Goal: Task Accomplishment & Management: Complete application form

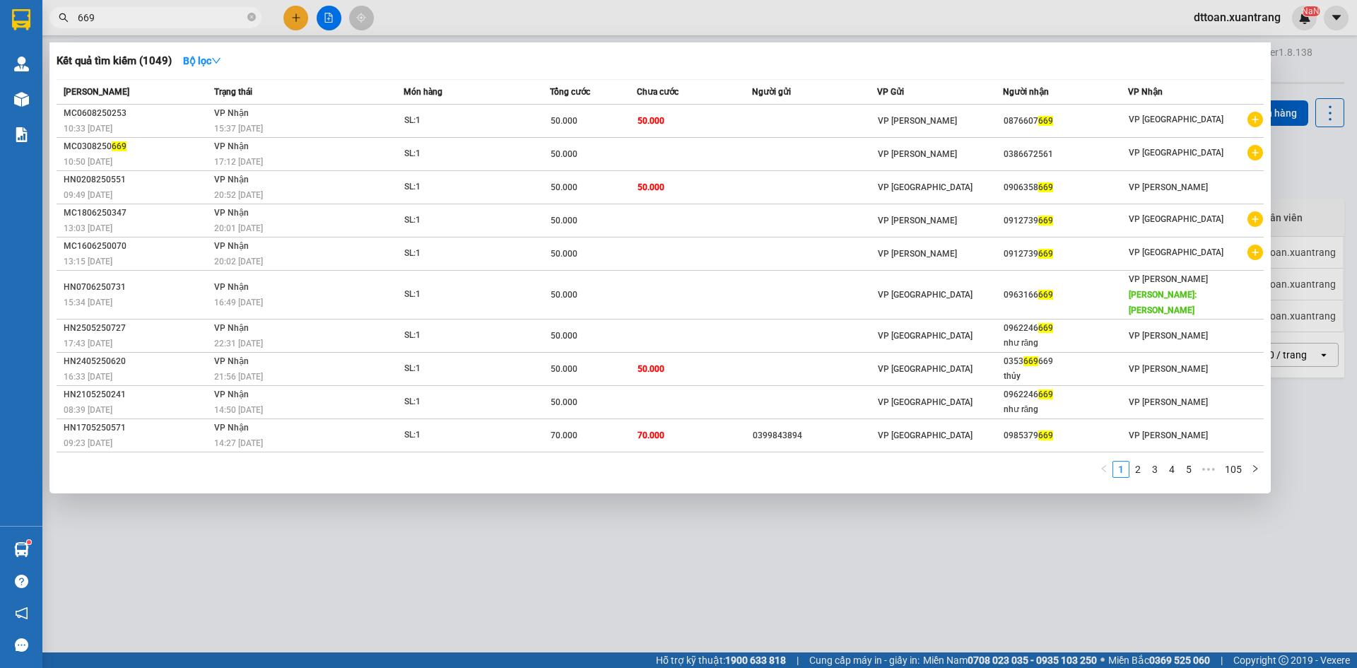
type input "669"
click at [148, 8] on span "669" at bounding box center [155, 17] width 212 height 21
click at [149, 14] on input "669" at bounding box center [161, 18] width 167 height 16
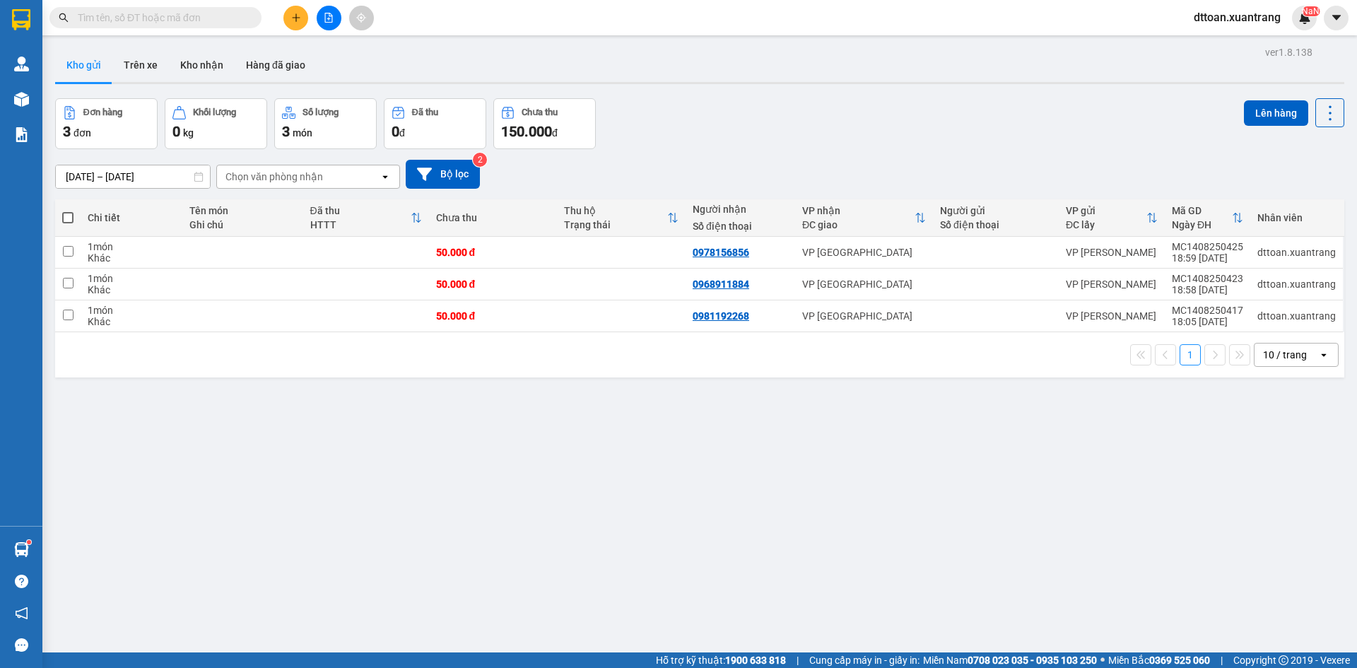
click at [211, 15] on input "text" at bounding box center [161, 18] width 167 height 16
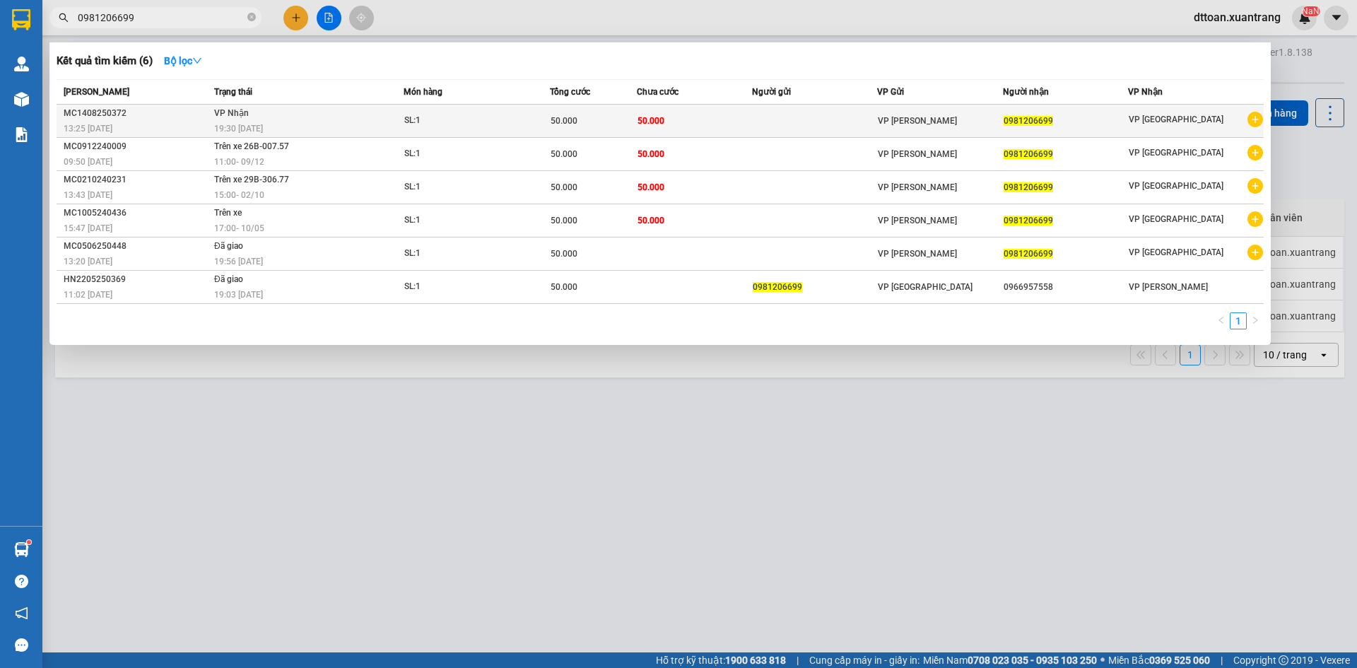
type input "0981206699"
click at [409, 120] on div "SL: 1" at bounding box center [457, 121] width 106 height 16
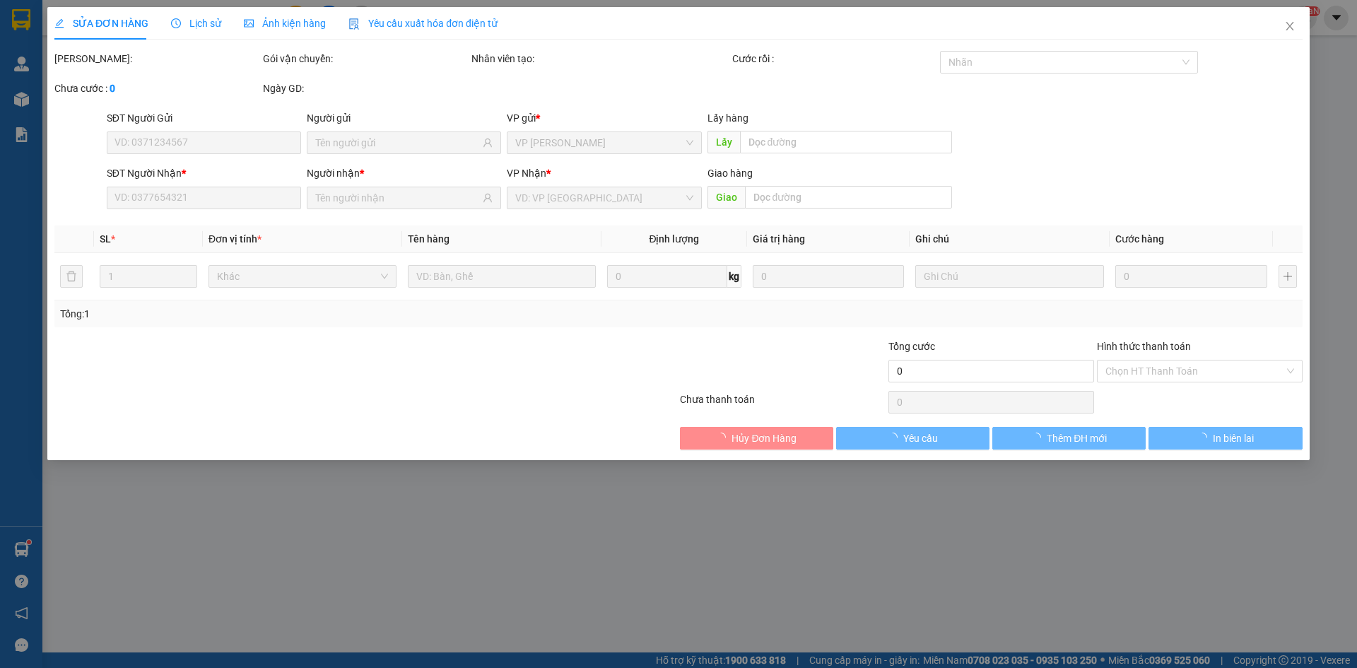
type input "0981206699"
type input "50.000"
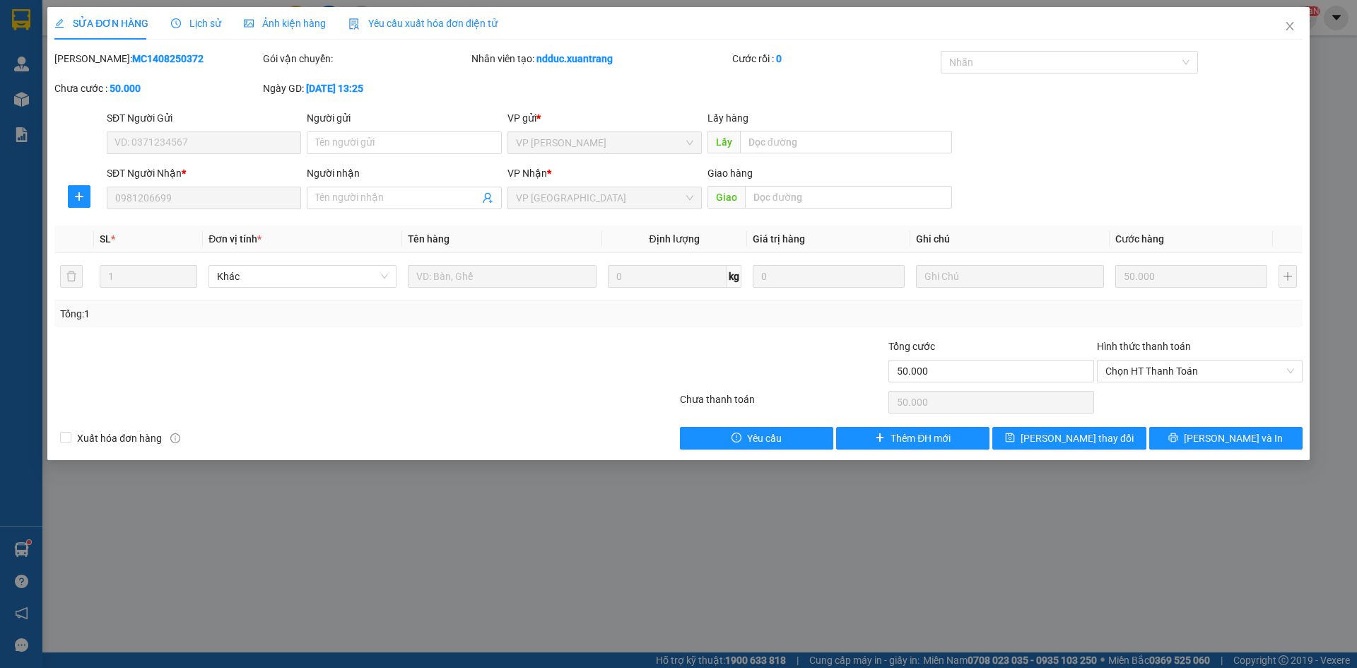
click at [283, 16] on div "Ảnh kiện hàng" at bounding box center [285, 24] width 82 height 16
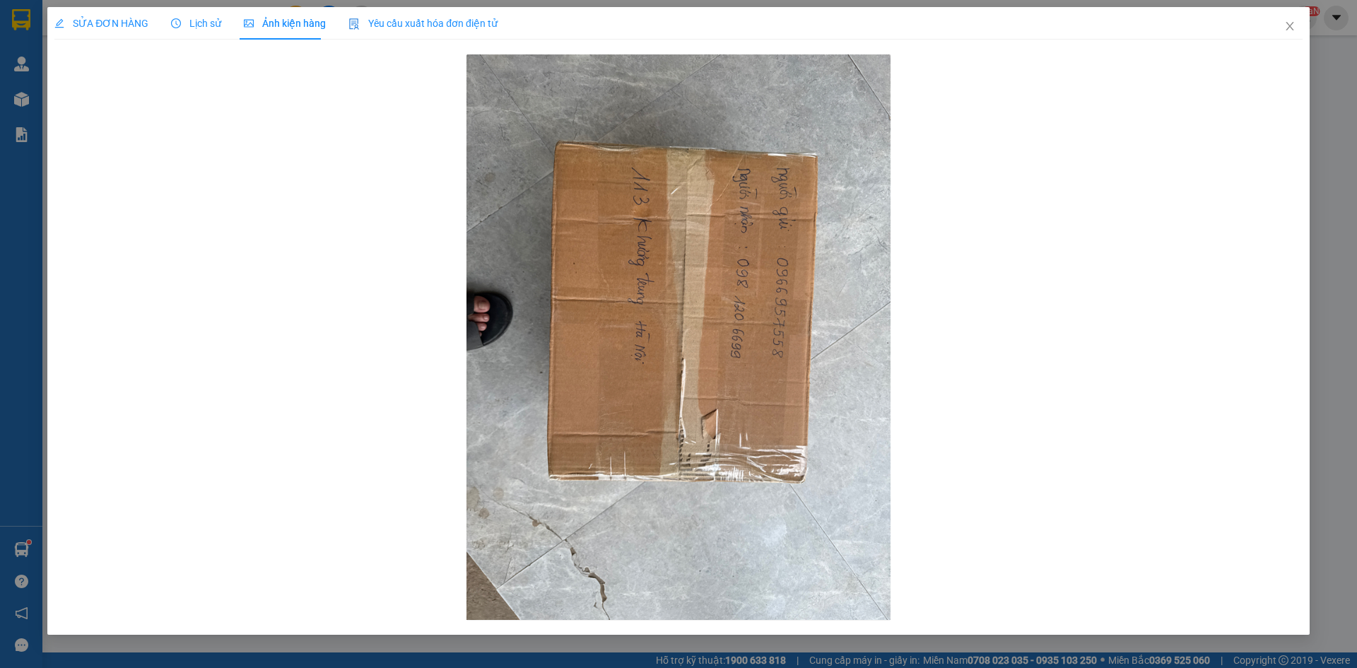
click at [117, 32] on div "SỬA ĐƠN HÀNG" at bounding box center [101, 23] width 94 height 33
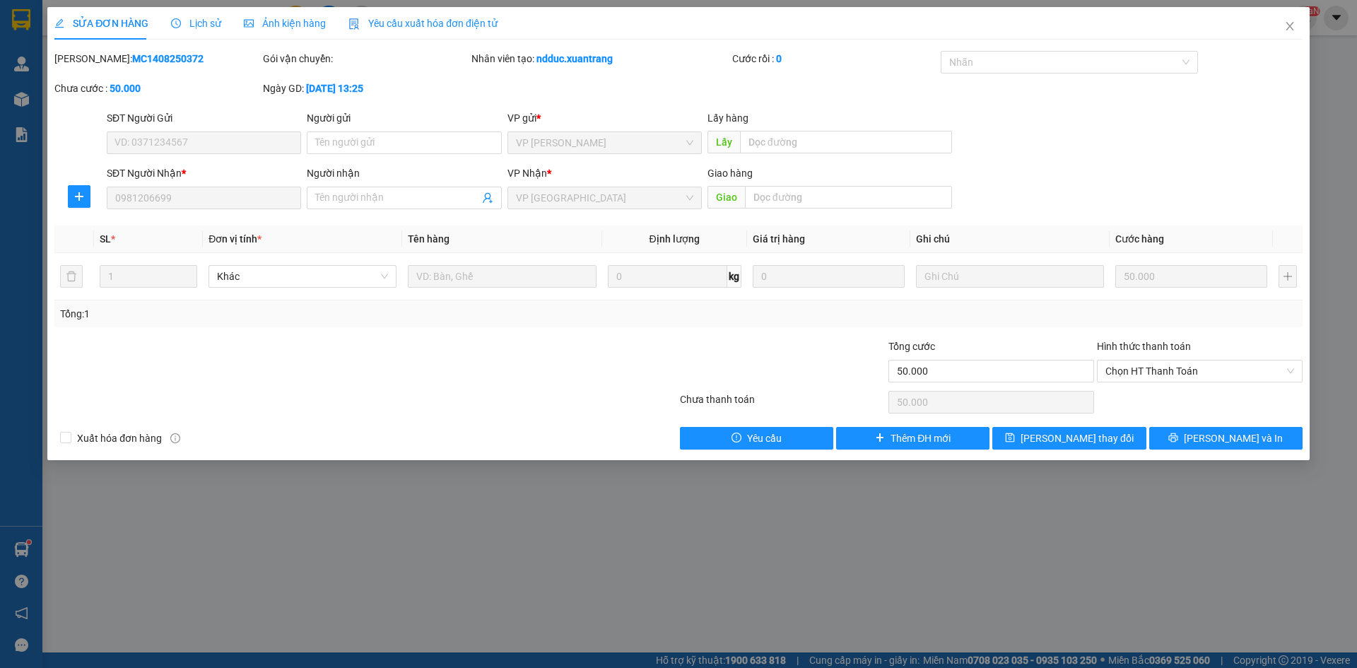
click at [195, 25] on span "Lịch sử" at bounding box center [196, 23] width 50 height 11
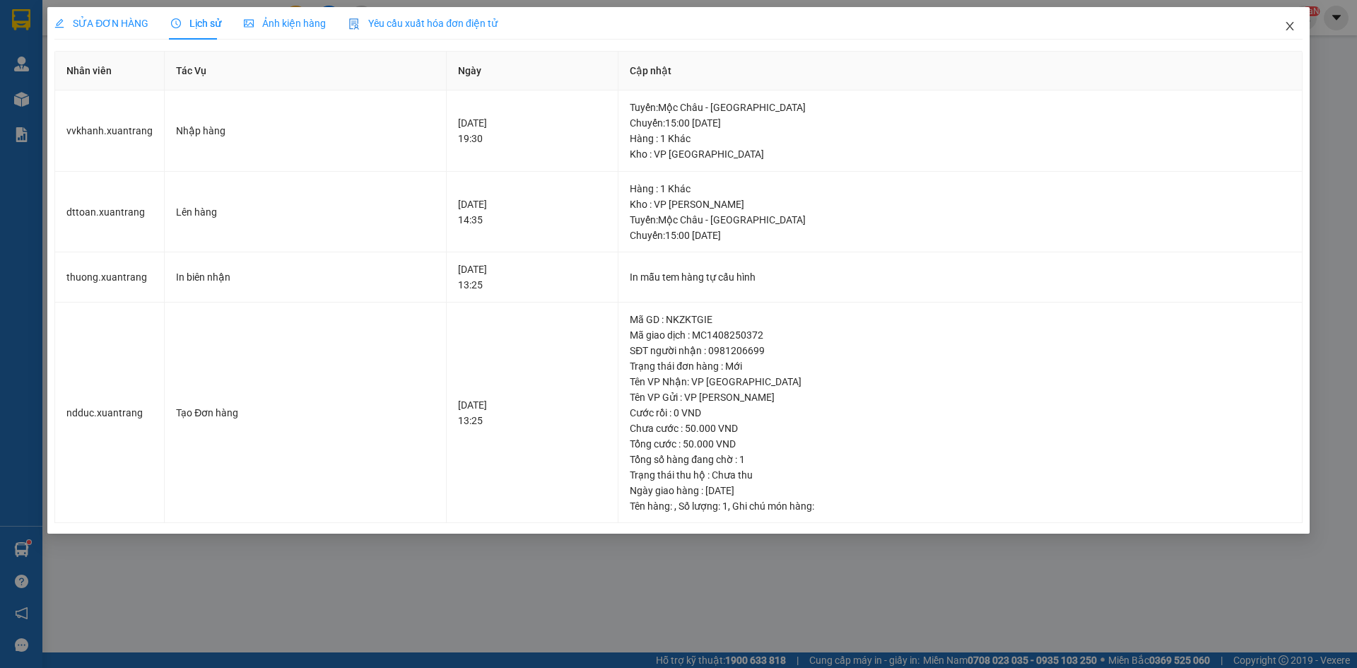
click at [1291, 25] on icon "close" at bounding box center [1290, 26] width 8 height 8
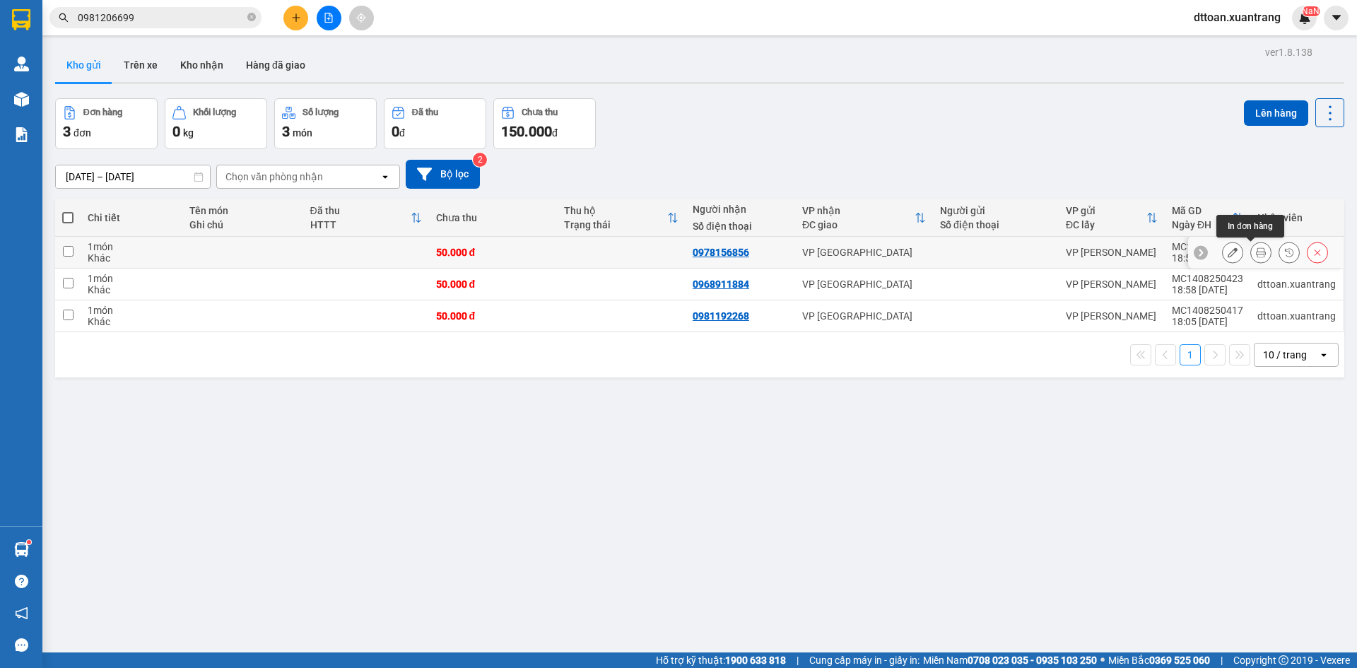
click at [1228, 251] on icon at bounding box center [1233, 252] width 10 height 10
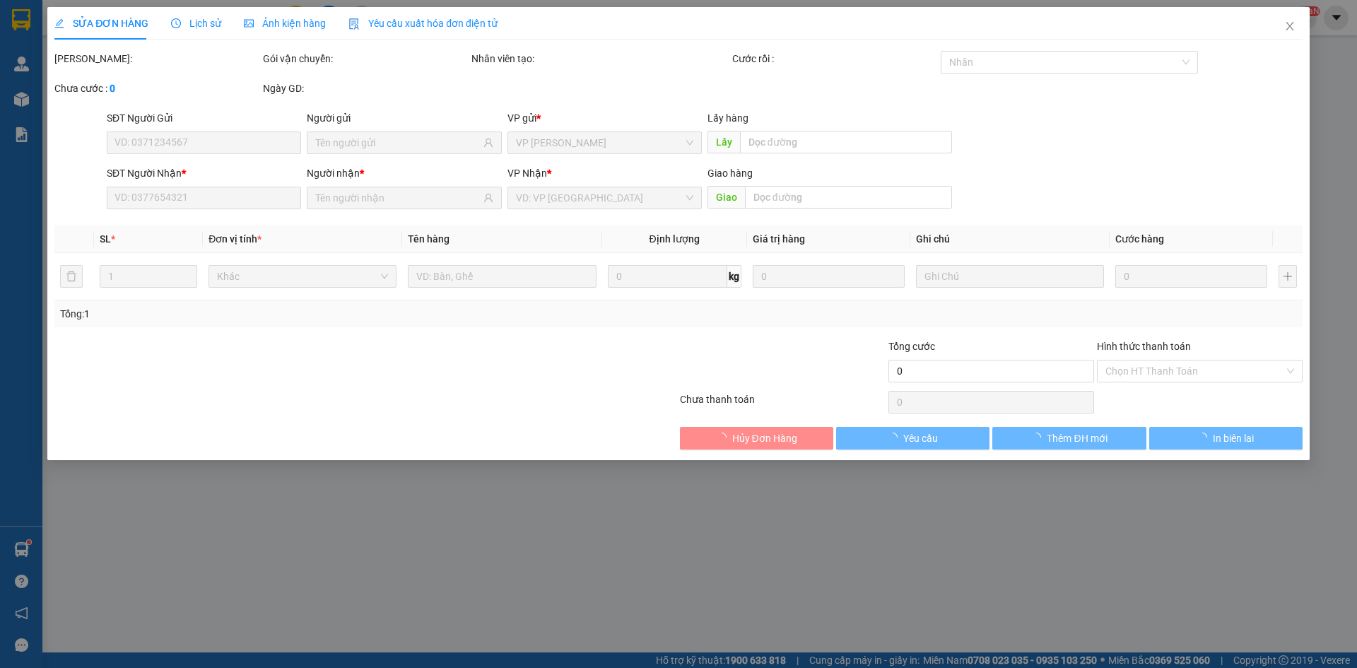
type input "0978156856"
type input "50.000"
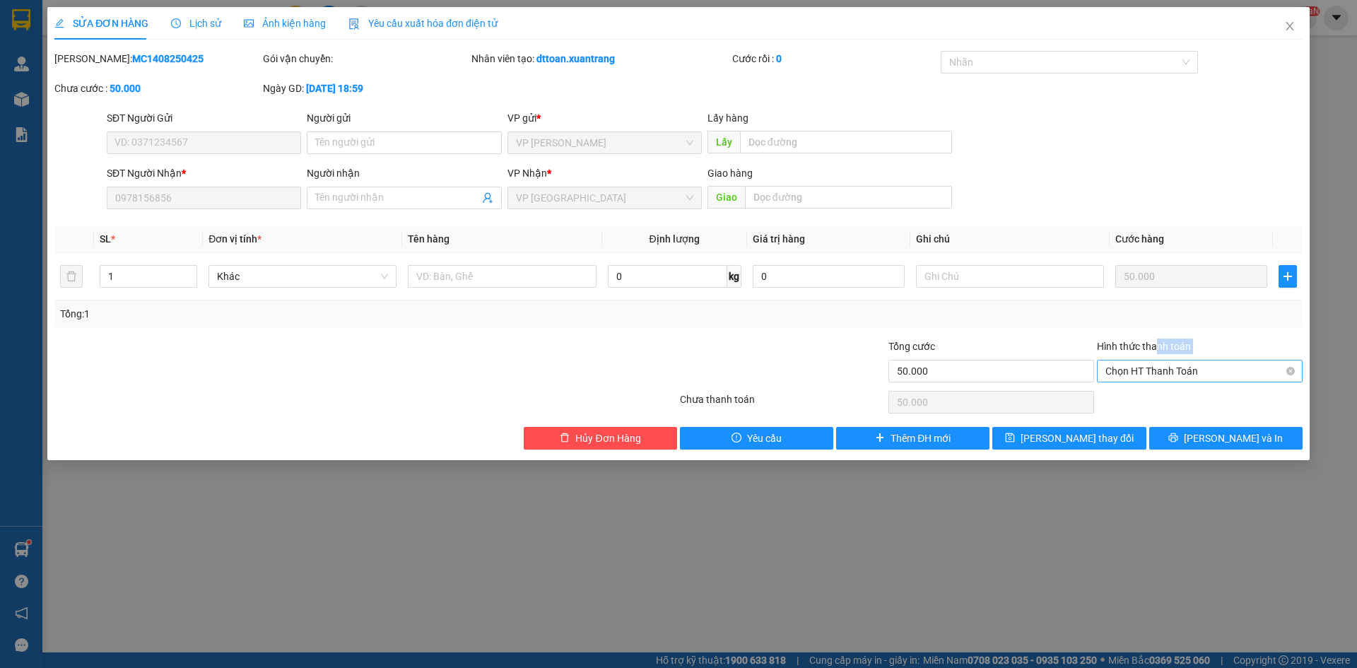
drag, startPoint x: 1159, startPoint y: 358, endPoint x: 1150, endPoint y: 368, distance: 13.0
click at [1159, 359] on div "Hình thức thanh toán Chọn HT Thanh Toán" at bounding box center [1200, 363] width 206 height 49
click at [1166, 362] on span "Chọn HT Thanh Toán" at bounding box center [1200, 370] width 189 height 21
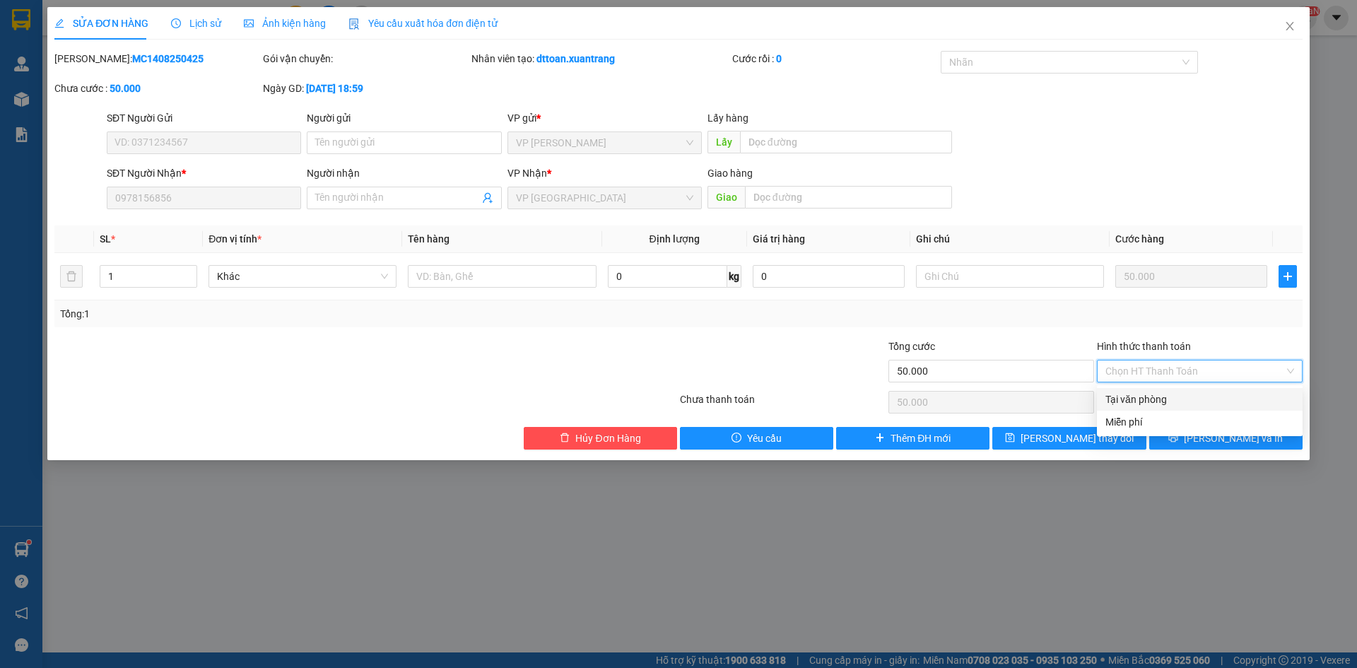
click at [1162, 398] on div "Tại văn phòng" at bounding box center [1200, 400] width 189 height 16
type input "0"
click at [1257, 444] on button "[PERSON_NAME] và In" at bounding box center [1225, 438] width 153 height 23
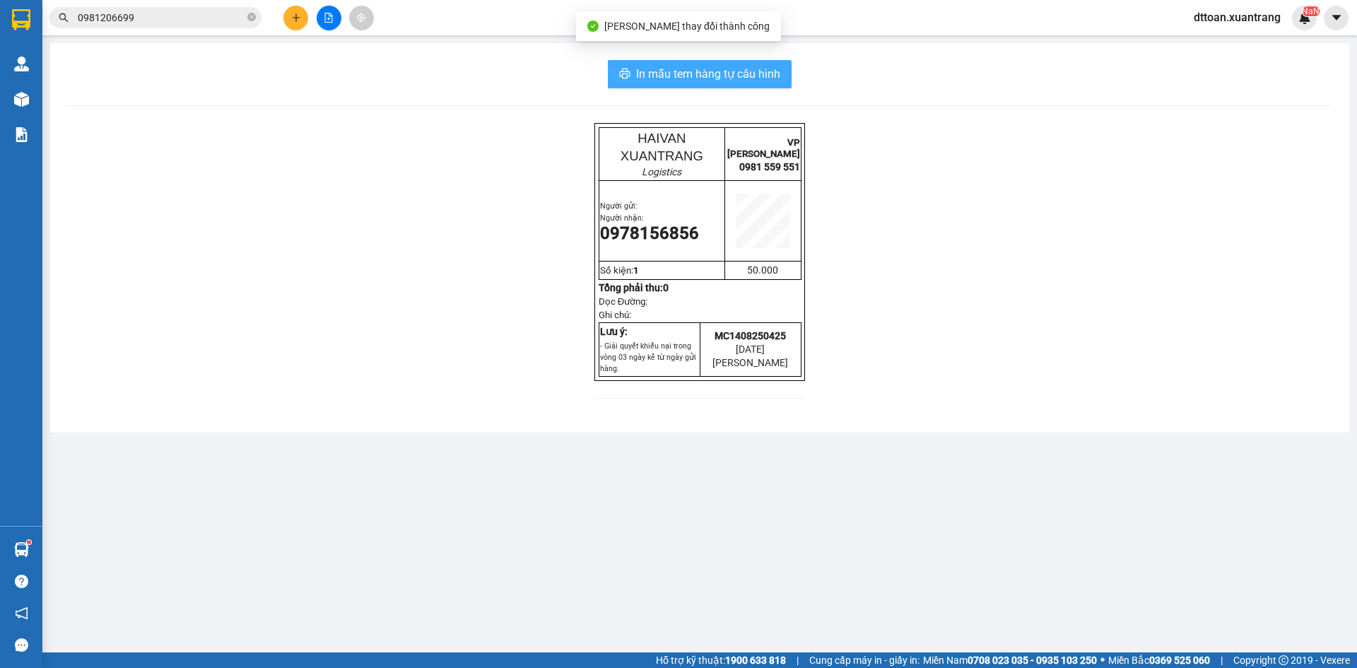
click at [734, 76] on span "In mẫu tem hàng tự cấu hình" at bounding box center [708, 74] width 144 height 18
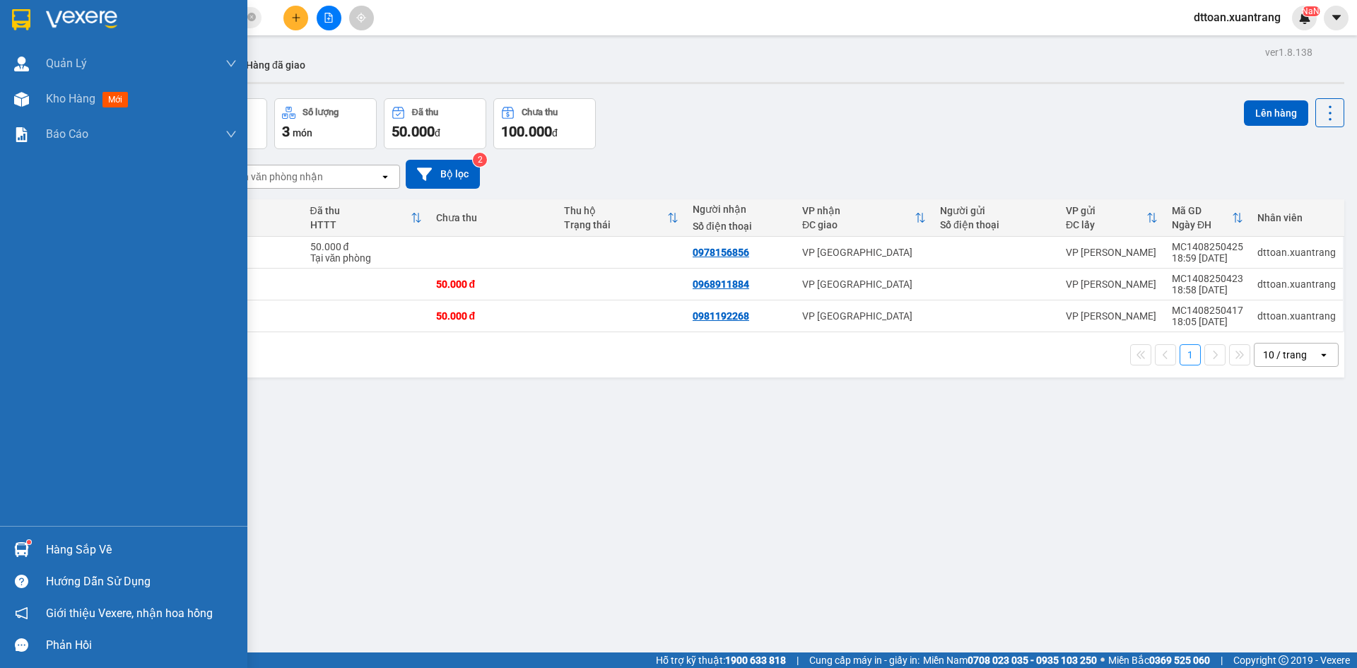
click at [65, 13] on img at bounding box center [81, 19] width 71 height 21
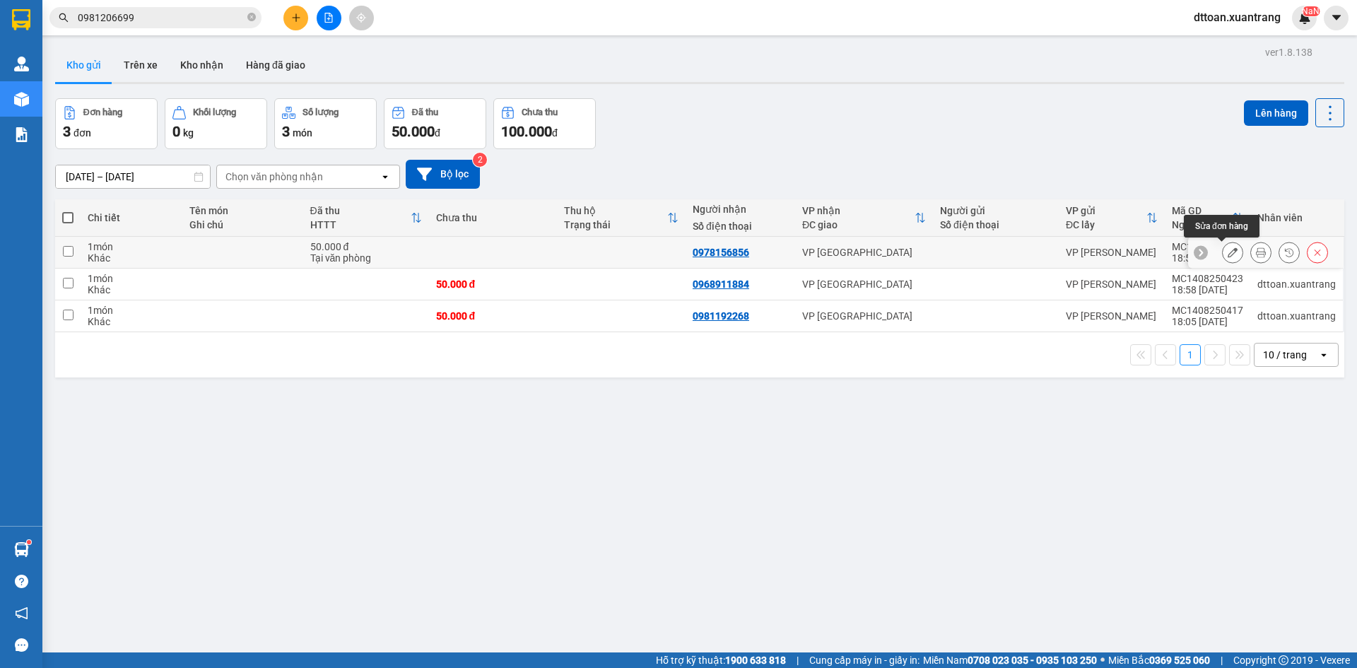
click at [1228, 245] on button at bounding box center [1233, 252] width 20 height 25
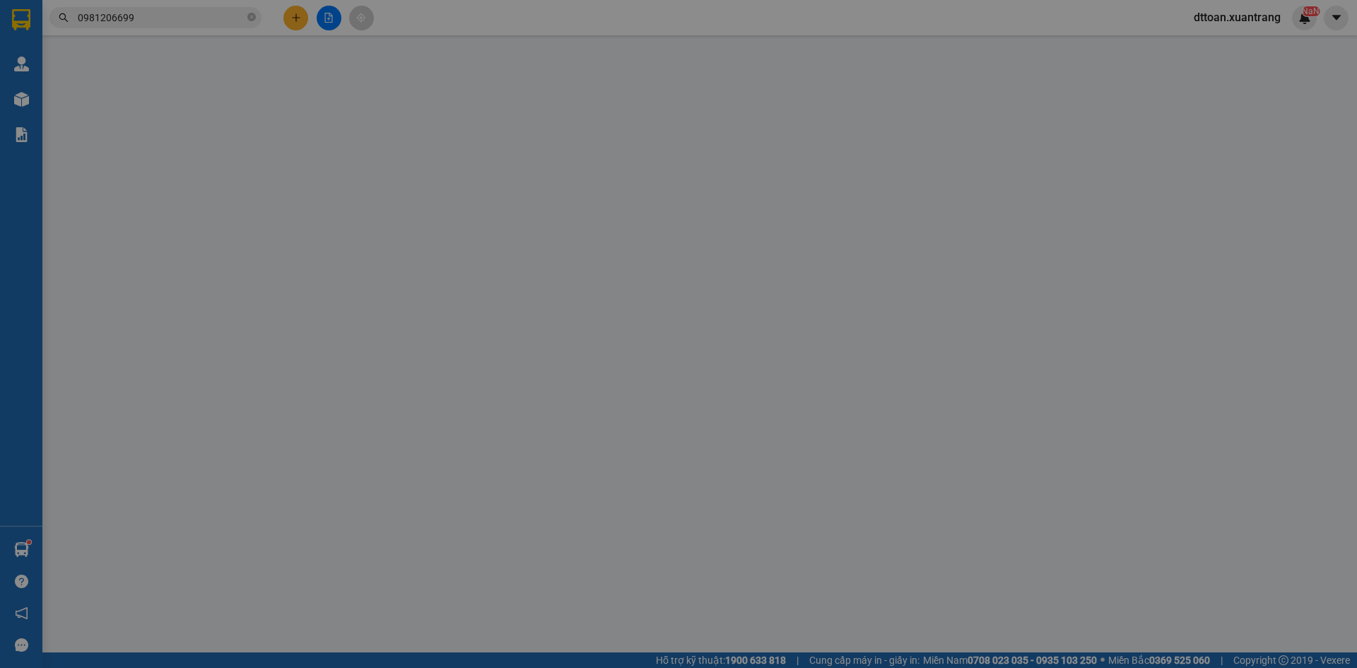
type input "0978156856"
type input "50.000"
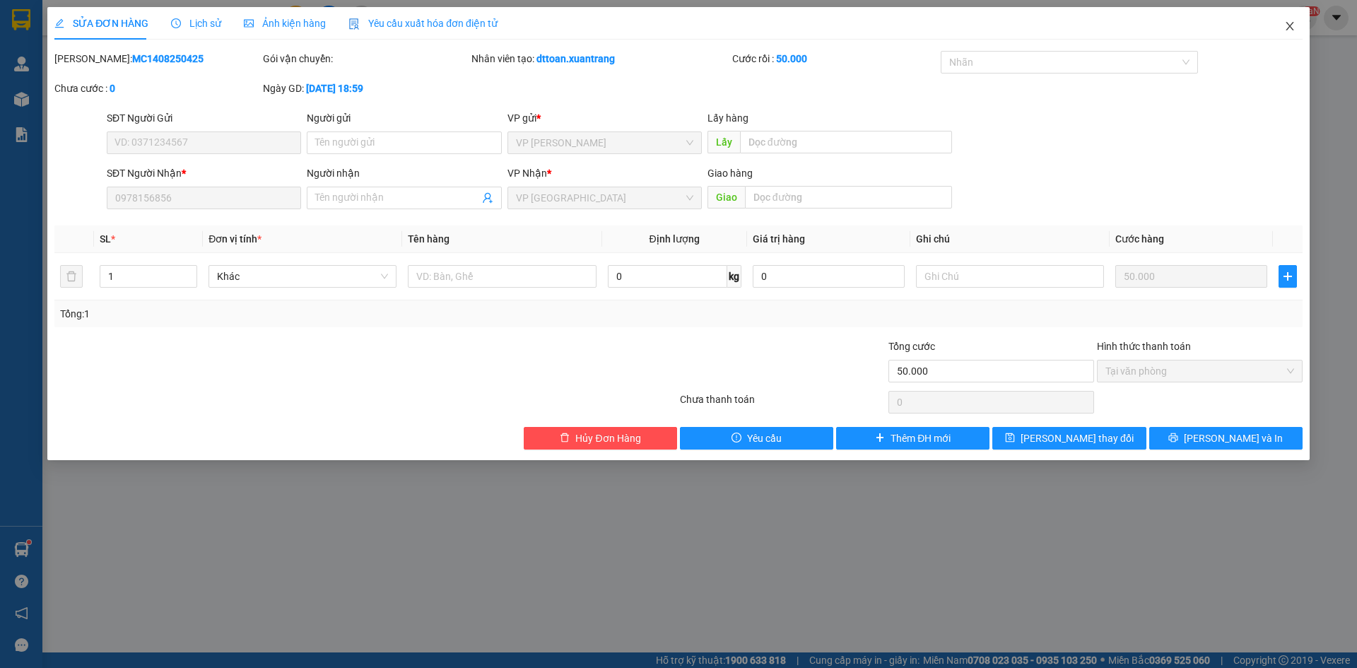
click at [1294, 23] on icon "close" at bounding box center [1289, 25] width 11 height 11
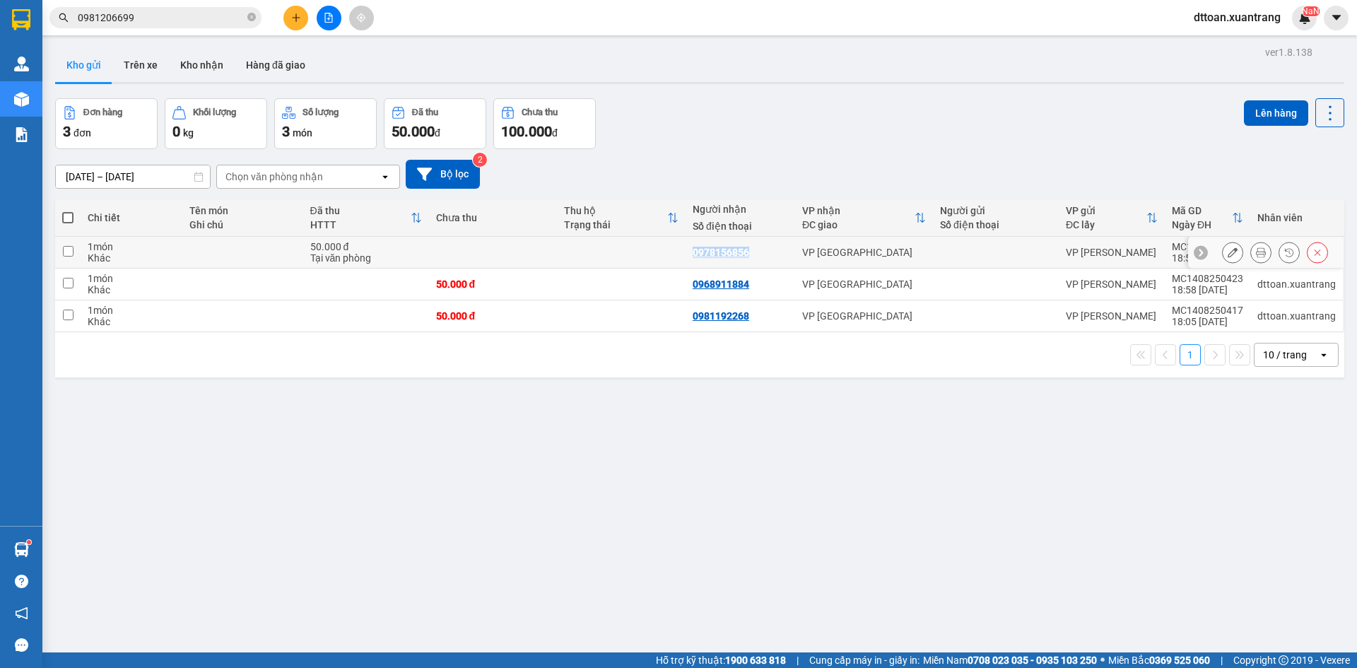
copy div "0978156856"
drag, startPoint x: 766, startPoint y: 253, endPoint x: 688, endPoint y: 254, distance: 77.8
click at [688, 254] on td "0978156856" at bounding box center [741, 253] width 110 height 32
checkbox input "true"
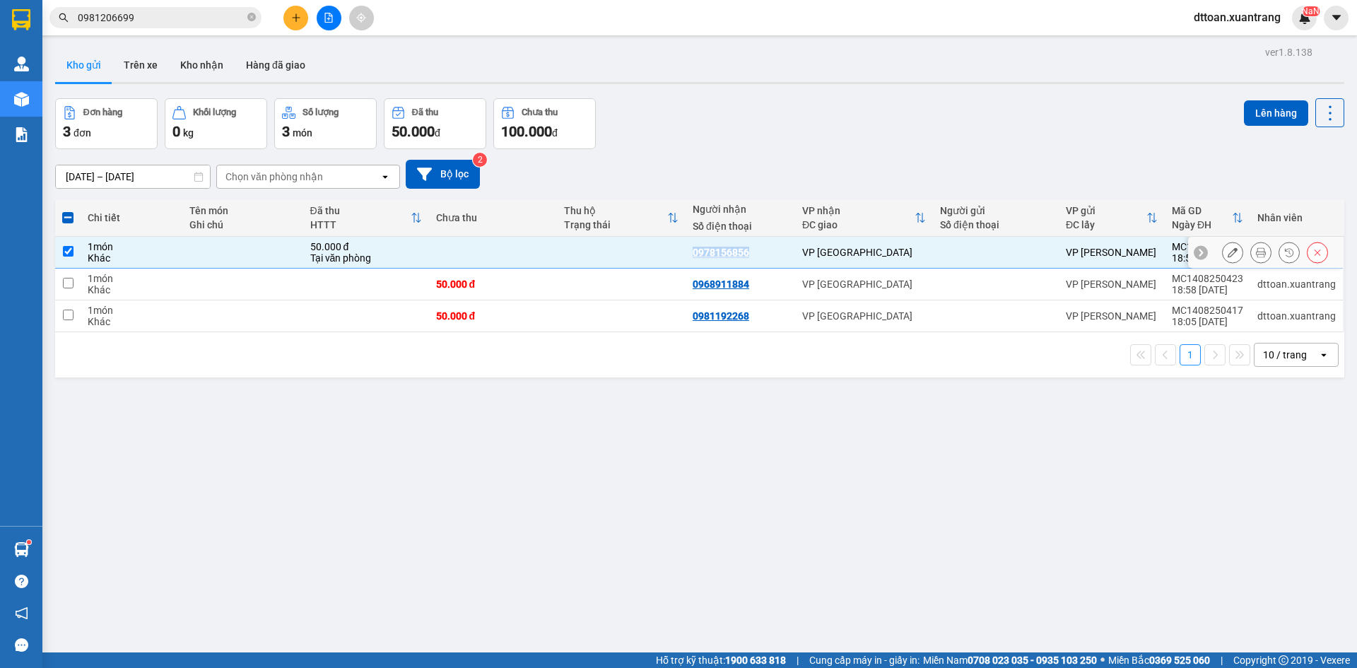
click at [1308, 245] on button at bounding box center [1318, 252] width 20 height 25
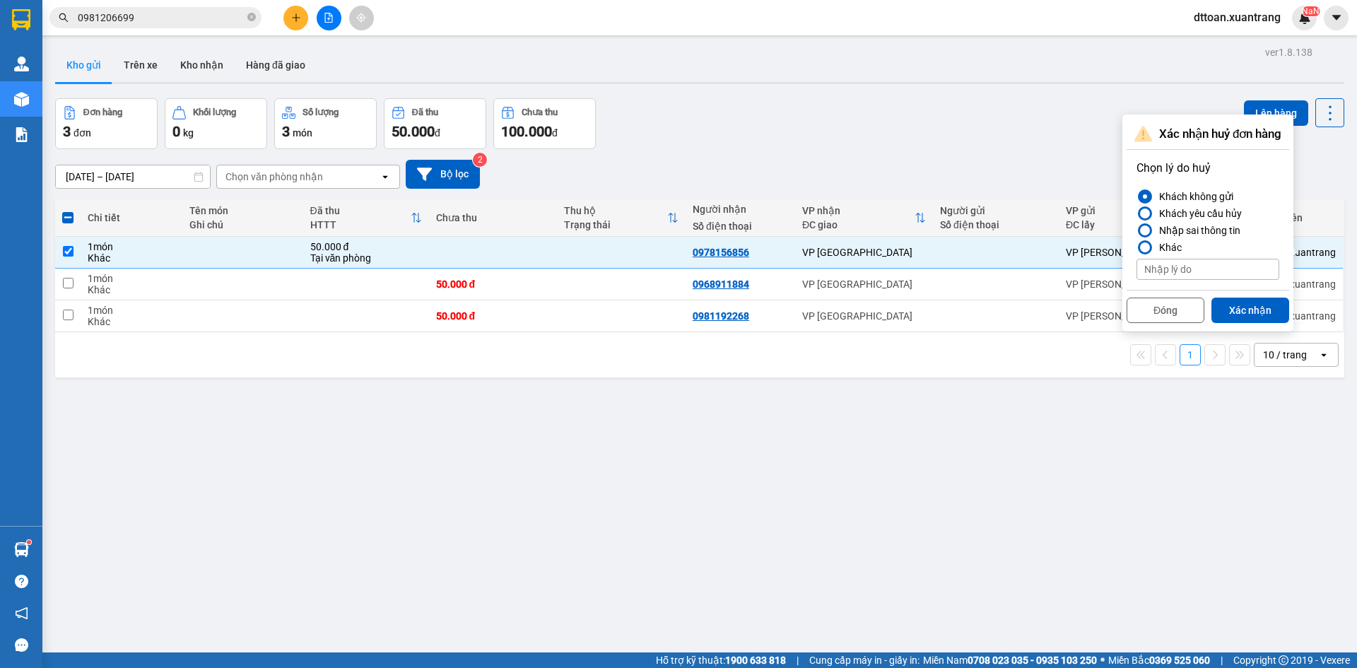
click at [1183, 283] on div "Chọn lý do huỷ Khách không gửi Khách yêu cầu hủy Nhập sai thông tin Khác" at bounding box center [1208, 220] width 157 height 134
click at [1184, 266] on input at bounding box center [1208, 269] width 143 height 21
type input "a"
type input "ádasdas"
click at [1237, 314] on button "Xác nhận" at bounding box center [1251, 310] width 78 height 25
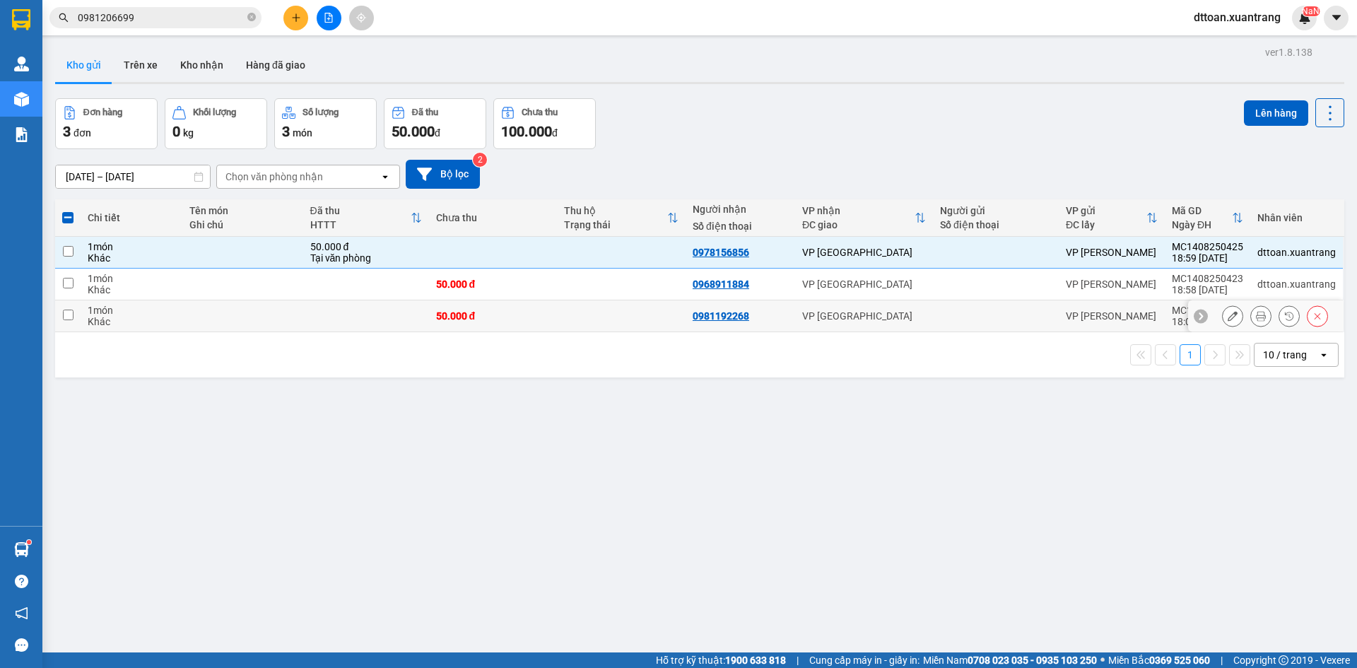
checkbox input "false"
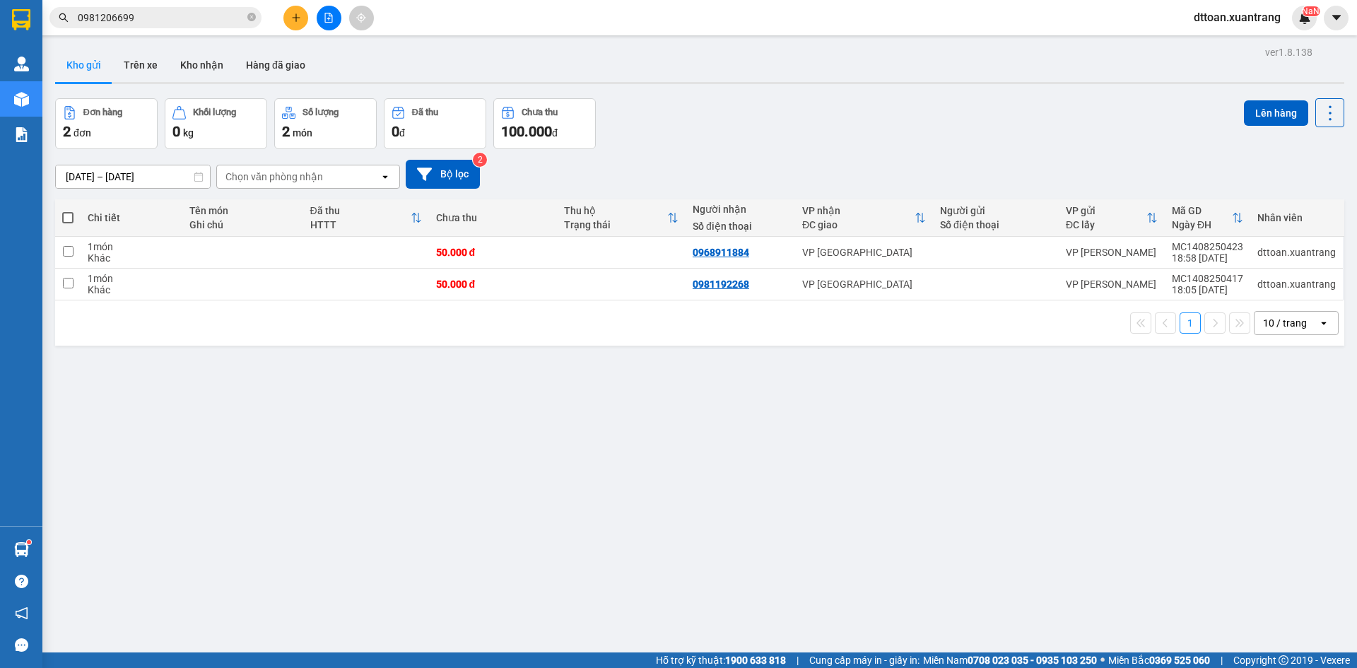
click at [303, 20] on button at bounding box center [295, 18] width 25 height 25
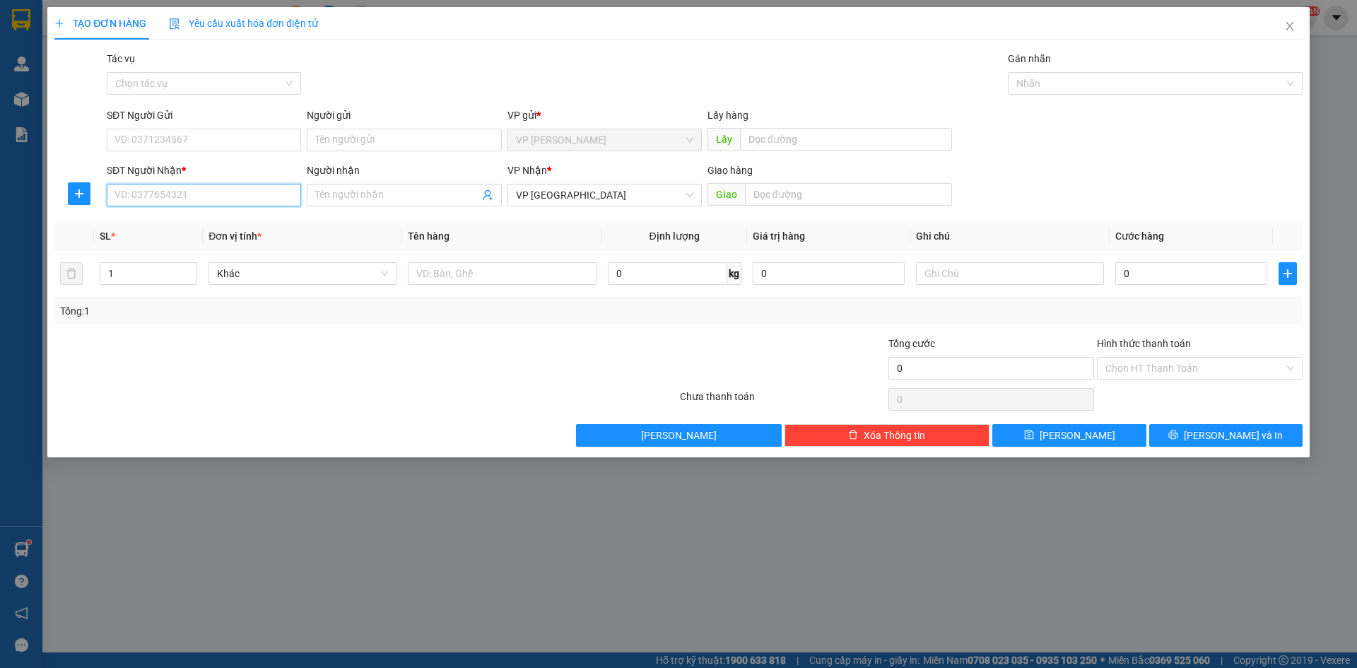
click at [190, 192] on input "SĐT Người Nhận *" at bounding box center [204, 195] width 194 height 23
paste input "0978156856"
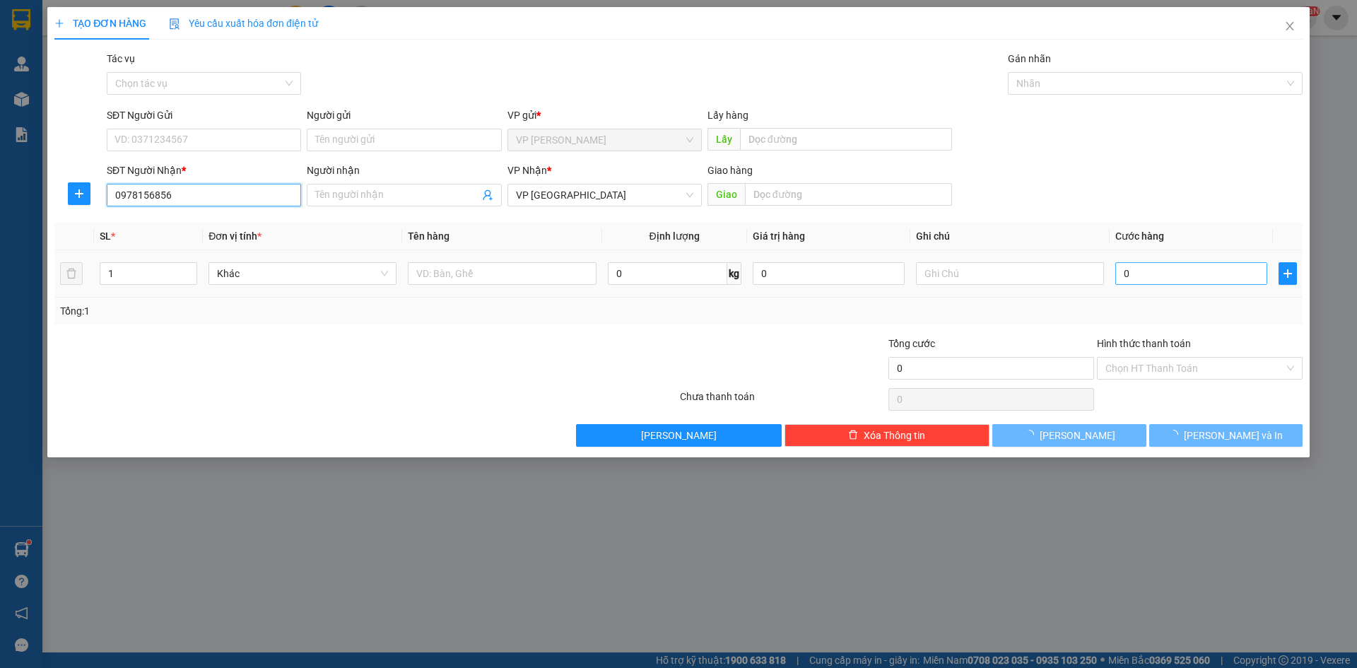
type input "0978156856"
click at [1167, 267] on input "0" at bounding box center [1191, 273] width 152 height 23
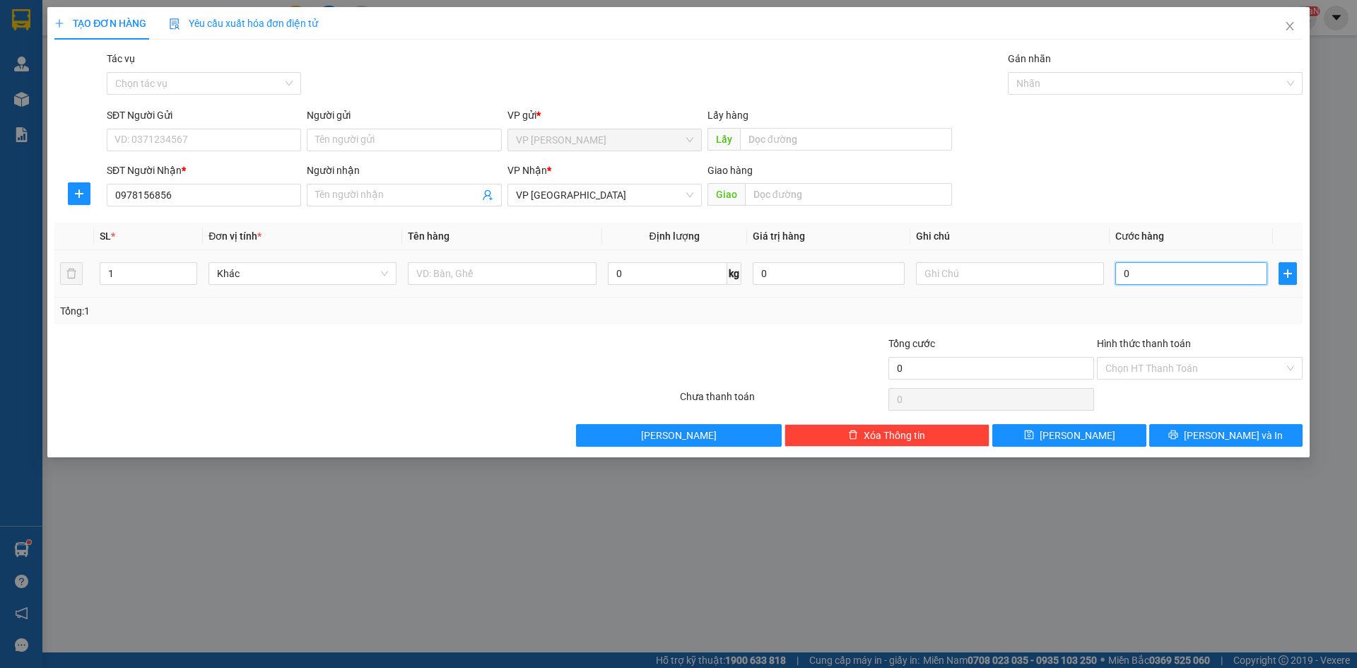
type input "5"
type input "50"
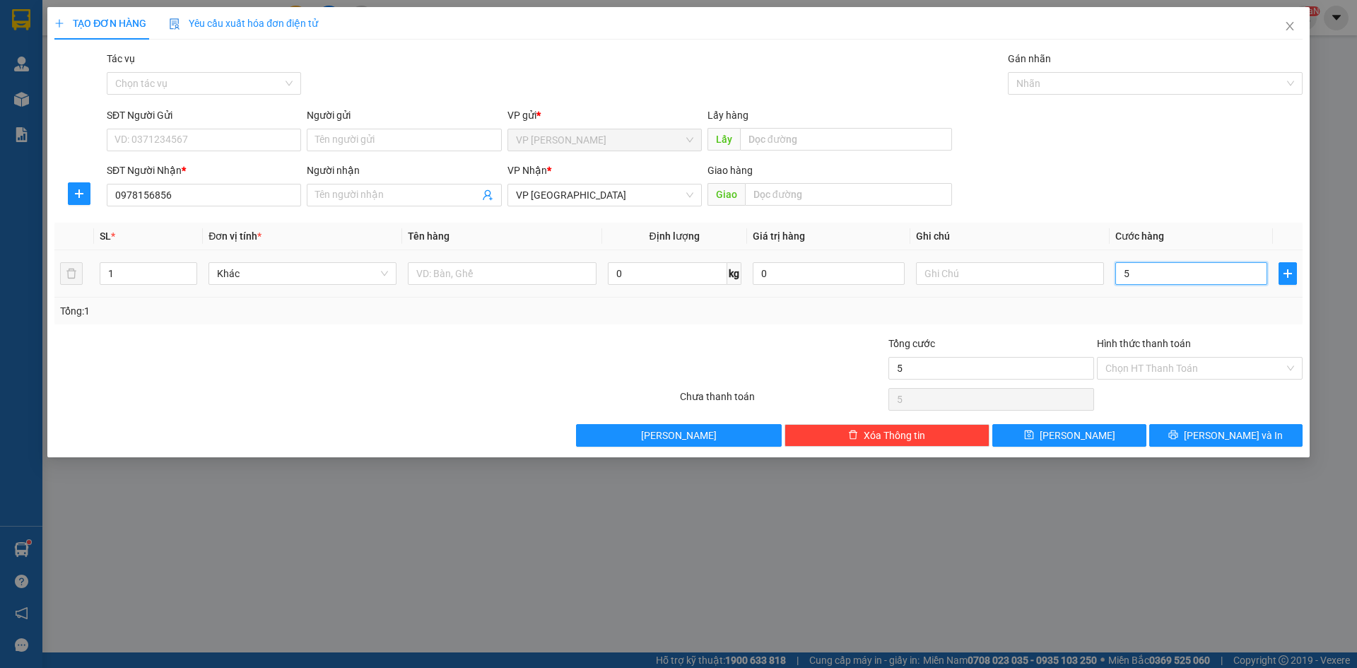
type input "50"
type input "50.000"
click at [1148, 307] on div "Tổng: 1" at bounding box center [678, 311] width 1237 height 16
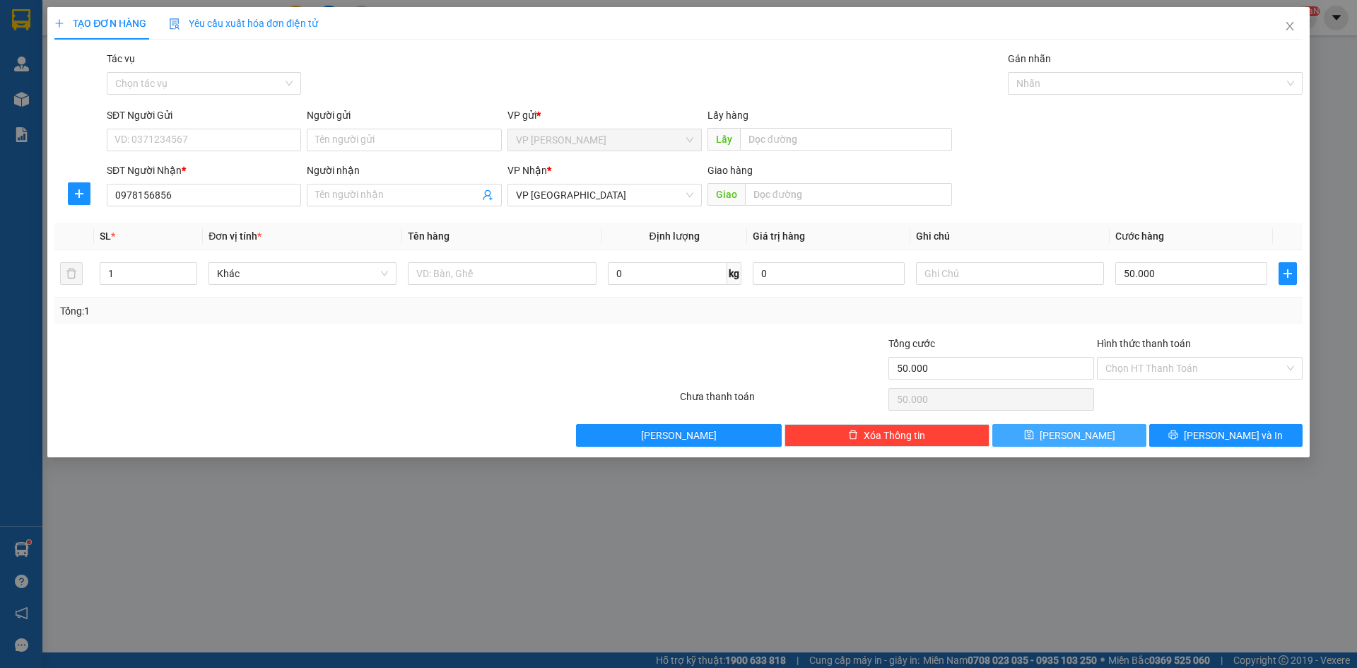
click at [1089, 433] on button "[PERSON_NAME]" at bounding box center [1068, 435] width 153 height 23
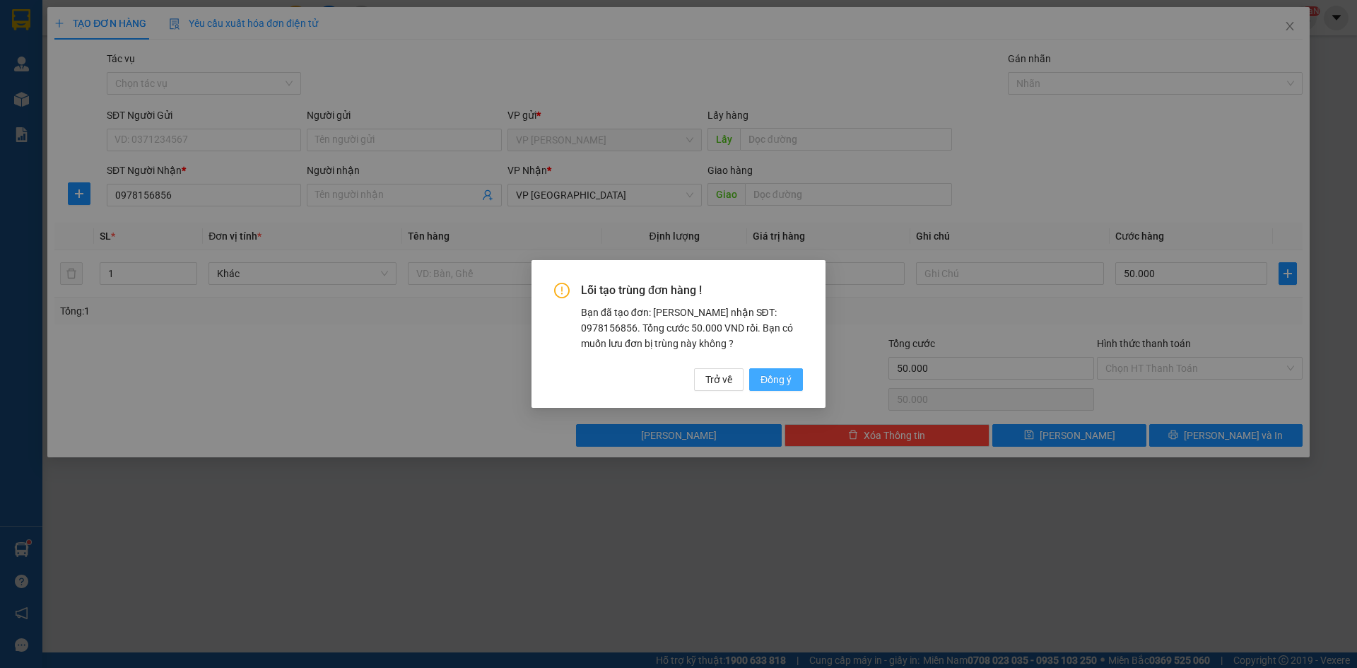
click at [775, 374] on span "Đồng ý" at bounding box center [776, 380] width 31 height 16
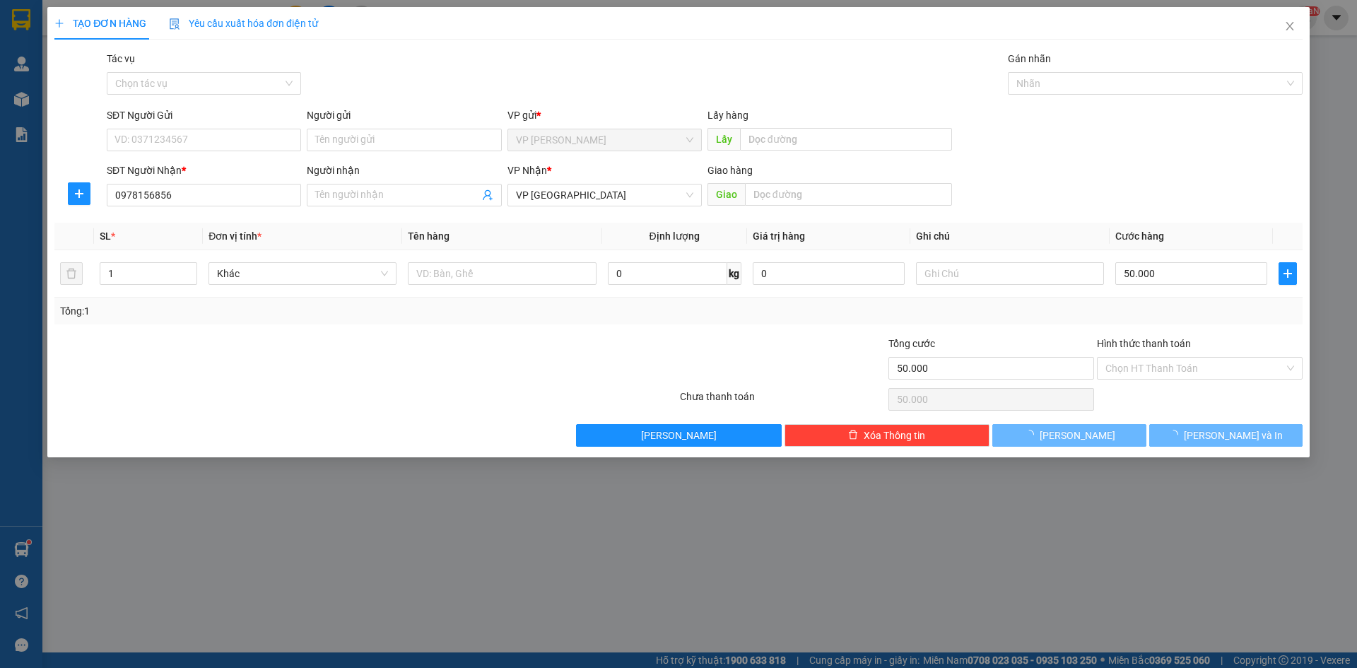
type input "0"
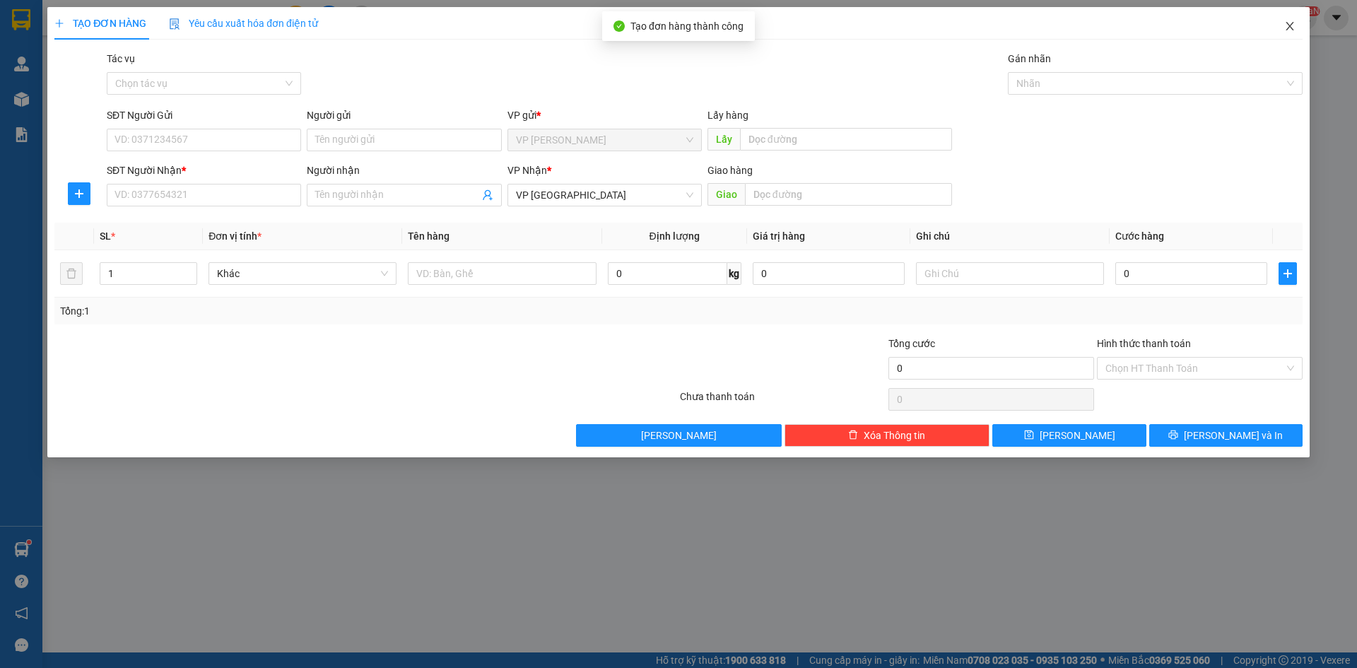
click at [1284, 21] on span "Close" at bounding box center [1290, 27] width 40 height 40
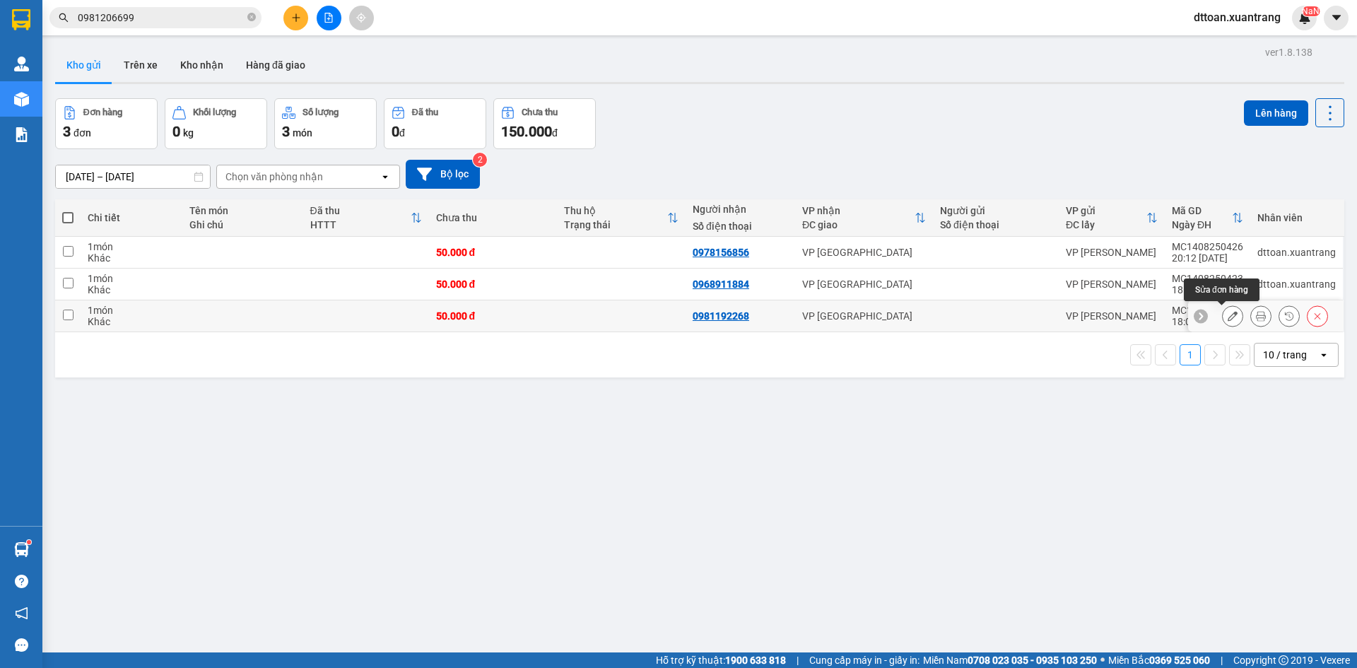
click at [1228, 314] on button at bounding box center [1233, 316] width 20 height 25
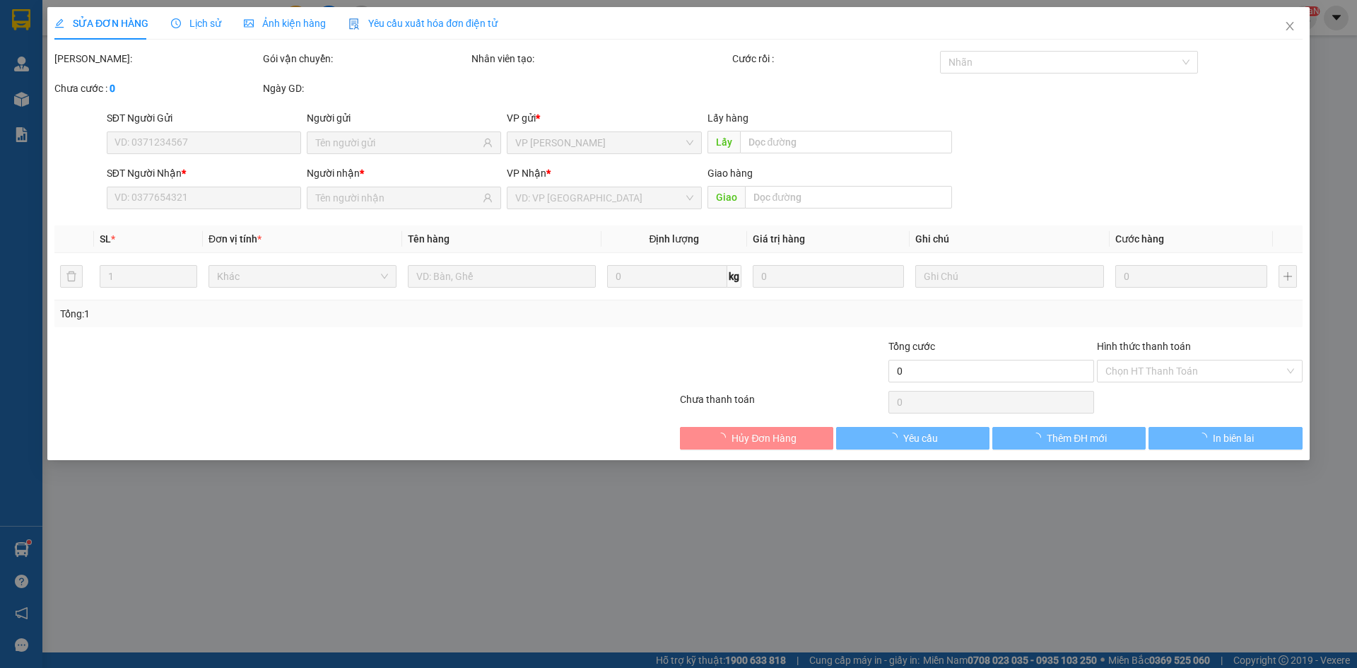
type input "0981192268"
type input "50.000"
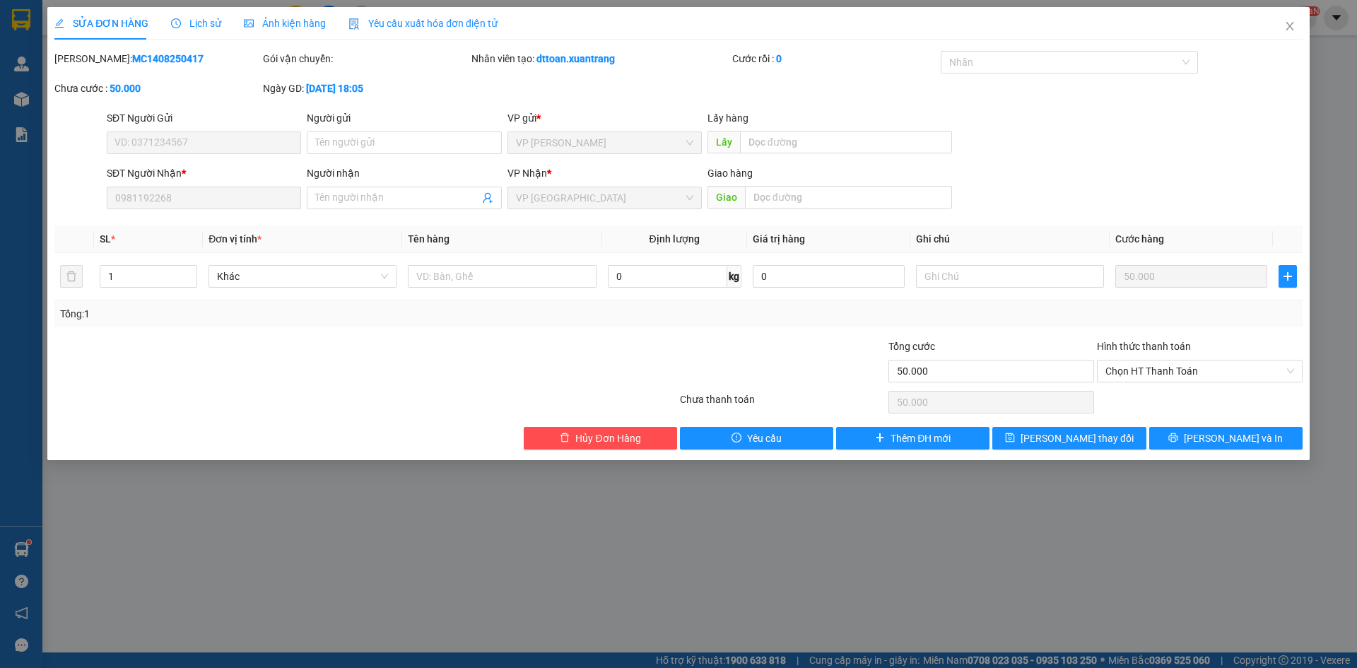
click at [1169, 386] on div "Hình thức thanh toán Chọn HT Thanh Toán" at bounding box center [1200, 363] width 206 height 49
click at [1171, 376] on span "Chọn HT Thanh Toán" at bounding box center [1200, 370] width 189 height 21
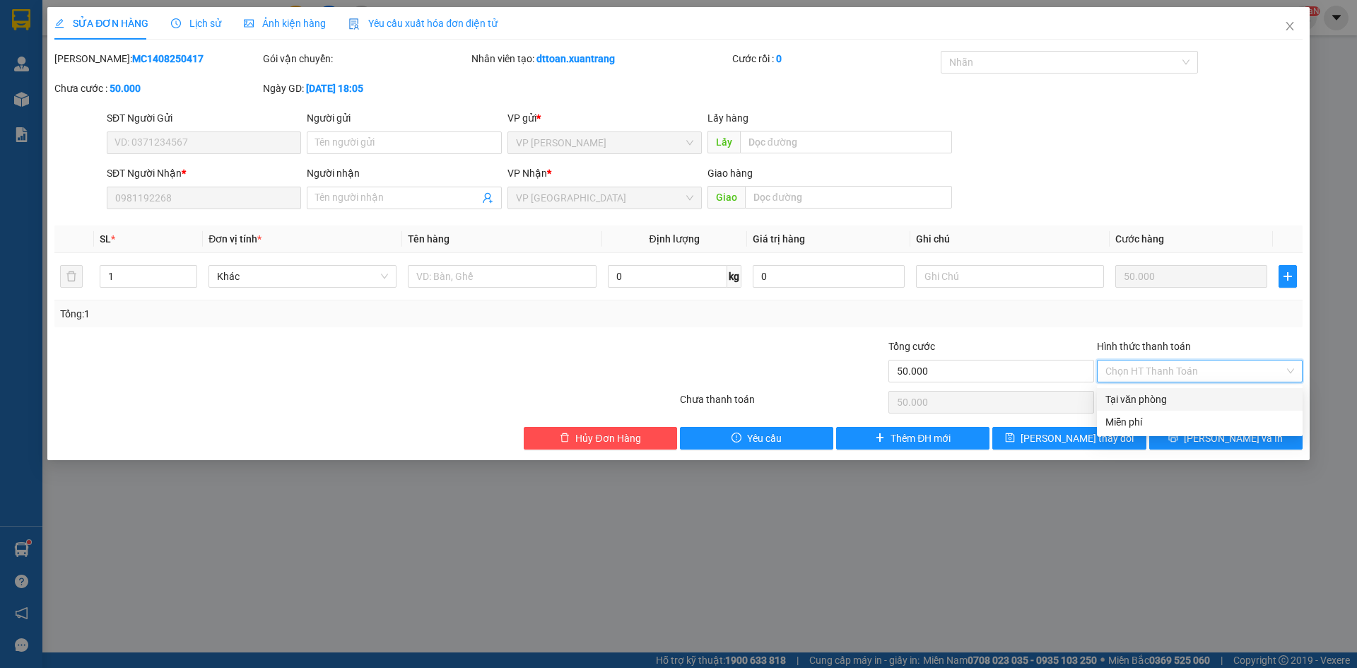
drag, startPoint x: 1151, startPoint y: 421, endPoint x: 1170, endPoint y: 394, distance: 33.1
click at [1170, 394] on div "Tại văn phòng Miễn phí" at bounding box center [1200, 410] width 206 height 45
click at [1168, 394] on div "Tại văn phòng" at bounding box center [1200, 400] width 189 height 16
type input "0"
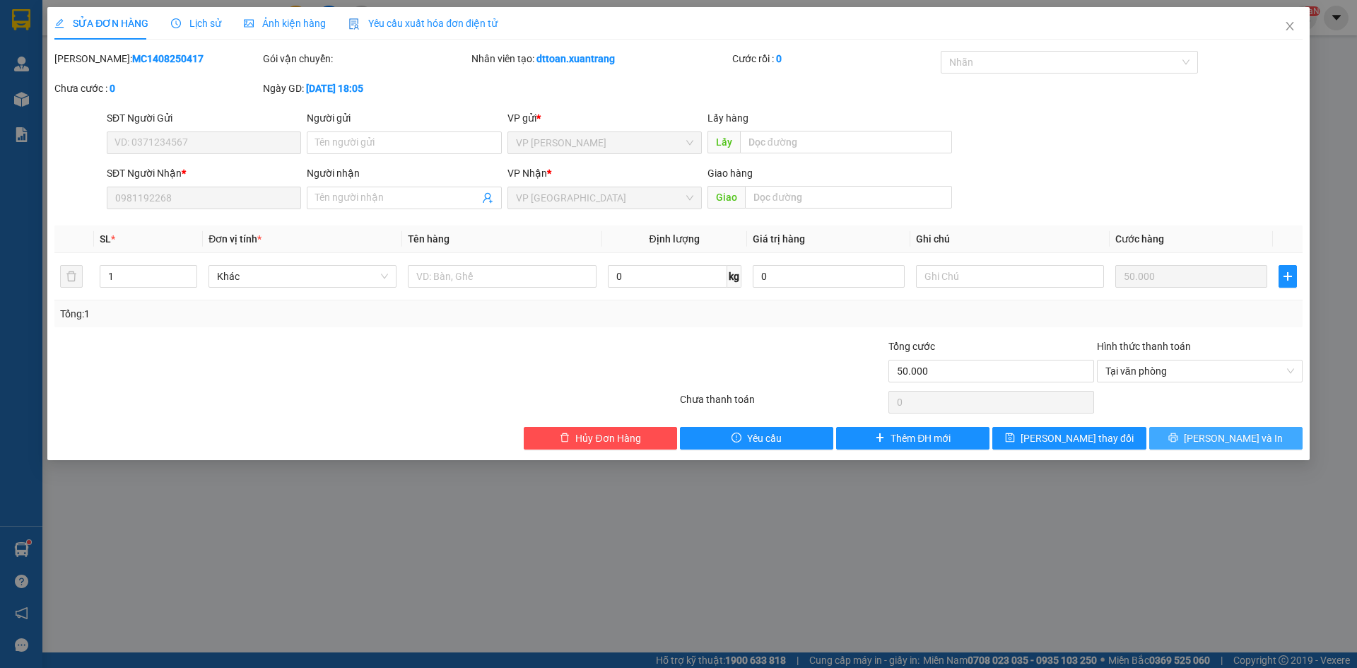
drag, startPoint x: 1245, startPoint y: 439, endPoint x: 1233, endPoint y: 433, distance: 13.3
click at [1245, 439] on span "[PERSON_NAME] và In" at bounding box center [1233, 438] width 99 height 16
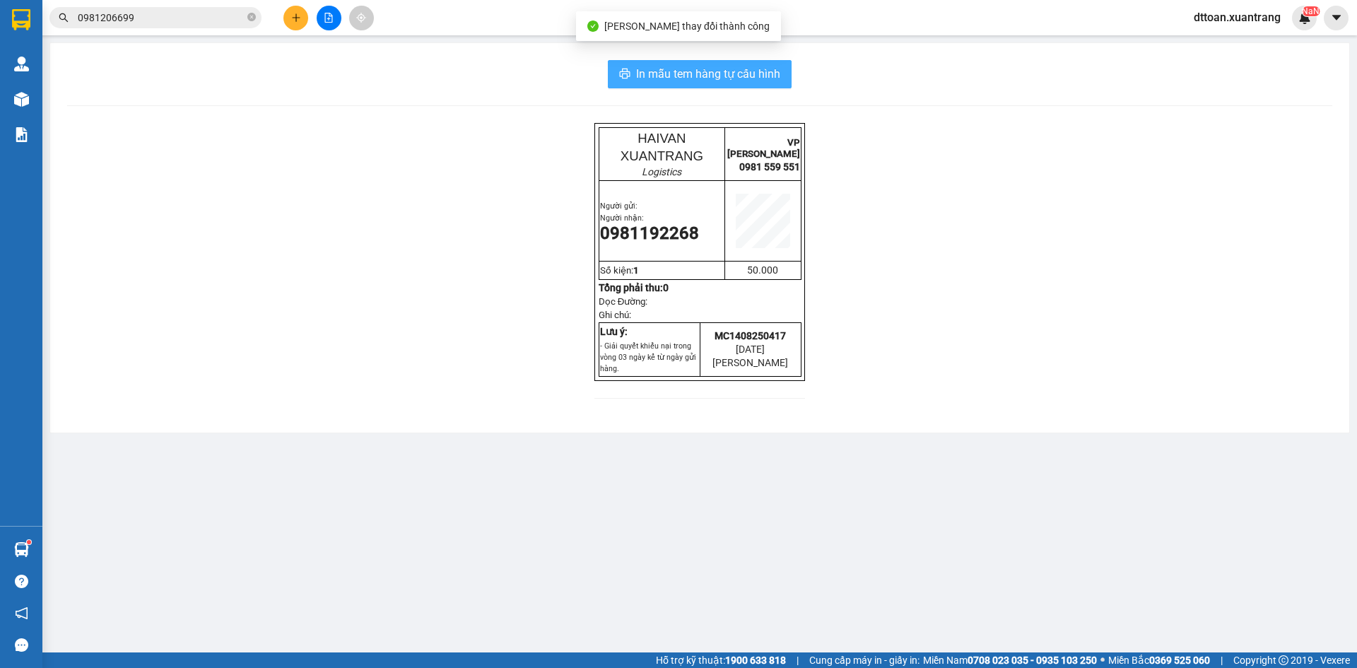
click at [703, 60] on button "In mẫu tem hàng tự cấu hình" at bounding box center [700, 74] width 184 height 28
click at [705, 69] on span "In mẫu tem hàng tự cấu hình" at bounding box center [708, 74] width 144 height 18
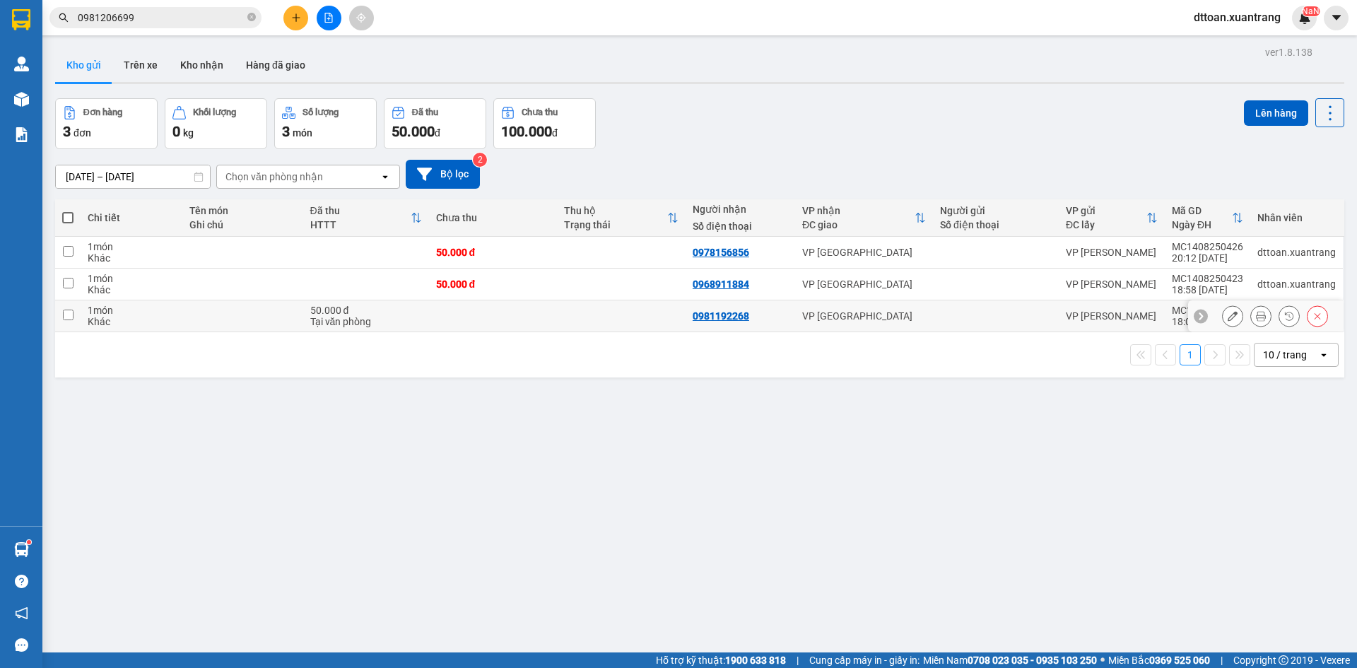
click at [453, 318] on td at bounding box center [493, 316] width 129 height 32
checkbox input "true"
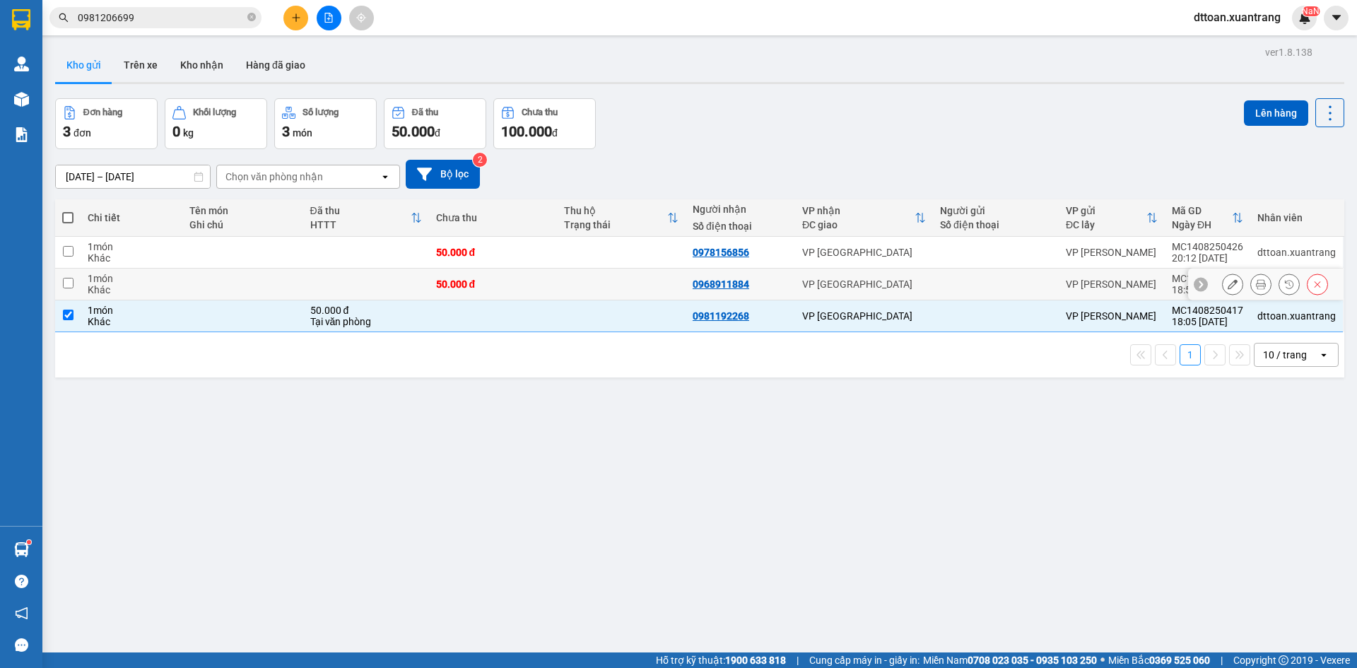
click at [465, 288] on div "50.000 đ" at bounding box center [493, 284] width 115 height 11
checkbox input "true"
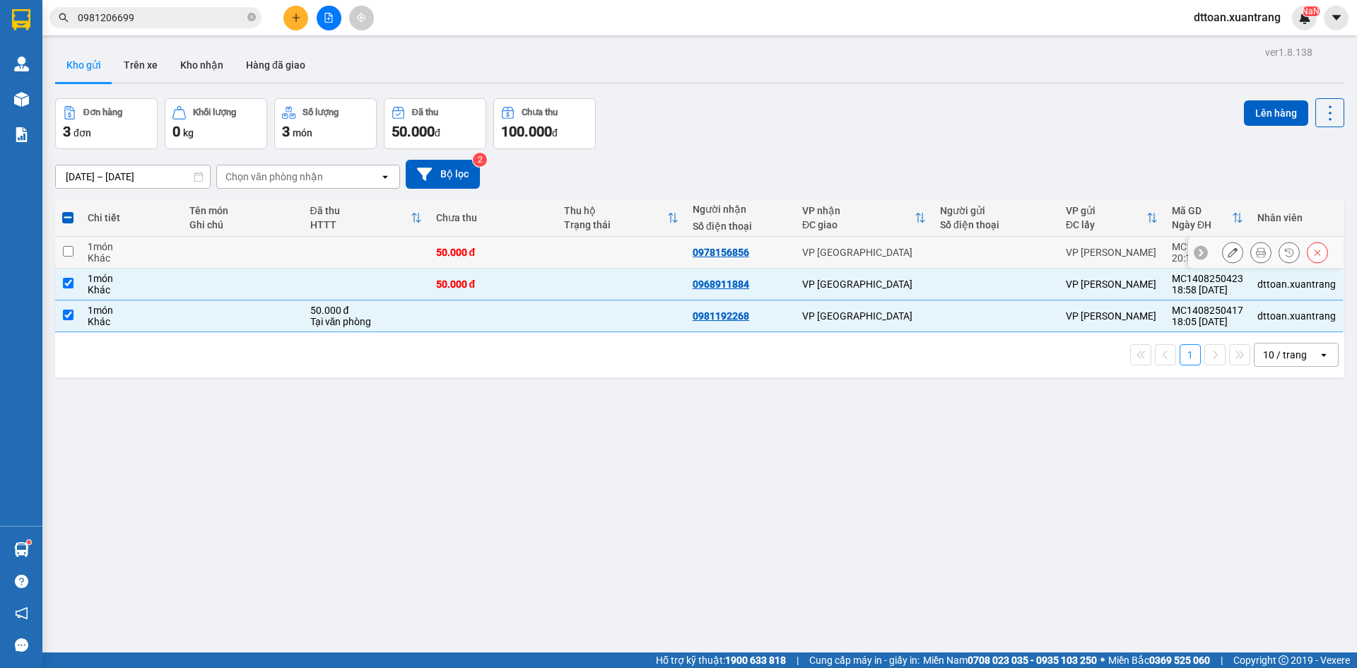
click at [476, 252] on div "50.000 đ" at bounding box center [493, 252] width 115 height 11
checkbox input "true"
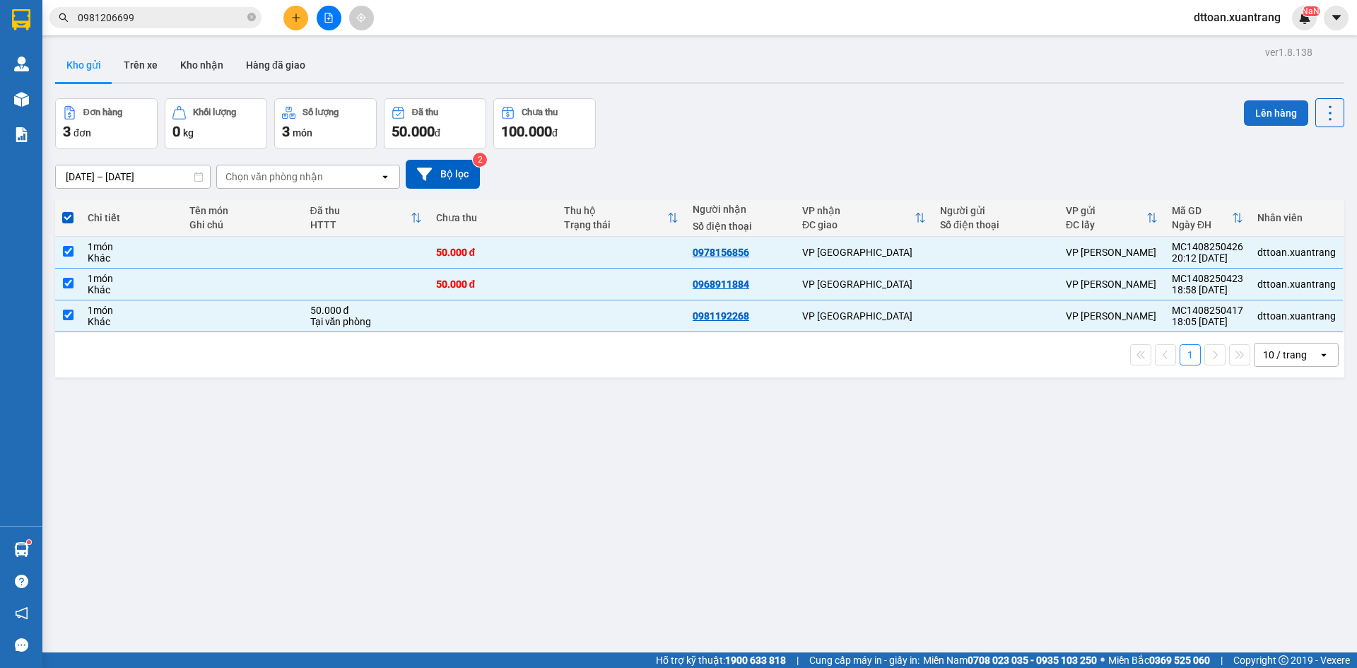
click at [1258, 102] on button "Lên hàng" at bounding box center [1276, 112] width 64 height 25
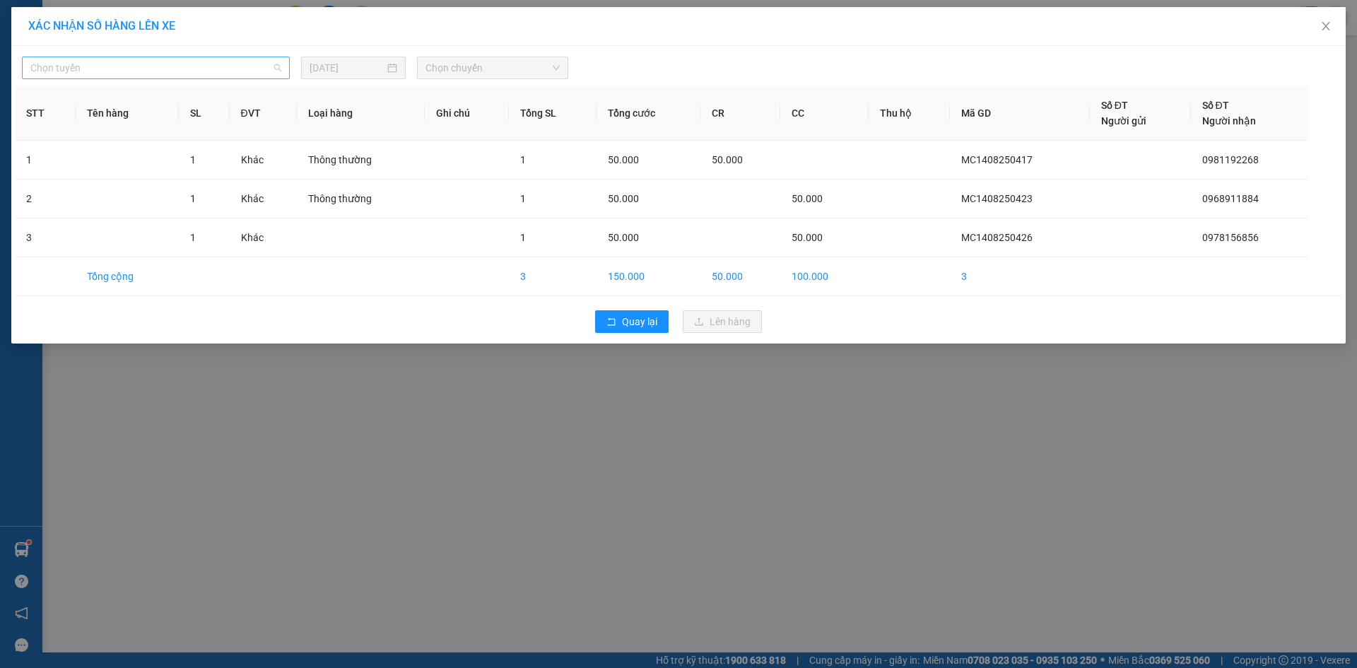
click at [187, 66] on span "Chọn tuyến" at bounding box center [155, 67] width 251 height 21
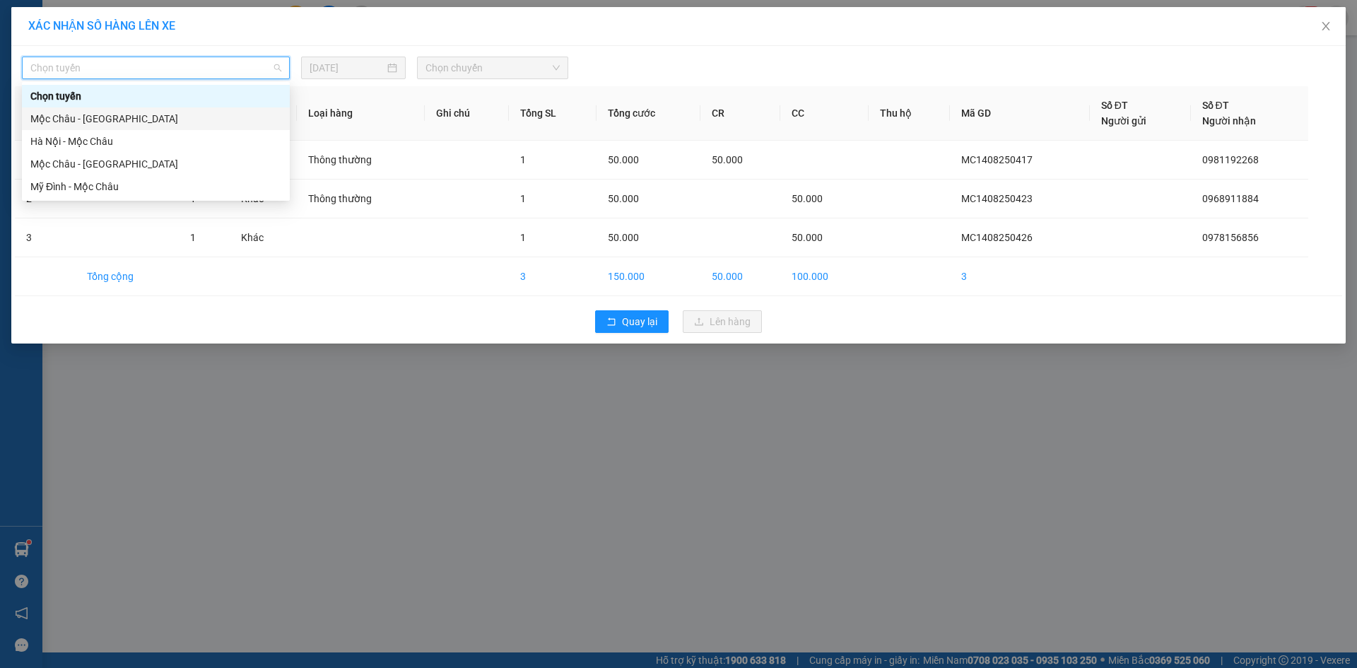
click at [161, 122] on div "Mộc Châu - [GEOGRAPHIC_DATA]" at bounding box center [155, 119] width 251 height 16
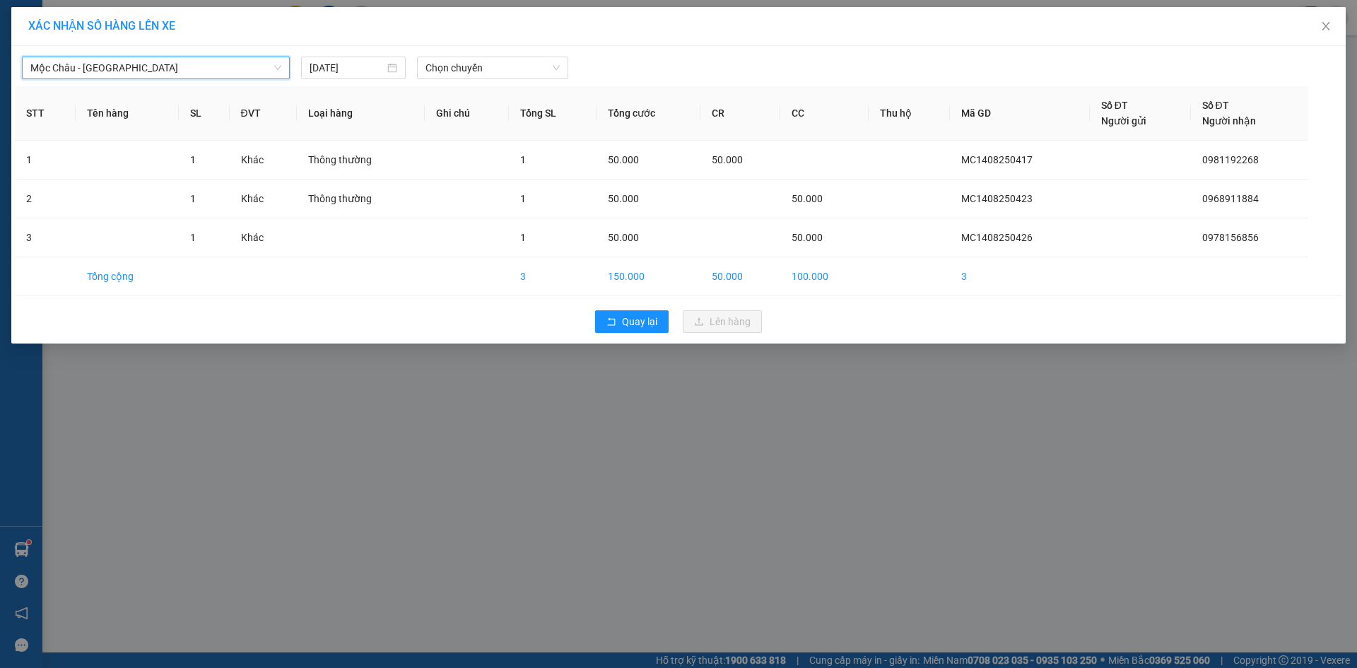
click at [484, 50] on div "Mộc Châu - [GEOGRAPHIC_DATA] [GEOGRAPHIC_DATA] - [GEOGRAPHIC_DATA] [DATE] Chọn …" at bounding box center [678, 64] width 1327 height 30
click at [481, 65] on span "Chọn chuyến" at bounding box center [493, 67] width 134 height 21
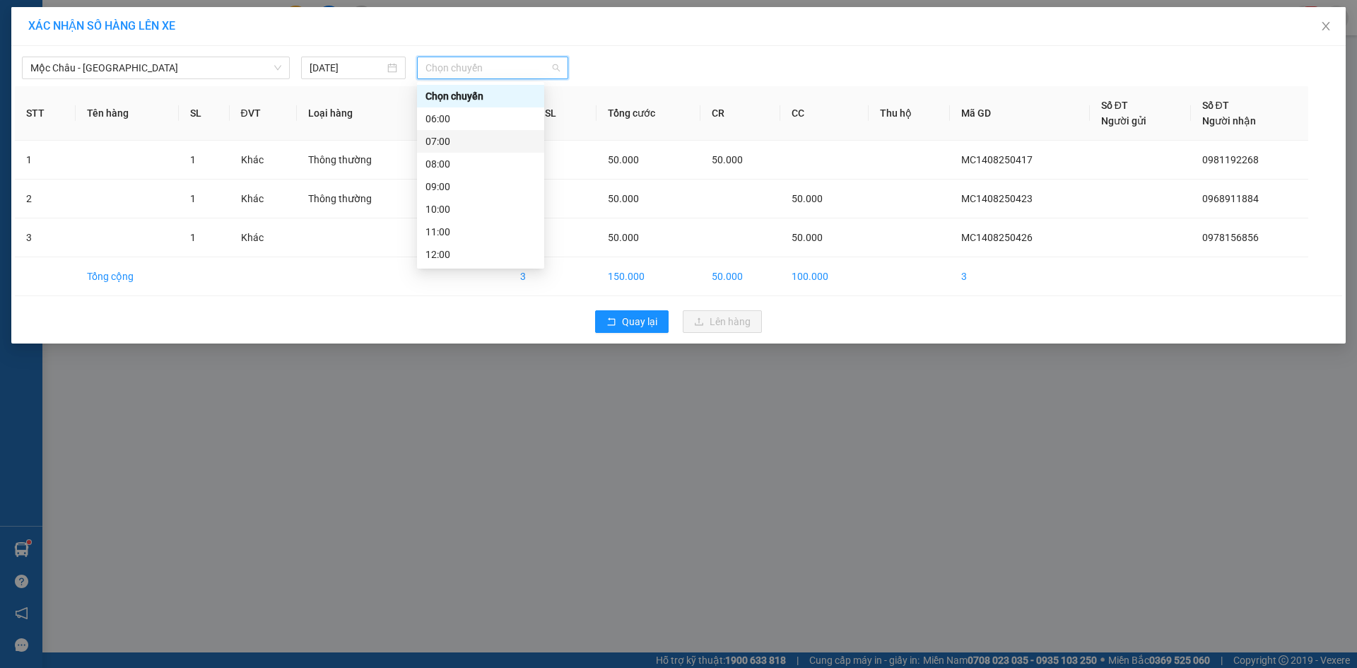
scroll to position [204, 0]
click at [476, 252] on div "23:00" at bounding box center [481, 255] width 110 height 16
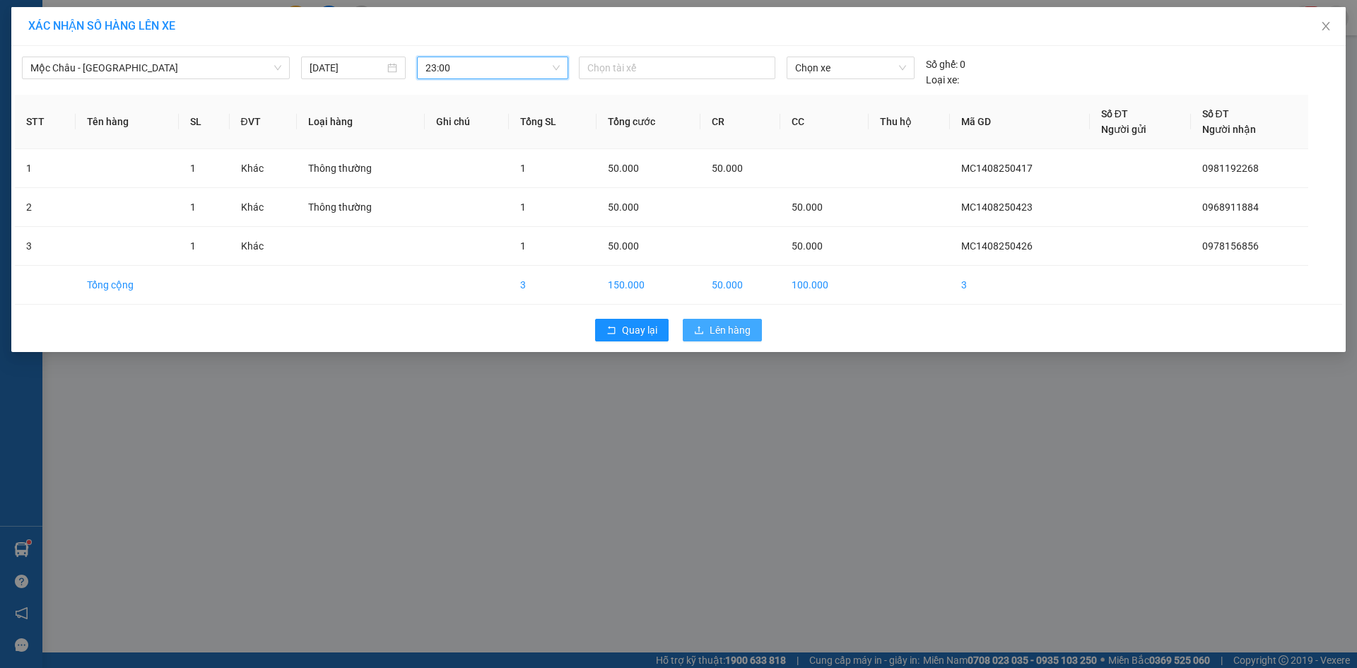
click at [745, 329] on span "Lên hàng" at bounding box center [730, 330] width 41 height 16
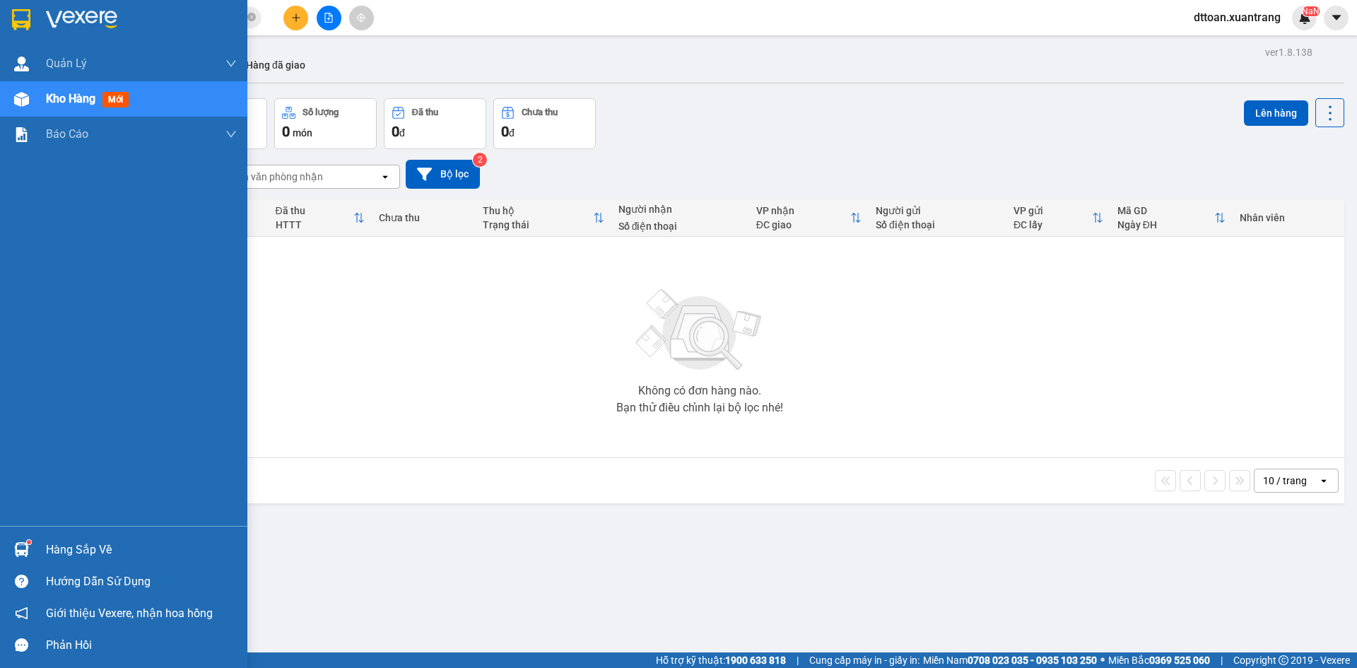
click at [89, 13] on img at bounding box center [81, 19] width 71 height 21
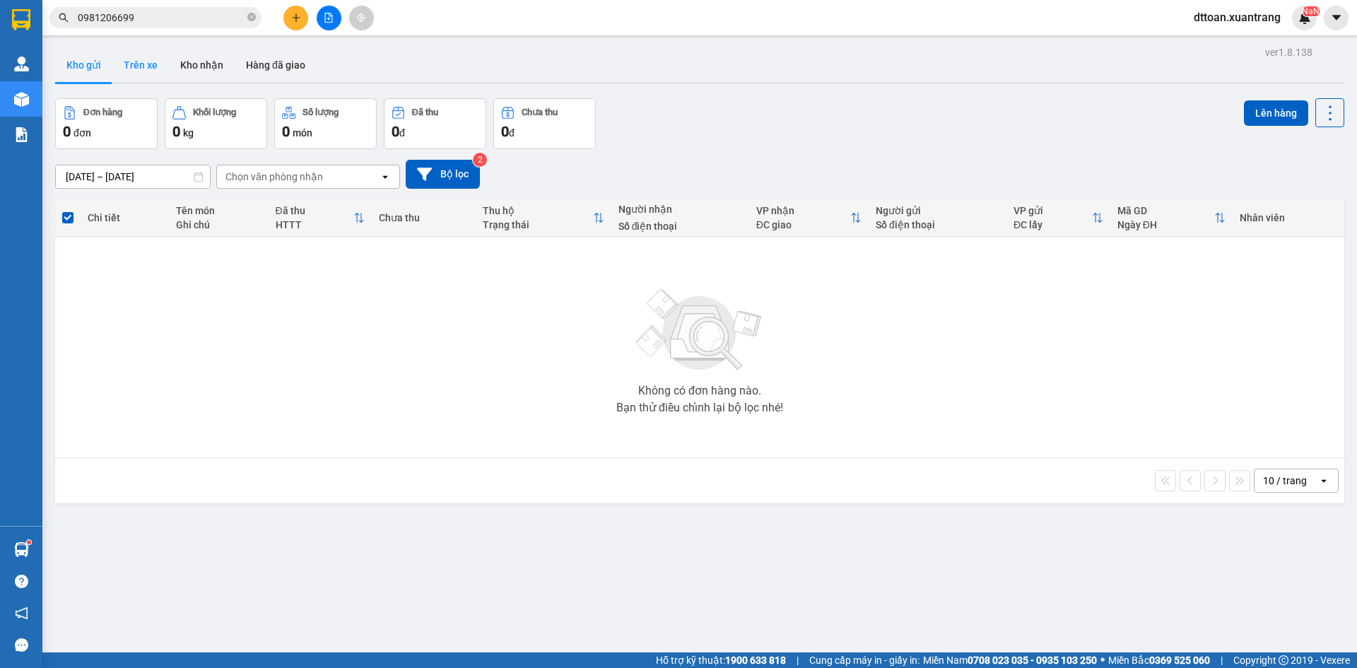
click at [146, 66] on button "Trên xe" at bounding box center [140, 65] width 57 height 34
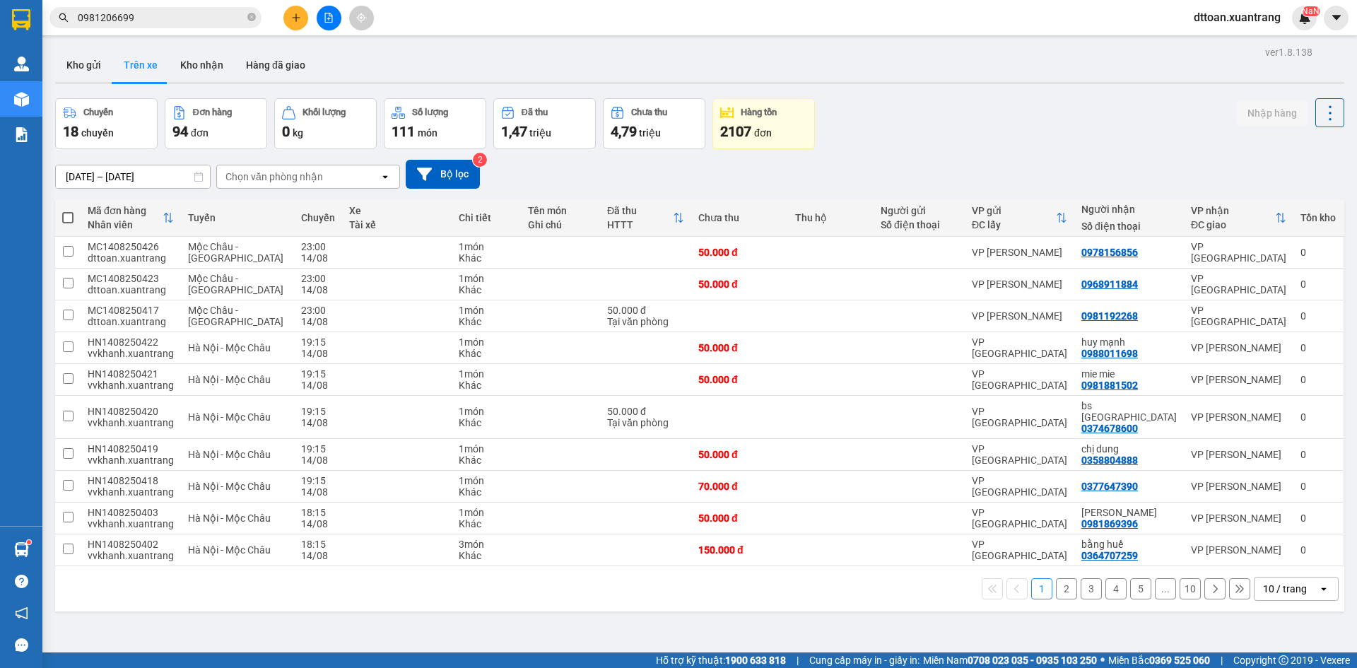
click at [297, 14] on icon "plus" at bounding box center [296, 18] width 10 height 10
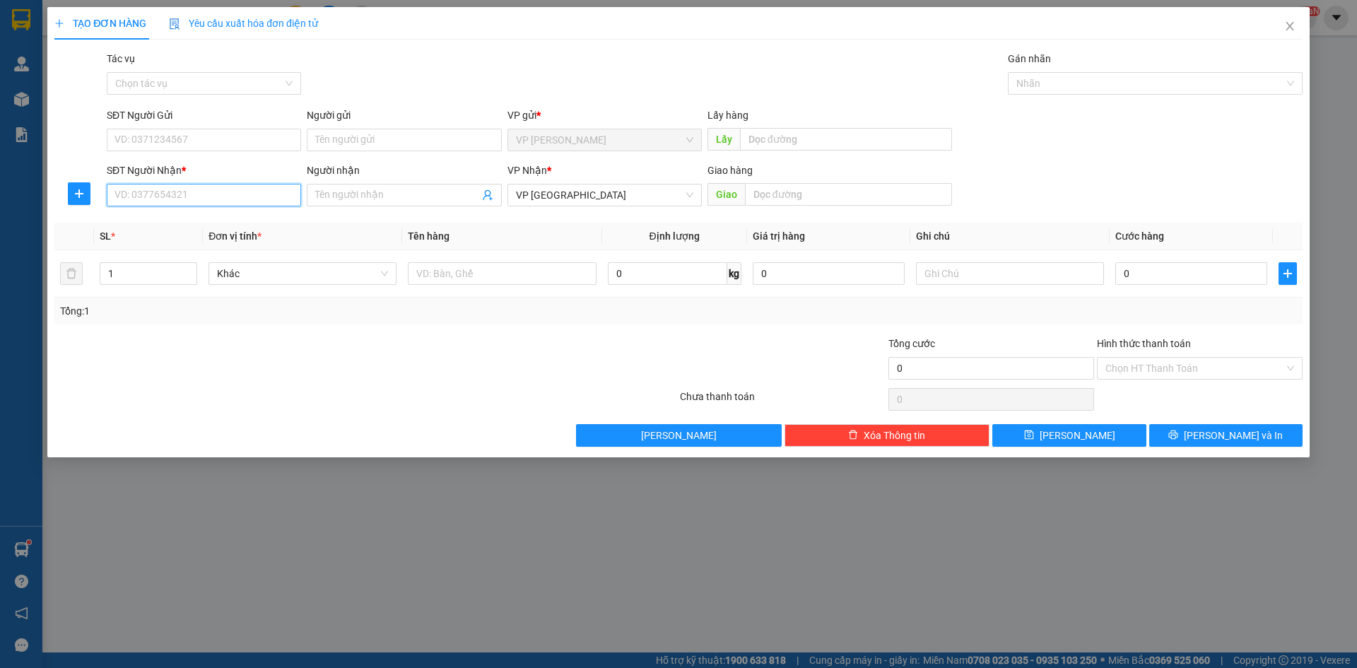
click at [171, 193] on input "SĐT Người Nhận *" at bounding box center [204, 195] width 194 height 23
click at [344, 184] on span at bounding box center [404, 195] width 194 height 23
type input "thiện"
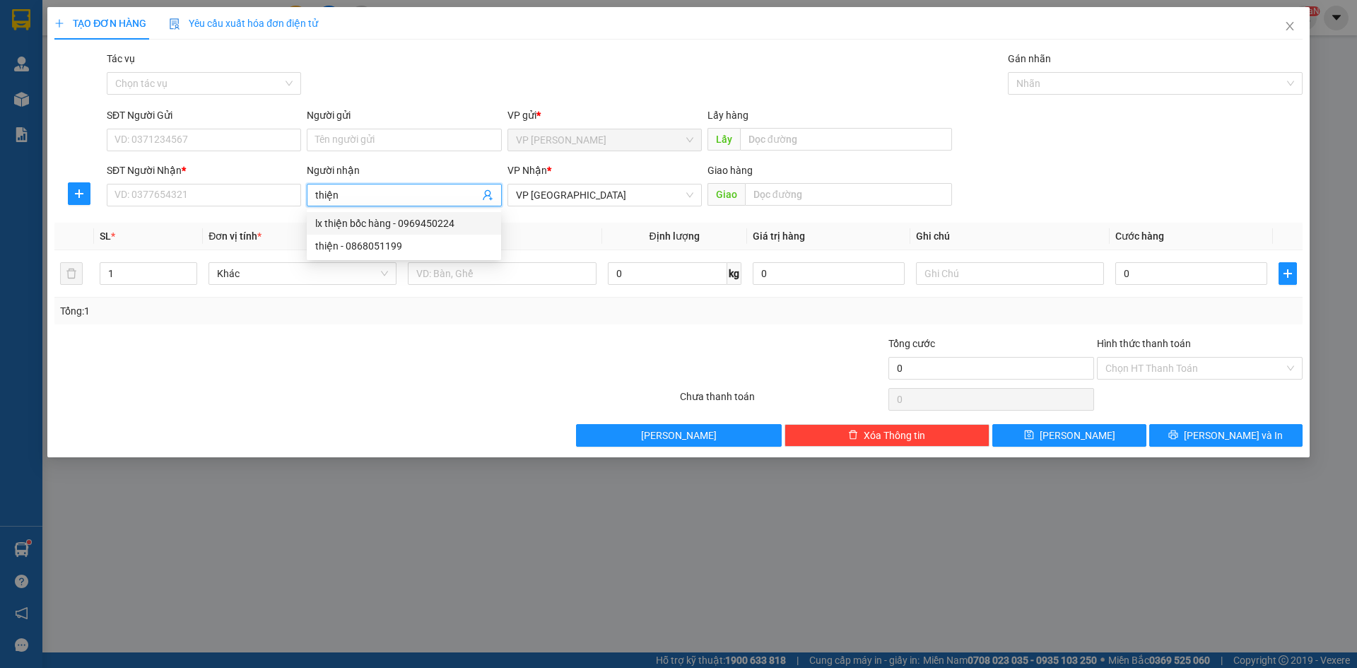
click at [377, 220] on div "lx thiện bốc hàng - 0969450224" at bounding box center [403, 224] width 177 height 16
type input "0969450224"
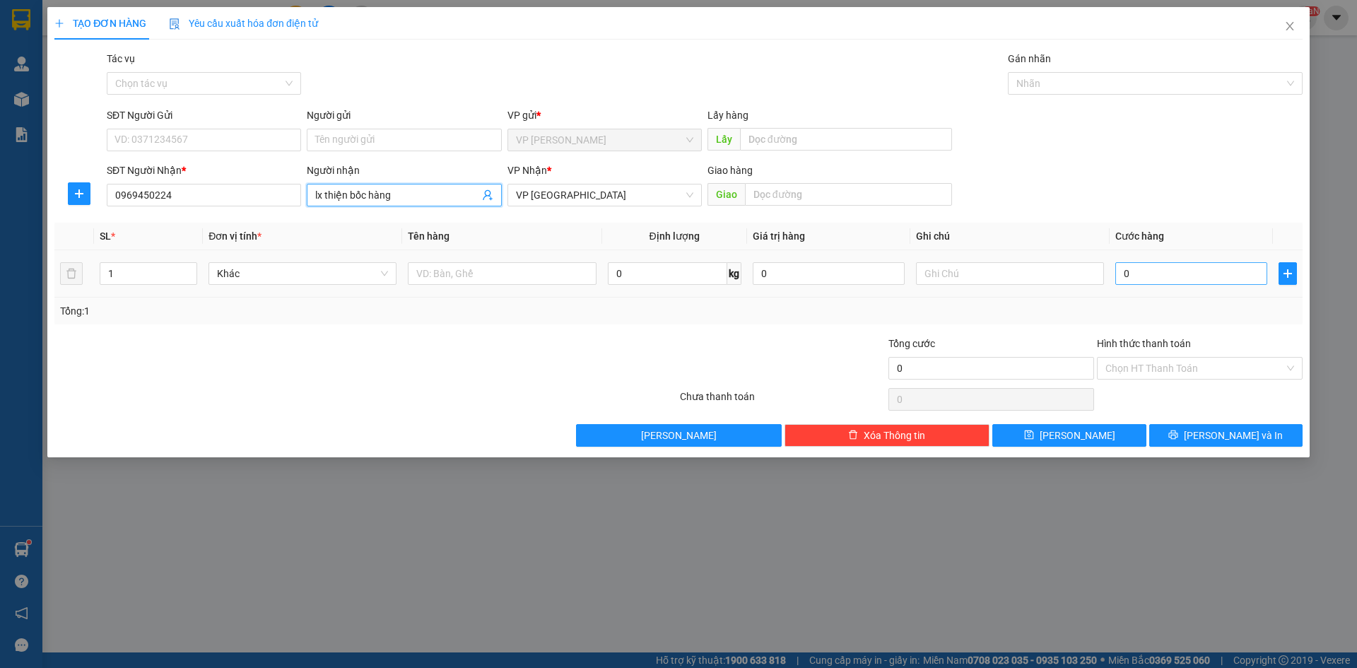
type input "lx thiện bốc hàng"
click at [1200, 275] on input "0" at bounding box center [1191, 273] width 152 height 23
type input "7"
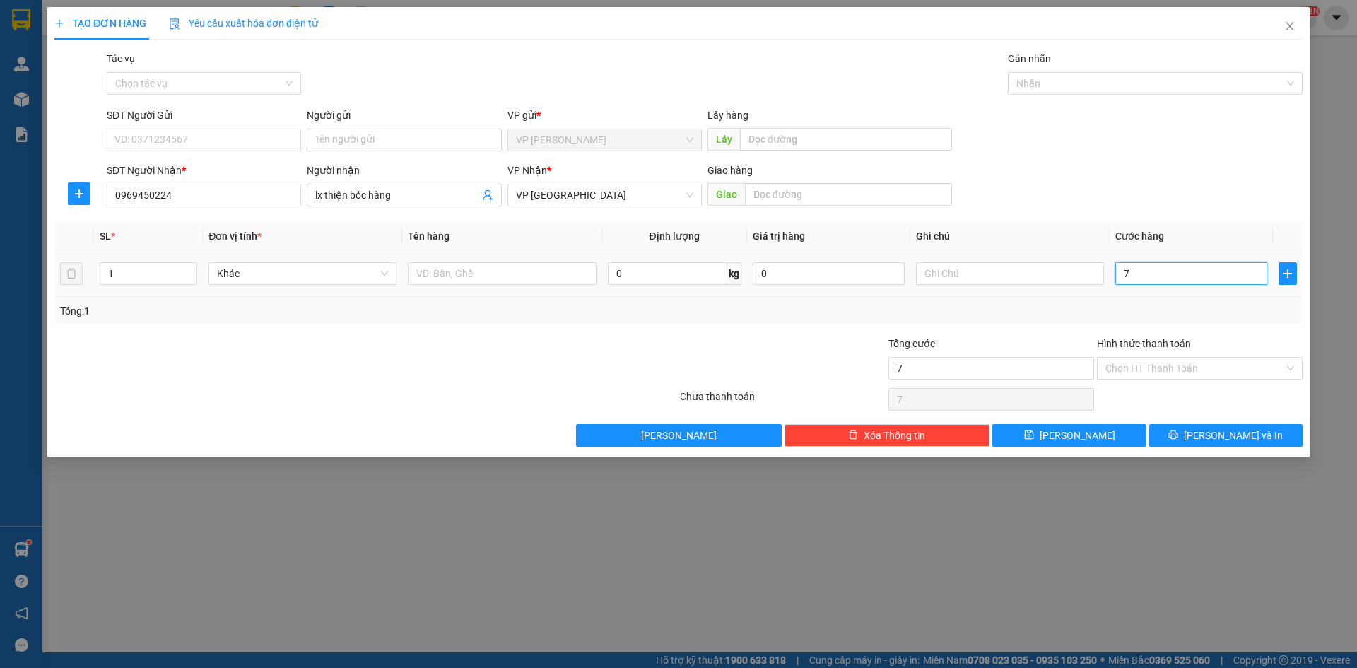
type input "70"
type input "70.000"
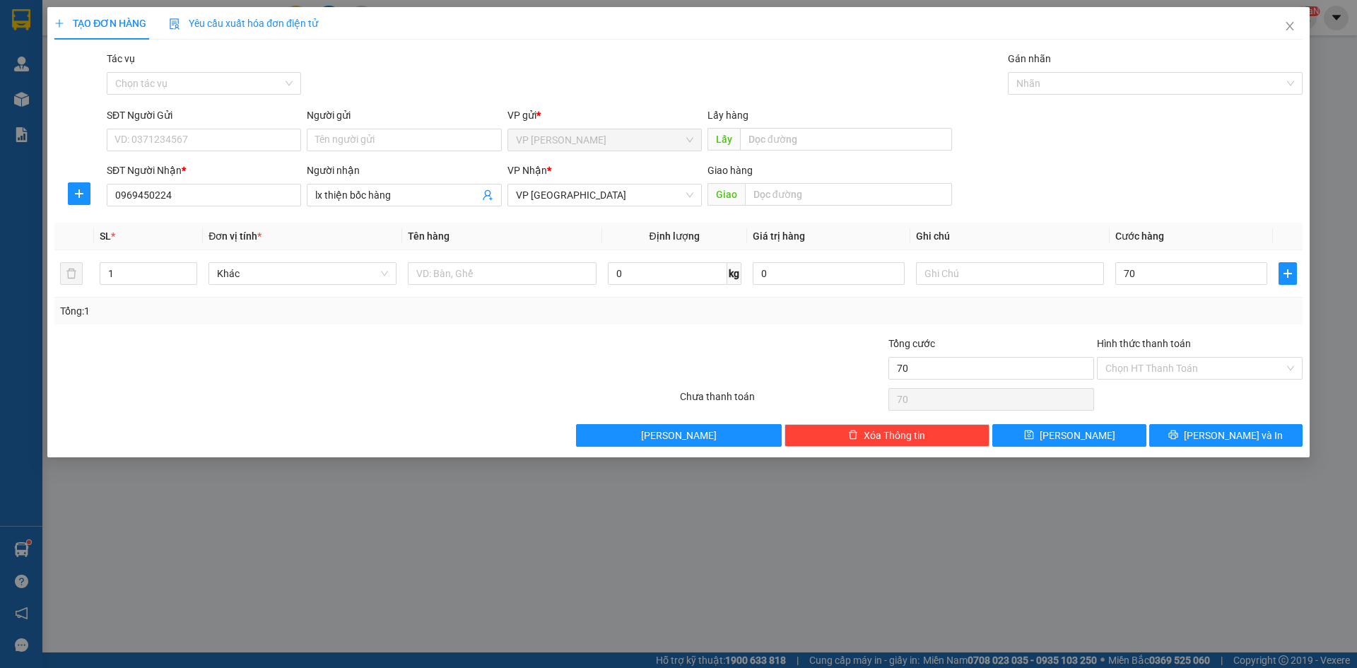
type input "70.000"
click at [1166, 314] on div "Tổng: 1" at bounding box center [678, 311] width 1237 height 16
click at [996, 317] on div "Tổng: 1" at bounding box center [678, 311] width 1237 height 16
click at [1154, 368] on input "Hình thức thanh toán" at bounding box center [1195, 368] width 179 height 21
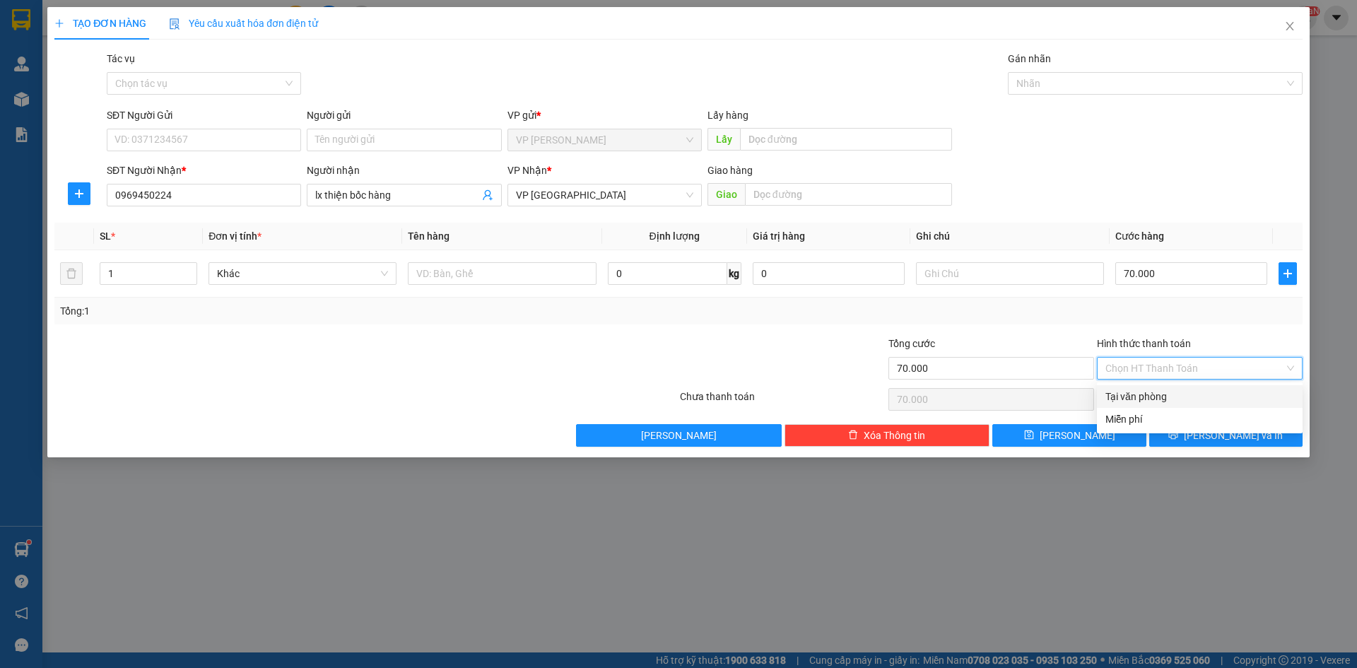
click at [1128, 321] on div "Tổng: 1" at bounding box center [678, 311] width 1248 height 27
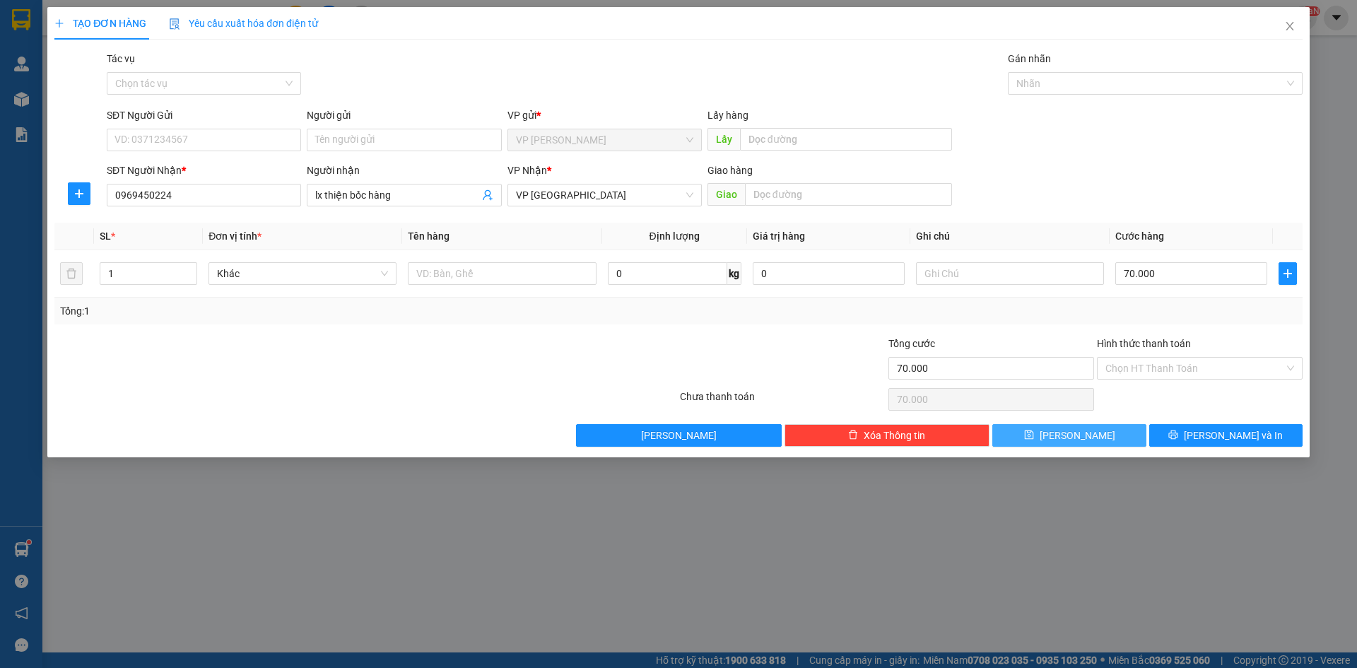
click at [1092, 428] on button "[PERSON_NAME]" at bounding box center [1068, 435] width 153 height 23
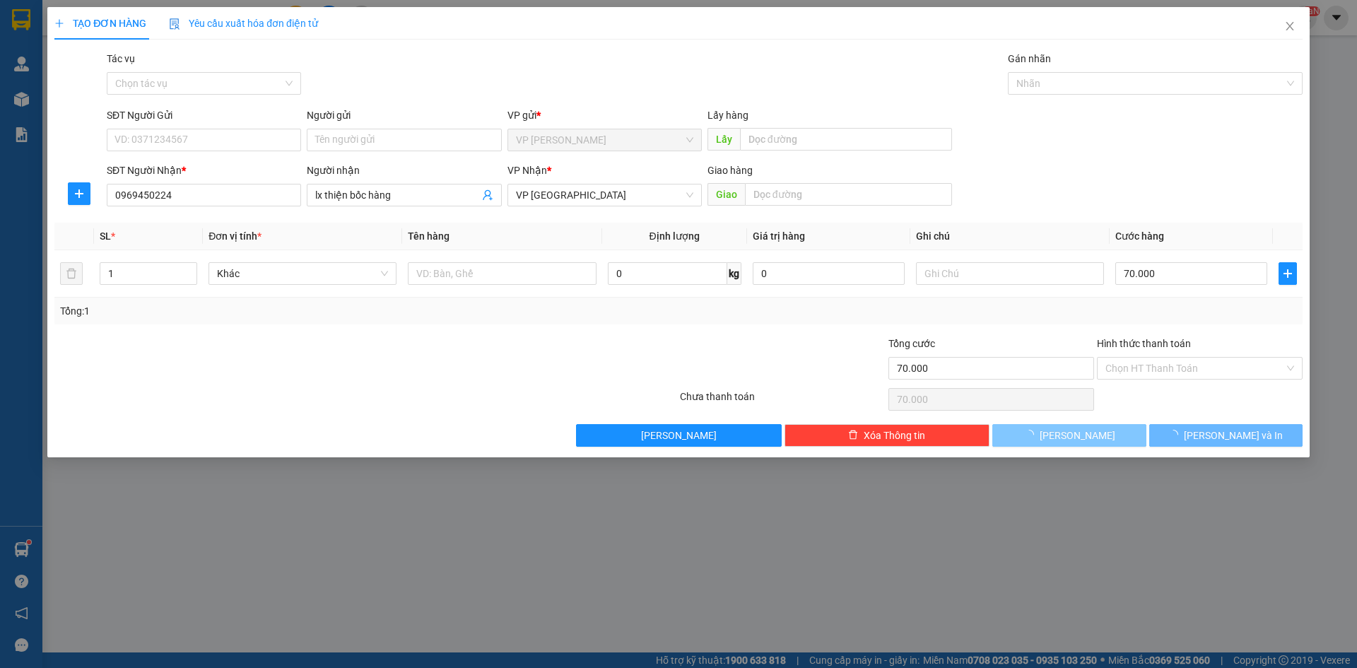
type input "0"
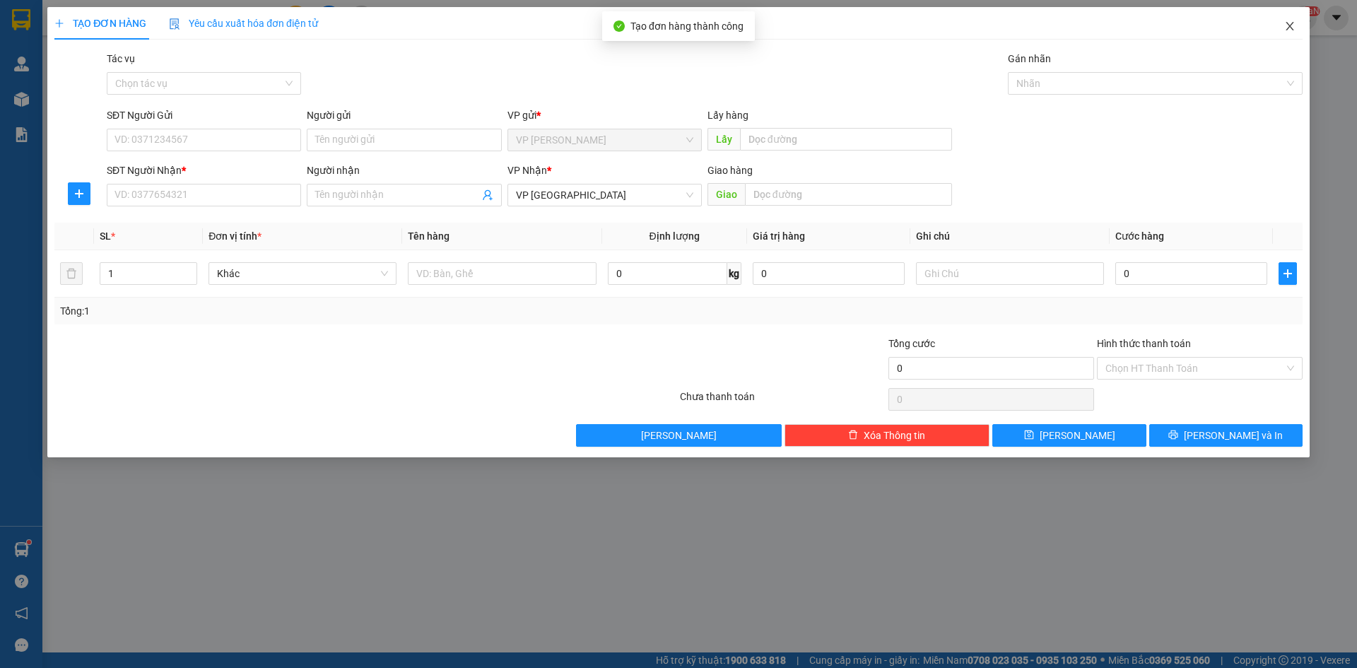
click at [1294, 30] on icon "close" at bounding box center [1289, 25] width 11 height 11
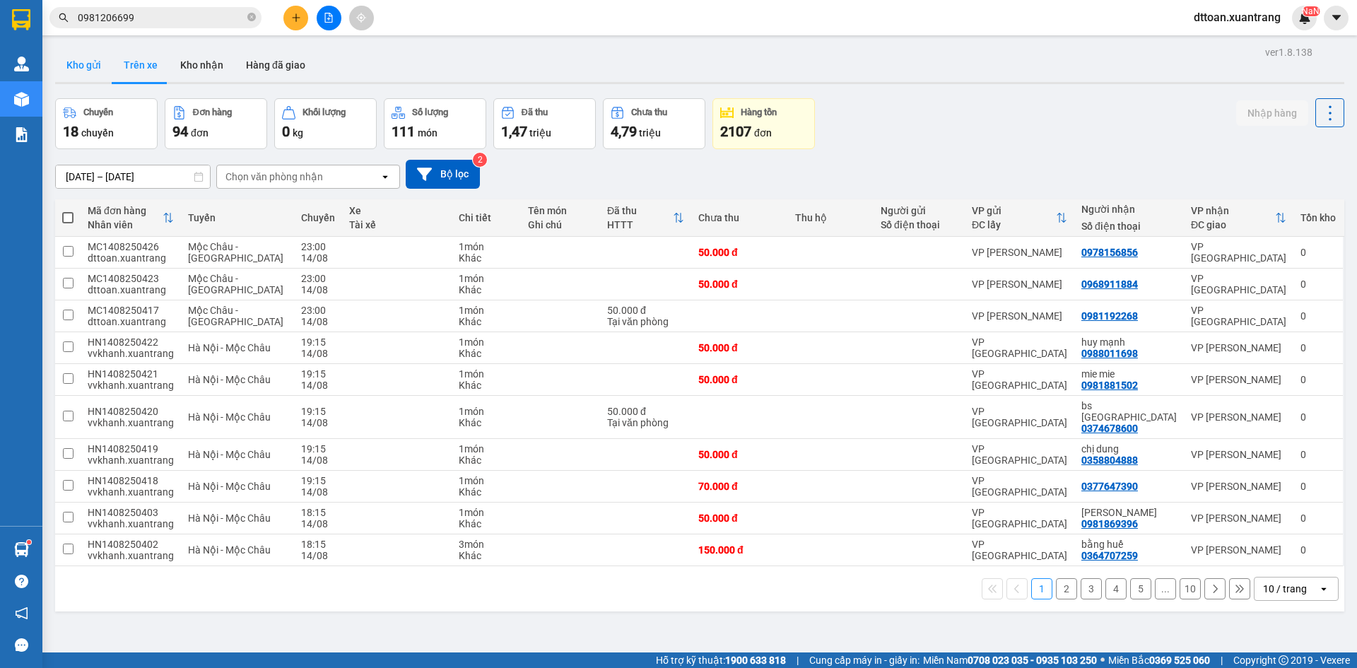
click at [65, 67] on button "Kho gửi" at bounding box center [83, 65] width 57 height 34
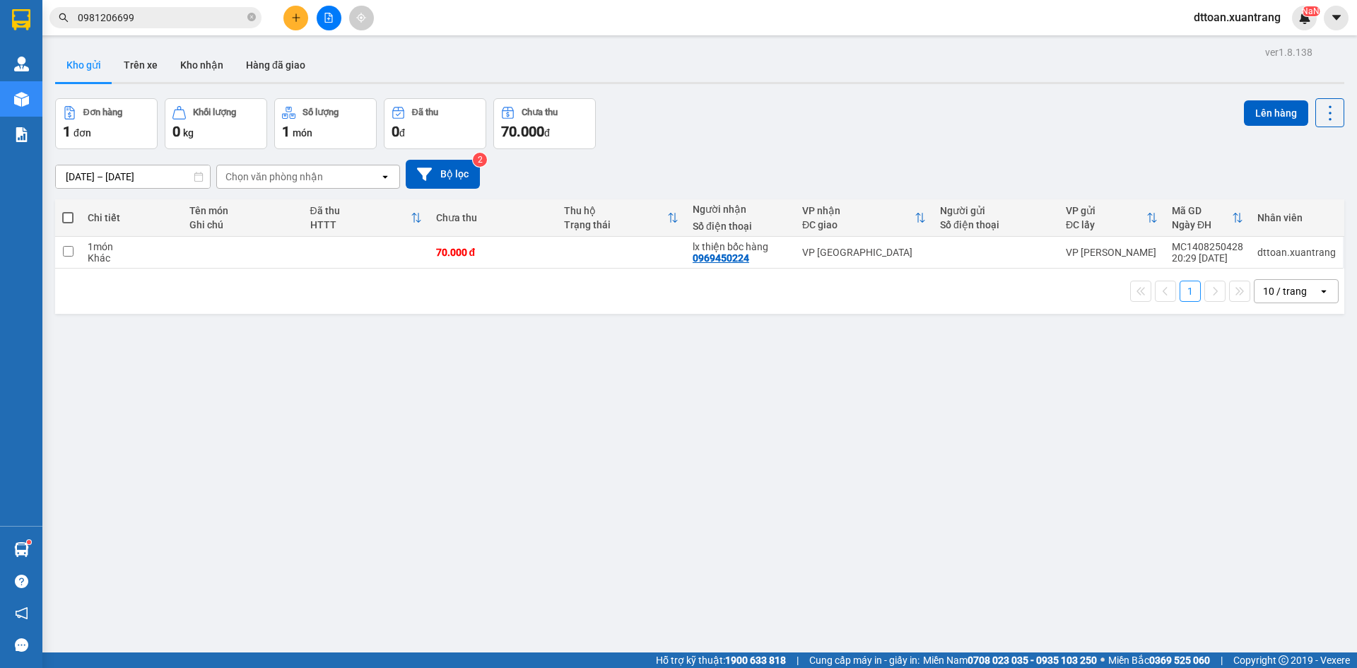
click at [206, 233] on th "Tên món Ghi chú" at bounding box center [242, 217] width 120 height 37
click at [199, 247] on td at bounding box center [242, 253] width 120 height 32
checkbox input "true"
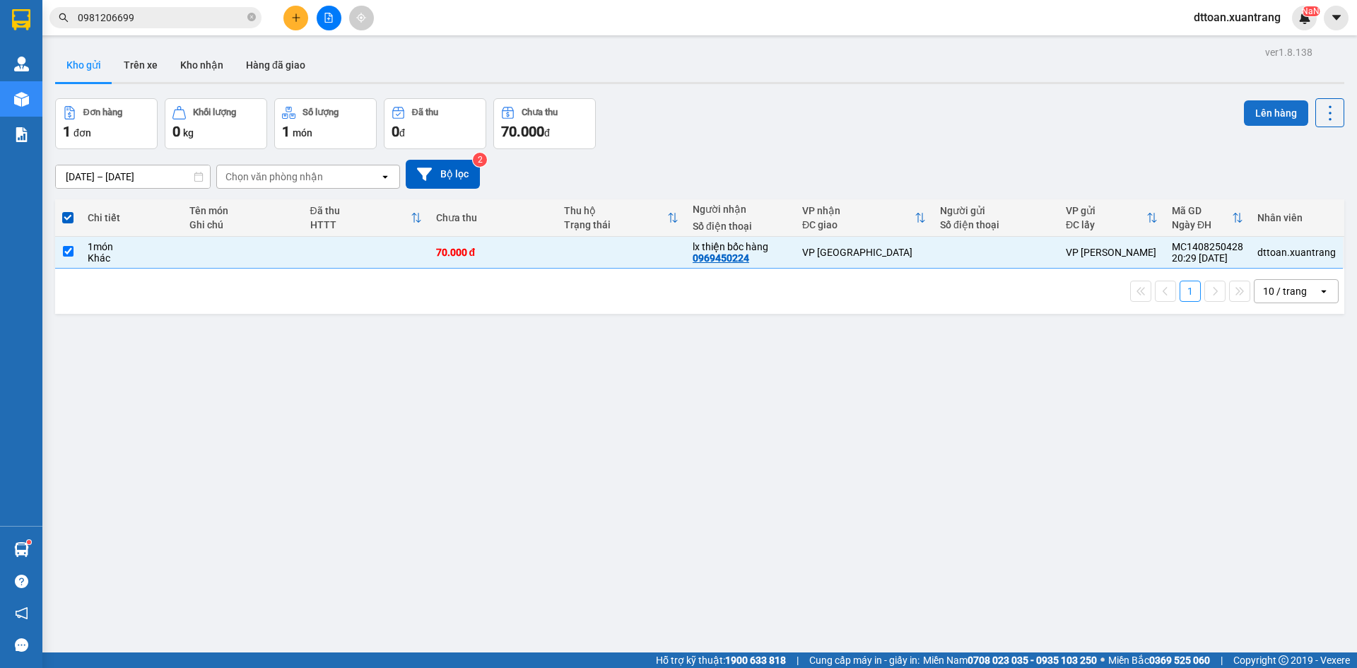
click at [1279, 116] on button "Lên hàng" at bounding box center [1276, 112] width 64 height 25
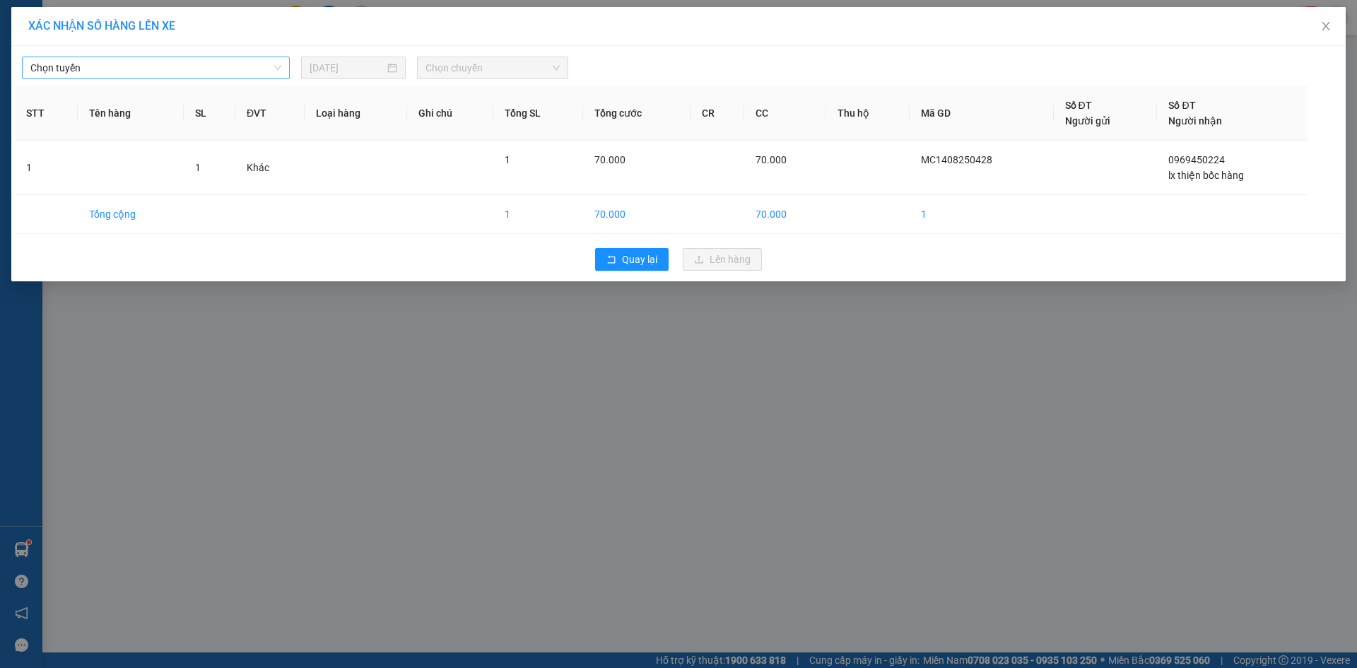
click at [160, 66] on span "Chọn tuyến" at bounding box center [155, 67] width 251 height 21
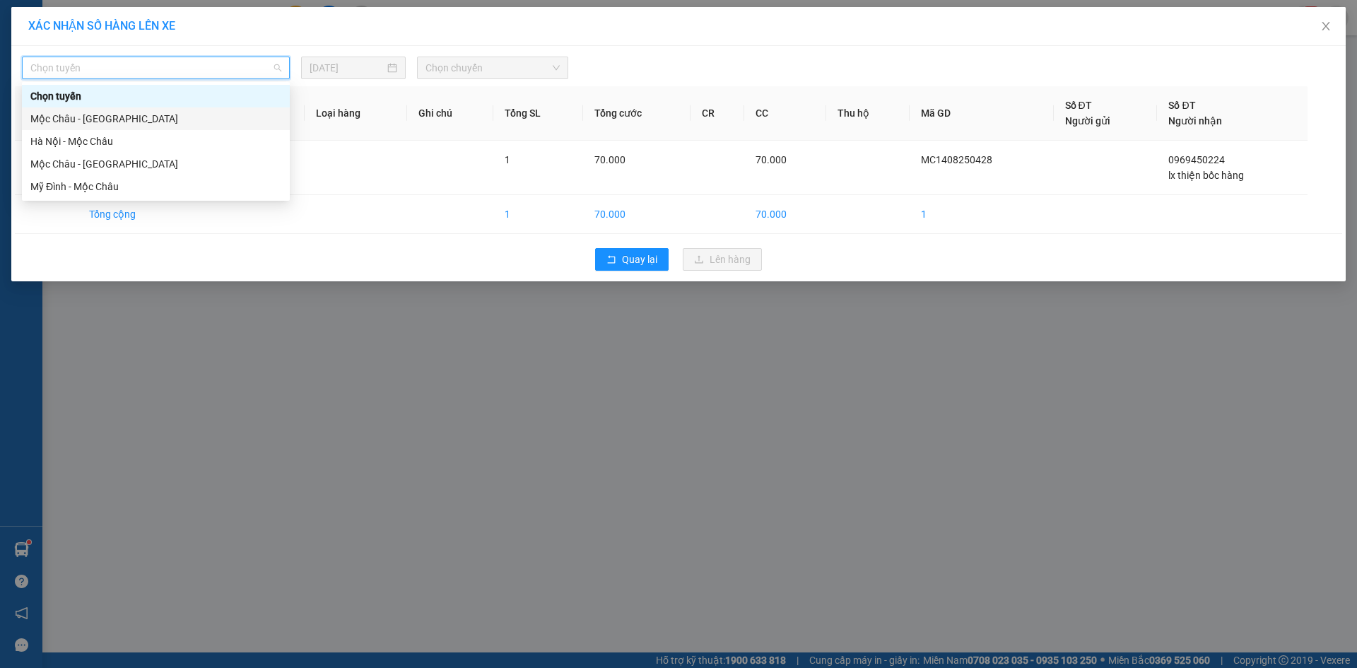
drag, startPoint x: 162, startPoint y: 107, endPoint x: 165, endPoint y: 119, distance: 12.3
click at [165, 119] on div "Chọn tuyến [GEOGRAPHIC_DATA] - [GEOGRAPHIC_DATA] [GEOGRAPHIC_DATA] - [GEOGRAPHI…" at bounding box center [156, 141] width 268 height 113
click at [143, 110] on div "Mộc Châu - [GEOGRAPHIC_DATA]" at bounding box center [156, 118] width 268 height 23
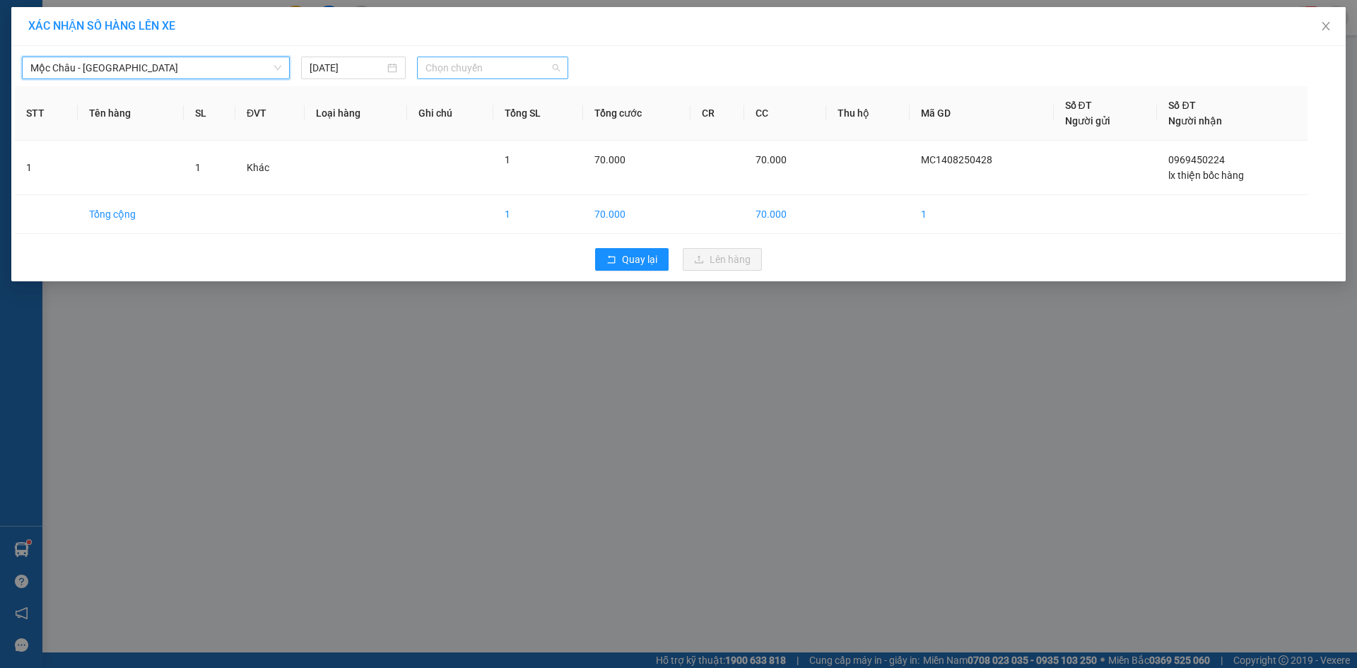
click at [481, 64] on span "Chọn chuyến" at bounding box center [493, 67] width 134 height 21
click at [457, 165] on div "16:00" at bounding box center [481, 164] width 110 height 16
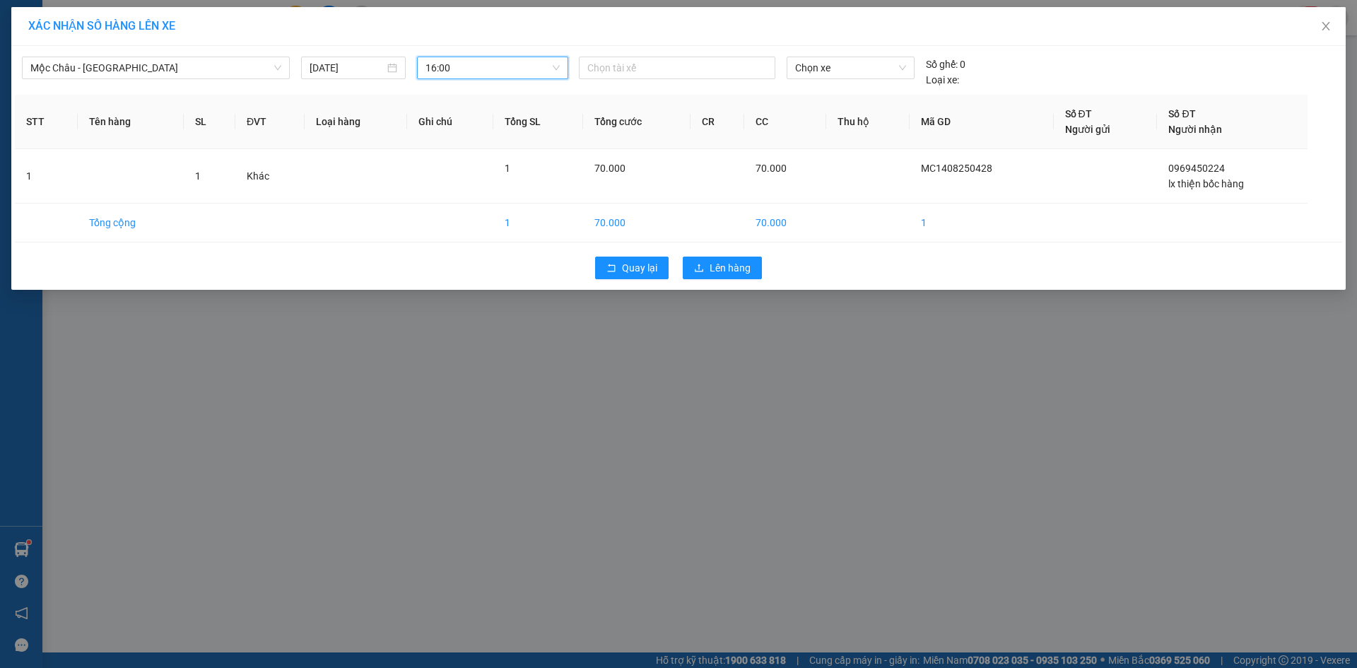
click at [543, 71] on span "16:00" at bounding box center [493, 67] width 134 height 21
click at [495, 168] on div "16:00" at bounding box center [481, 164] width 110 height 16
click at [734, 266] on span "Lên hàng" at bounding box center [730, 268] width 41 height 16
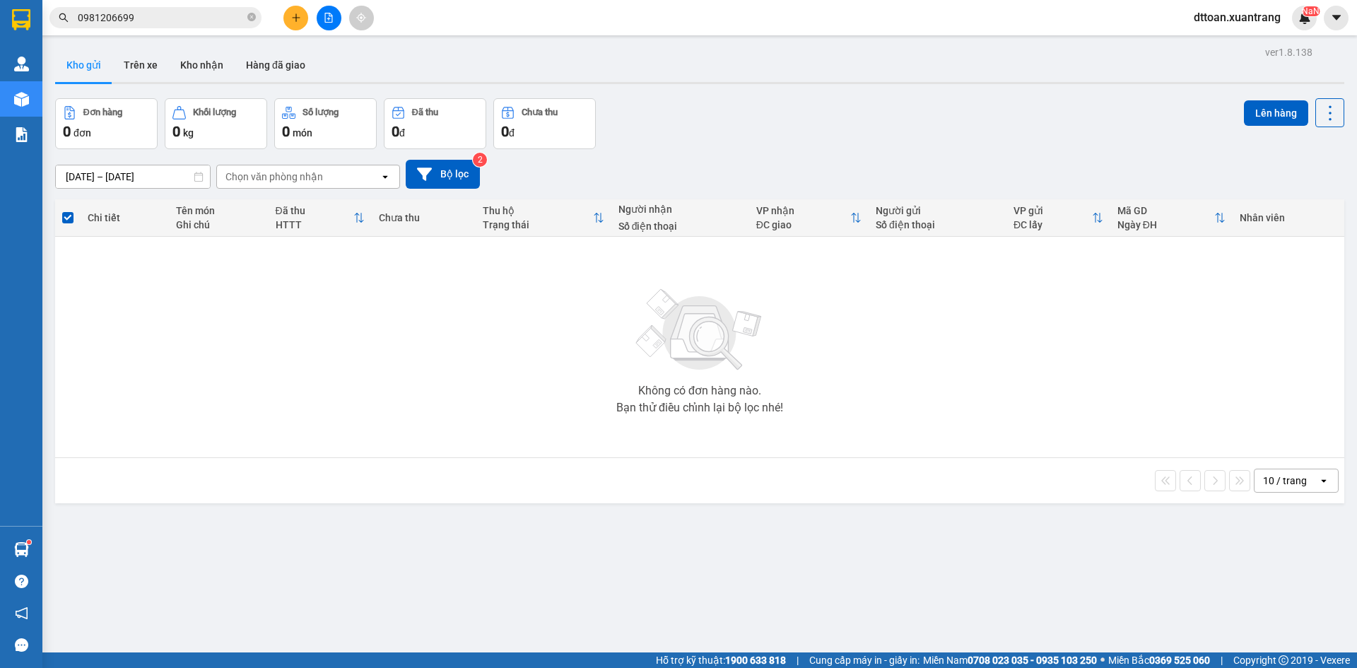
click at [296, 13] on icon "plus" at bounding box center [296, 18] width 10 height 10
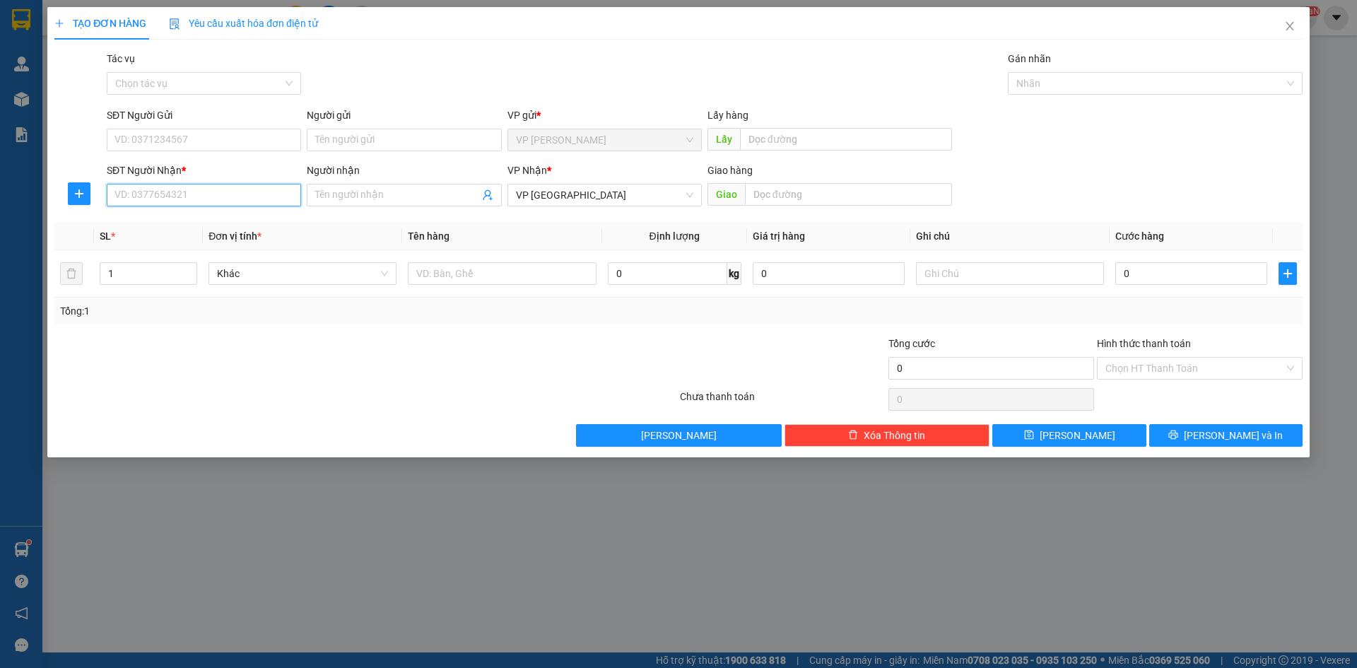
click at [297, 199] on input "SĐT Người Nhận *" at bounding box center [204, 195] width 194 height 23
click at [324, 197] on input "Người nhận" at bounding box center [396, 195] width 163 height 16
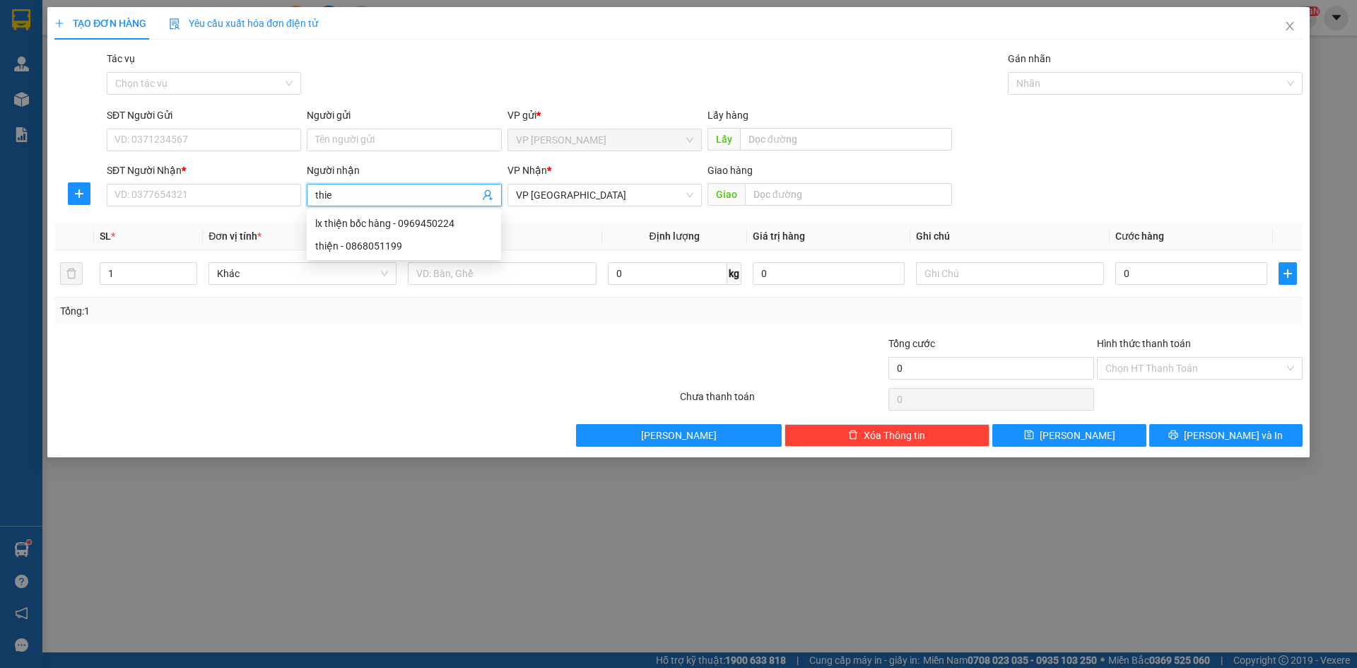
type input "thien"
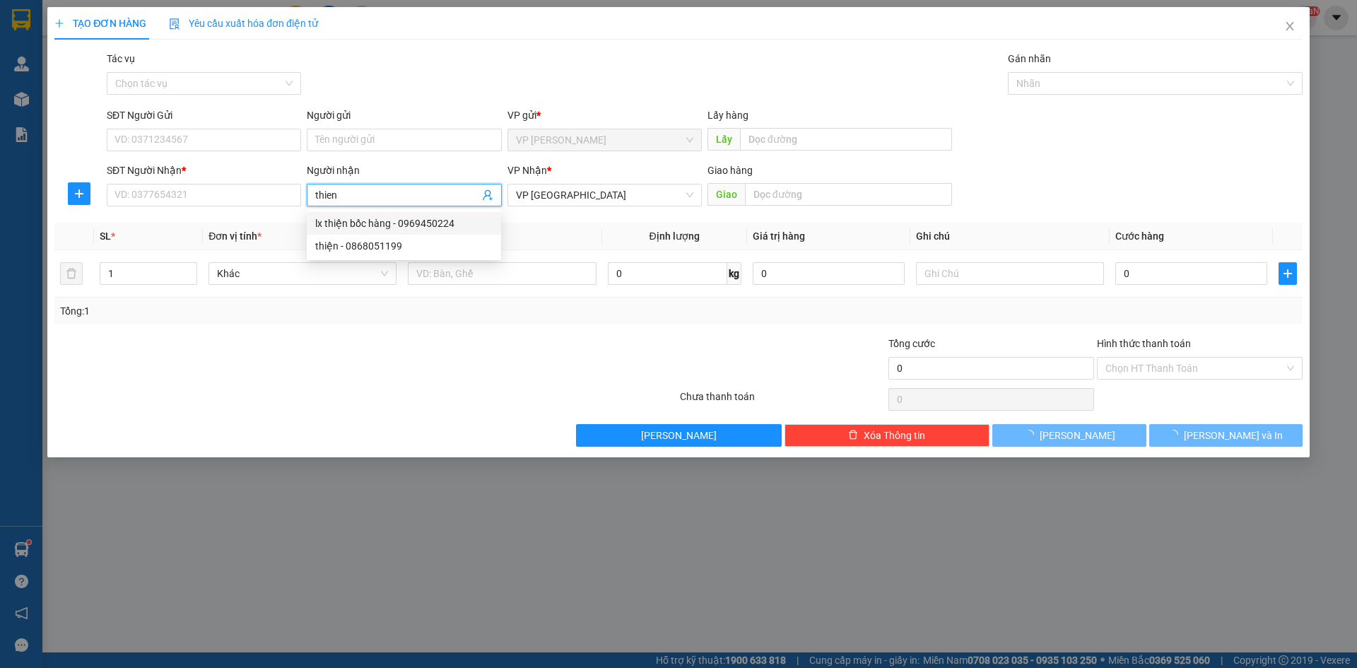
click at [339, 218] on div "lx thiện bốc hàng - 0969450224" at bounding box center [403, 224] width 177 height 16
type input "0969450224"
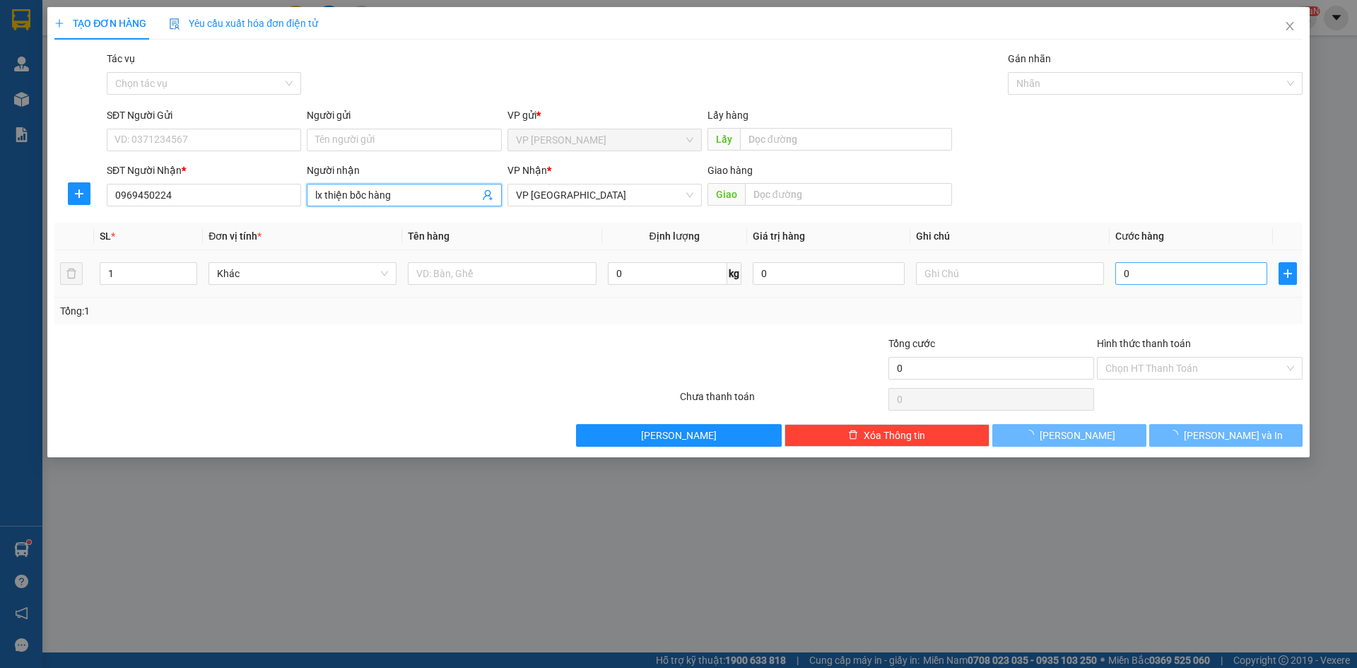
type input "lx thiện bốc hàng"
click at [1193, 272] on input "0" at bounding box center [1191, 273] width 152 height 23
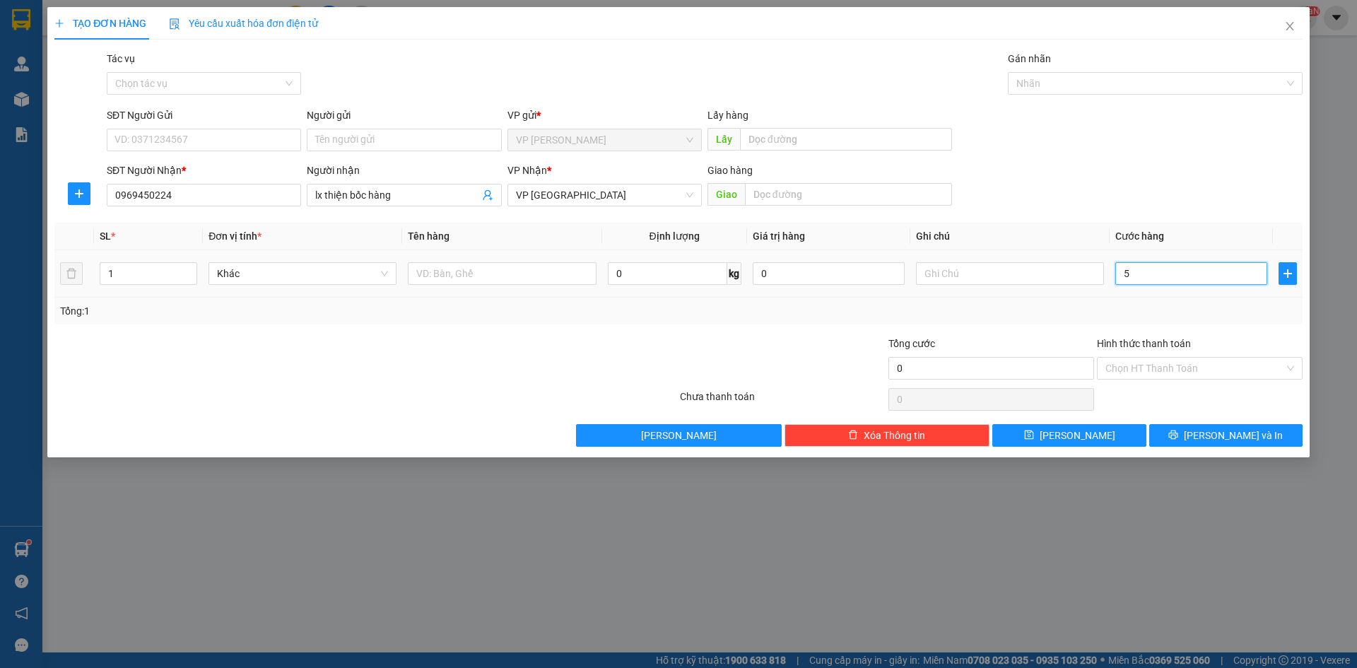
type input "54"
type input "540"
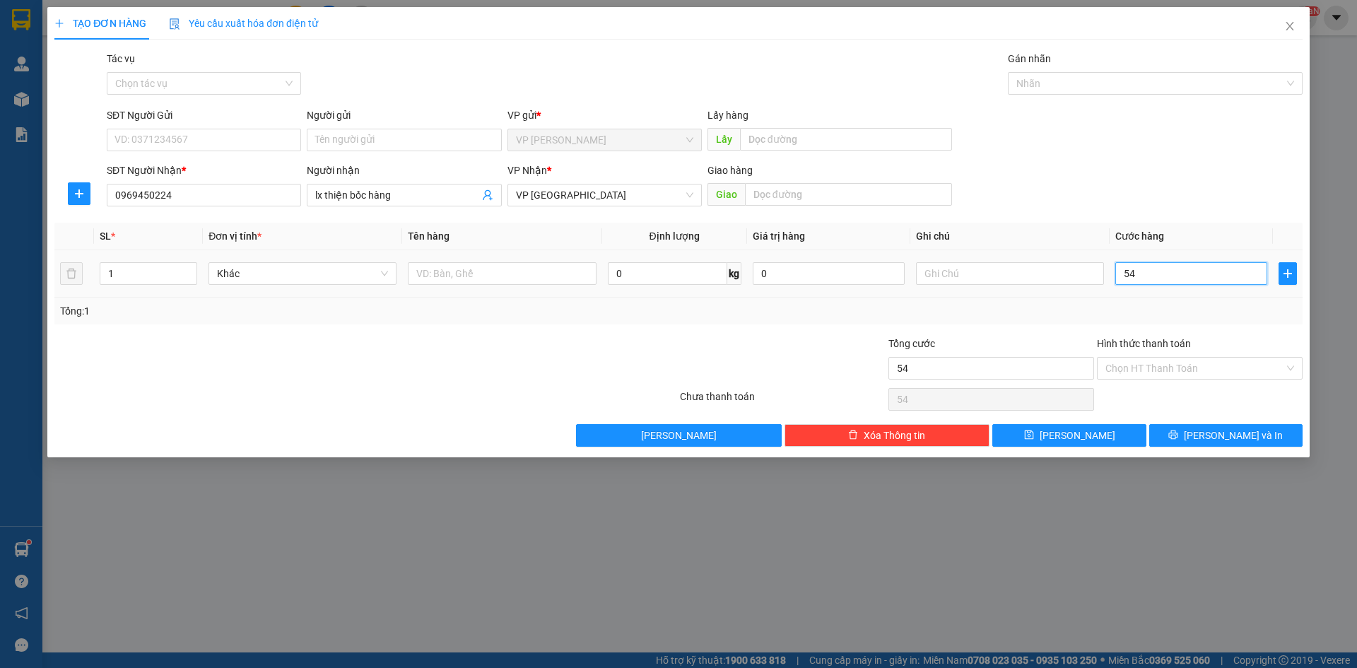
type input "540"
type input "54"
type input "5"
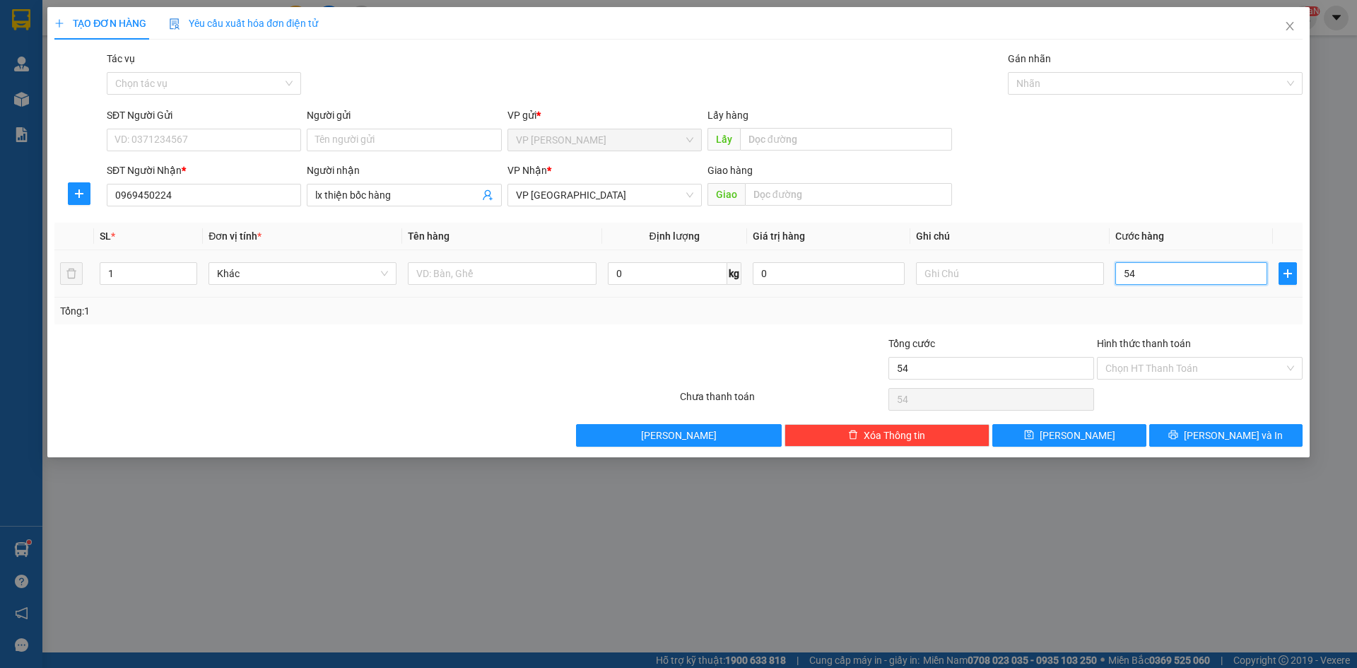
type input "5"
type input "50"
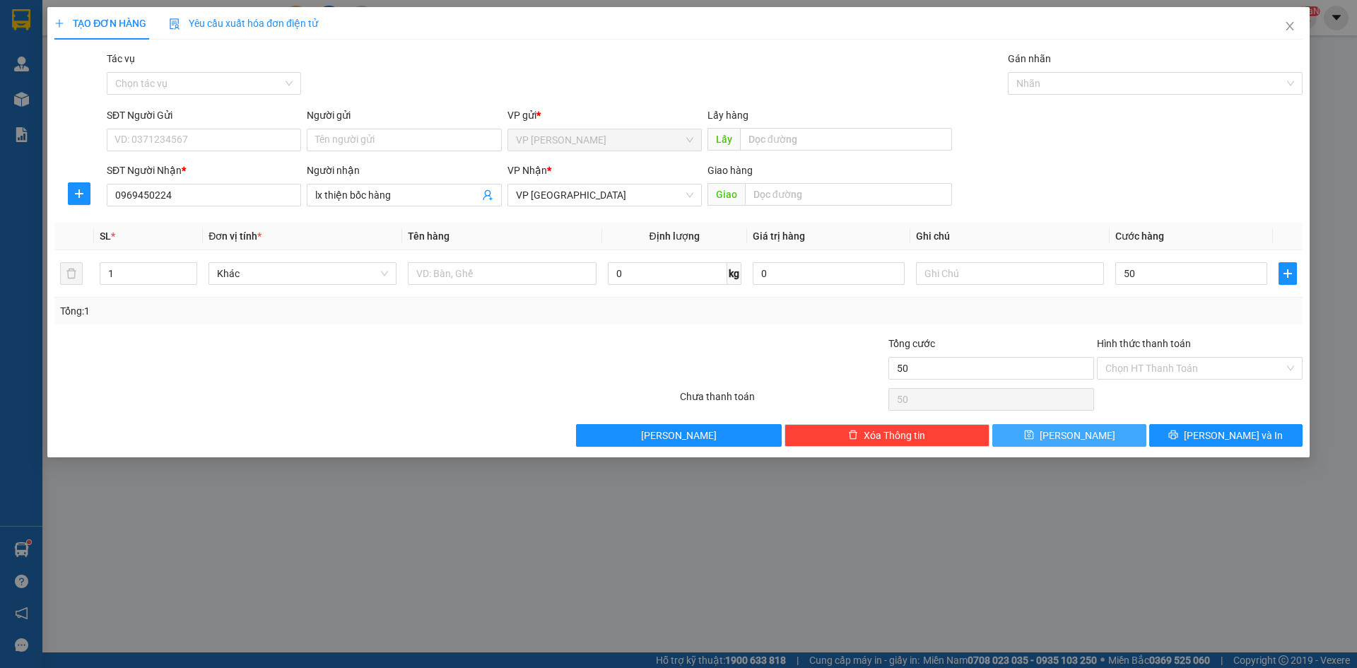
type input "50.000"
click at [1105, 435] on button "[PERSON_NAME]" at bounding box center [1068, 435] width 153 height 23
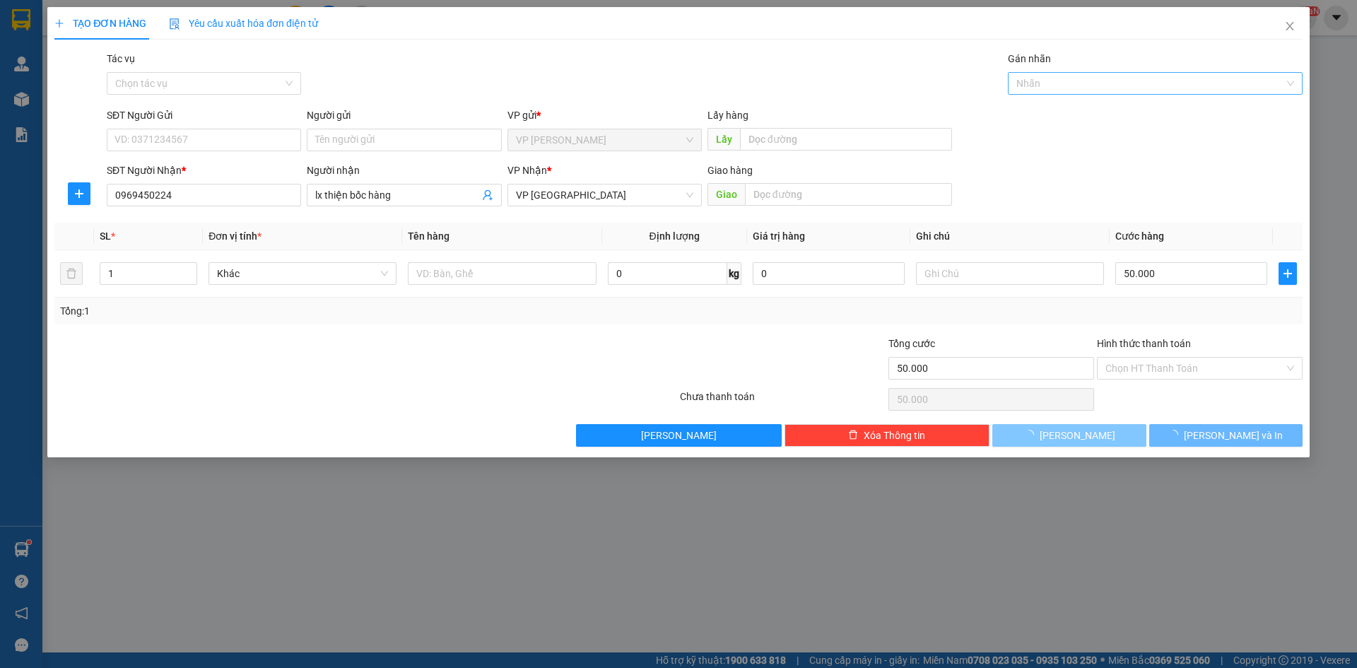
type input "0"
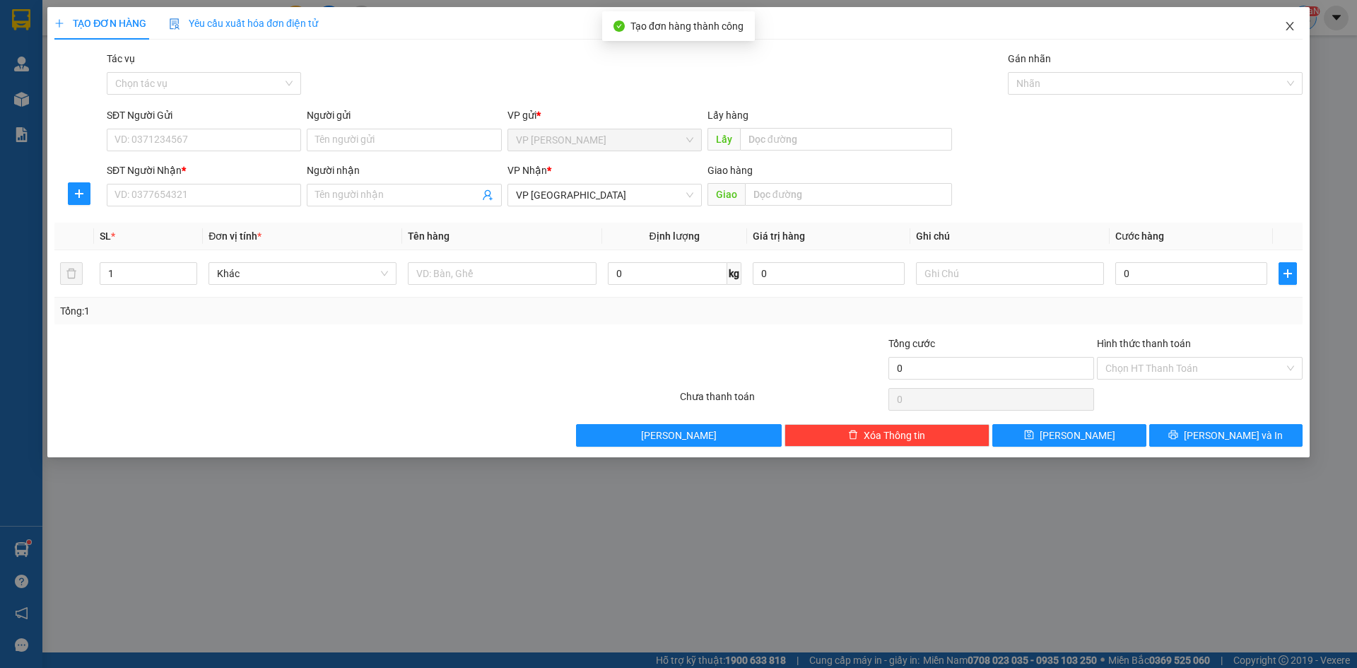
click at [1298, 16] on span "Close" at bounding box center [1290, 27] width 40 height 40
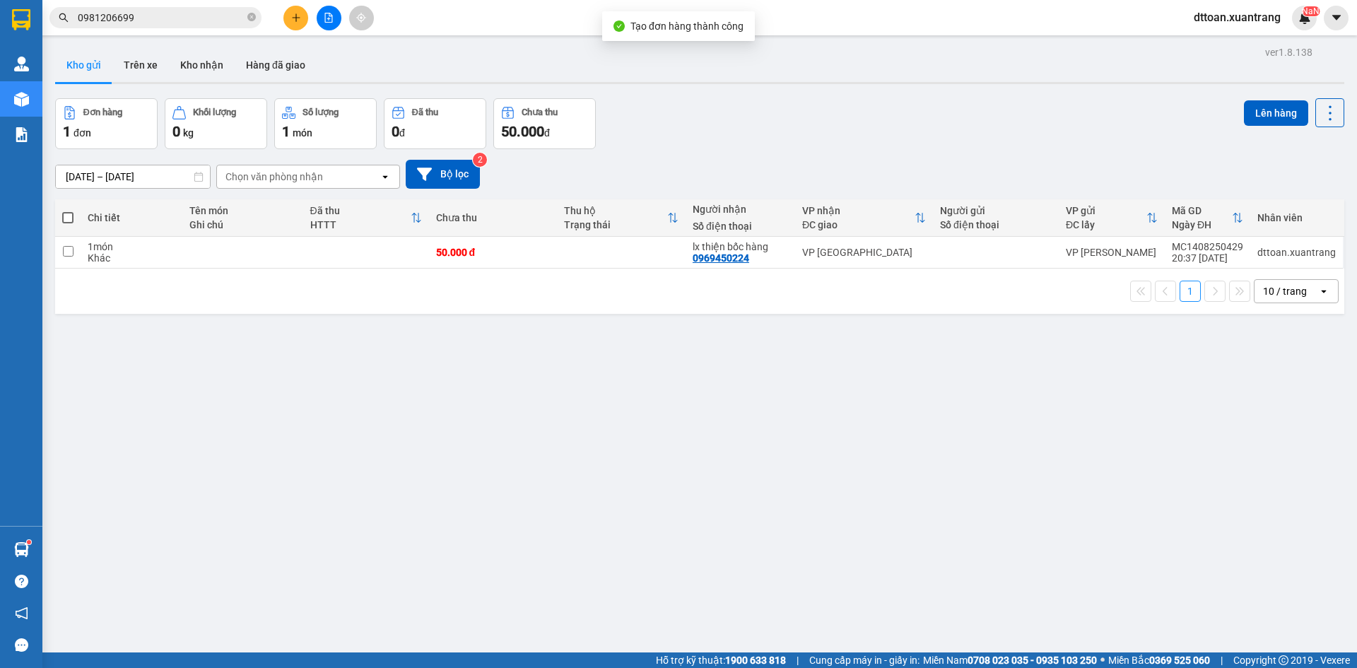
drag, startPoint x: 587, startPoint y: 272, endPoint x: 591, endPoint y: 264, distance: 9.5
click at [587, 271] on div "1 10 / trang open" at bounding box center [699, 291] width 1289 height 45
click at [593, 259] on td at bounding box center [621, 253] width 129 height 32
checkbox input "true"
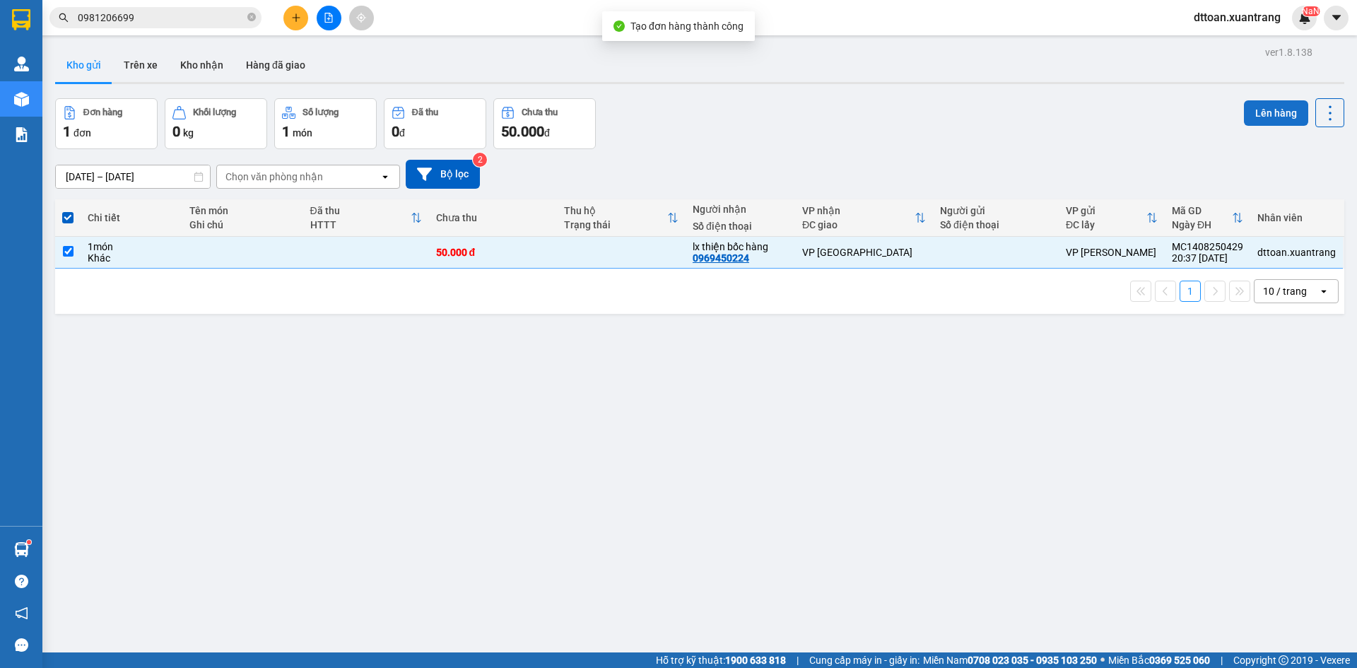
click at [1260, 117] on button "Lên hàng" at bounding box center [1276, 112] width 64 height 25
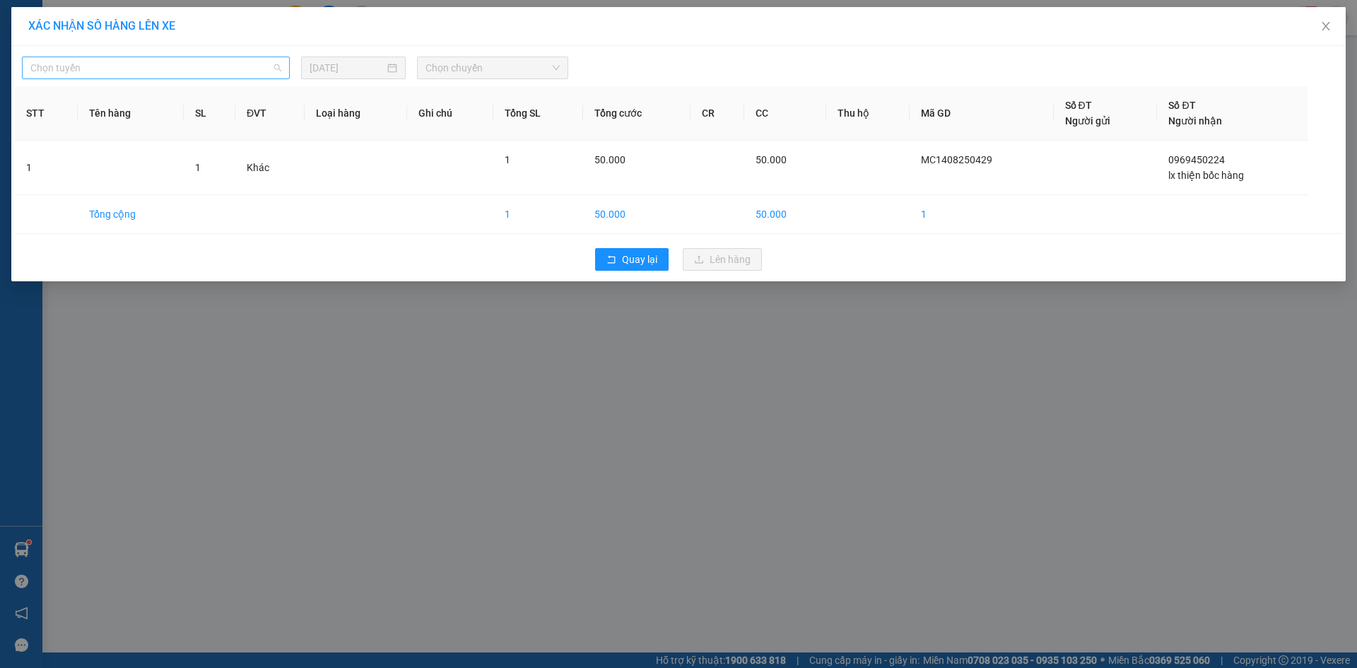
click at [76, 64] on span "Chọn tuyến" at bounding box center [155, 67] width 251 height 21
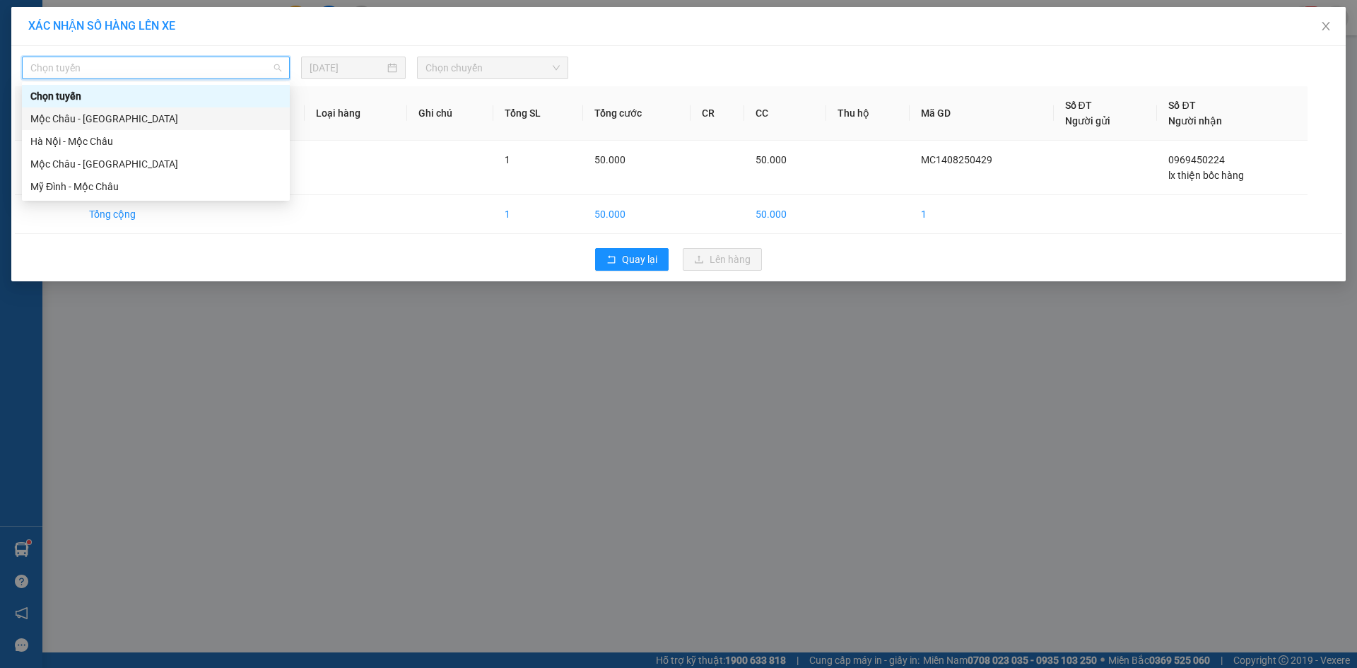
drag, startPoint x: 83, startPoint y: 128, endPoint x: 86, endPoint y: 119, distance: 9.4
click at [86, 118] on div "Mộc Châu - [GEOGRAPHIC_DATA]" at bounding box center [156, 118] width 268 height 23
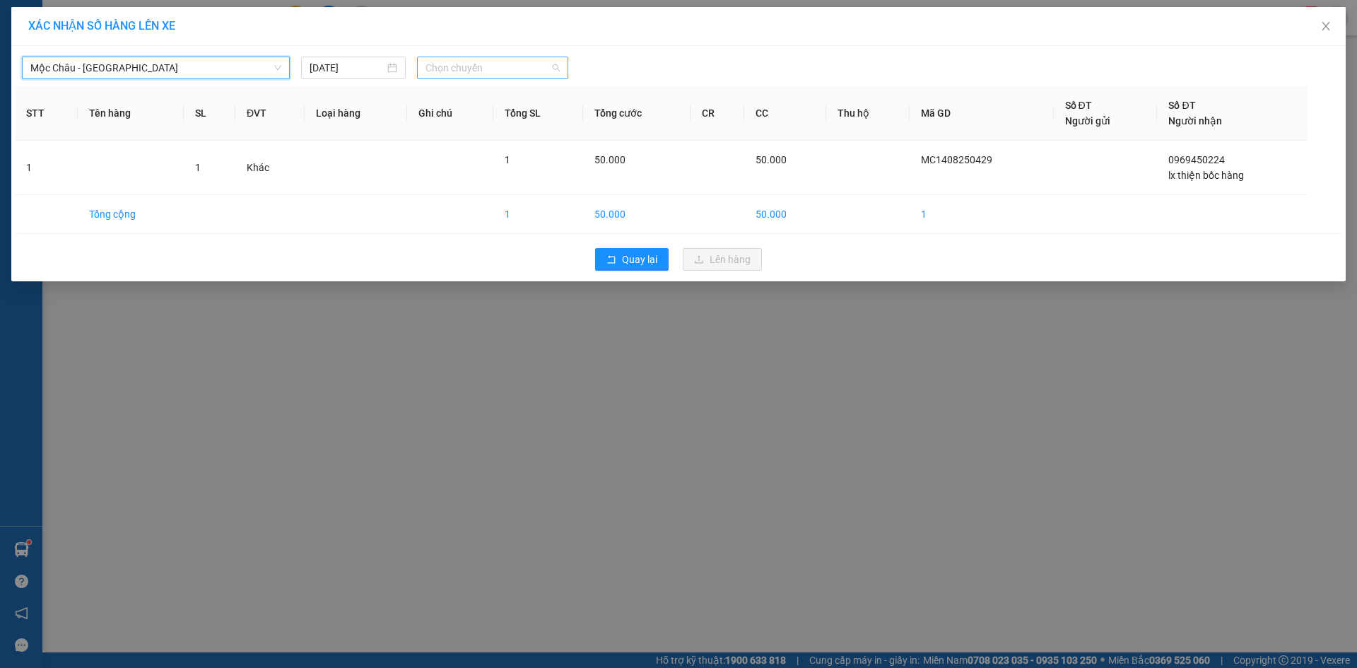
drag, startPoint x: 537, startPoint y: 68, endPoint x: 521, endPoint y: 66, distance: 16.3
click at [521, 66] on span "Chọn chuyến" at bounding box center [493, 67] width 134 height 21
click at [469, 163] on div "16:00" at bounding box center [481, 164] width 110 height 16
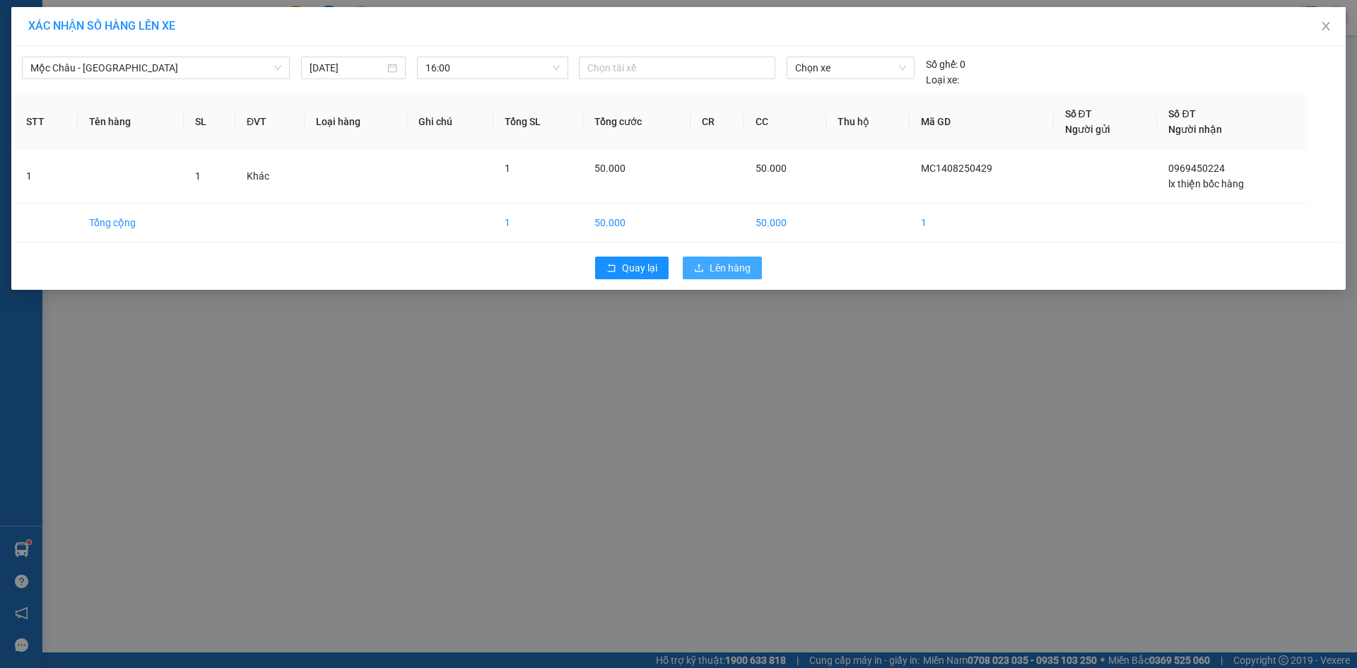
click at [735, 274] on span "Lên hàng" at bounding box center [730, 268] width 41 height 16
